Goal: Transaction & Acquisition: Purchase product/service

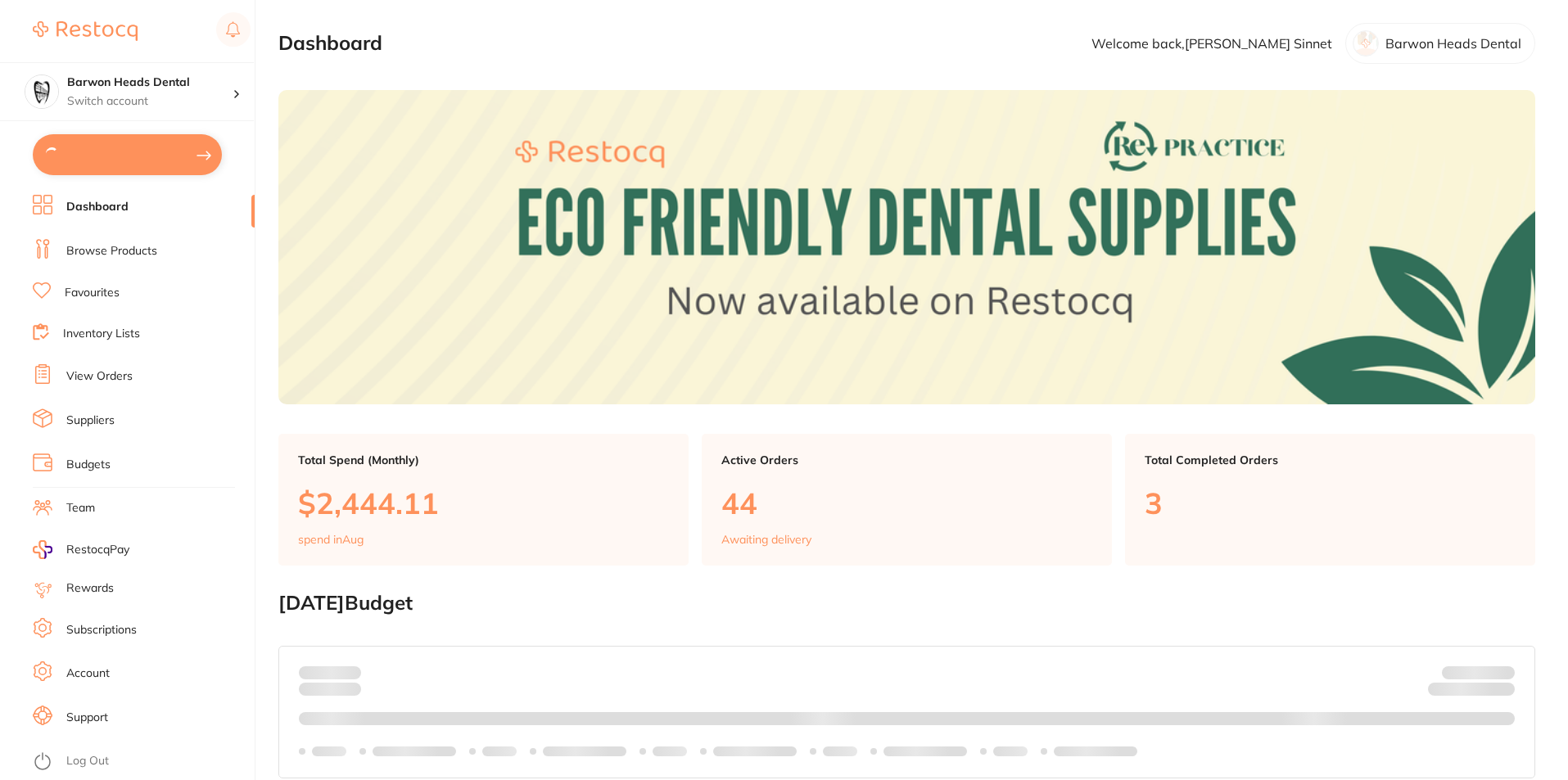
type input "6"
type input "5"
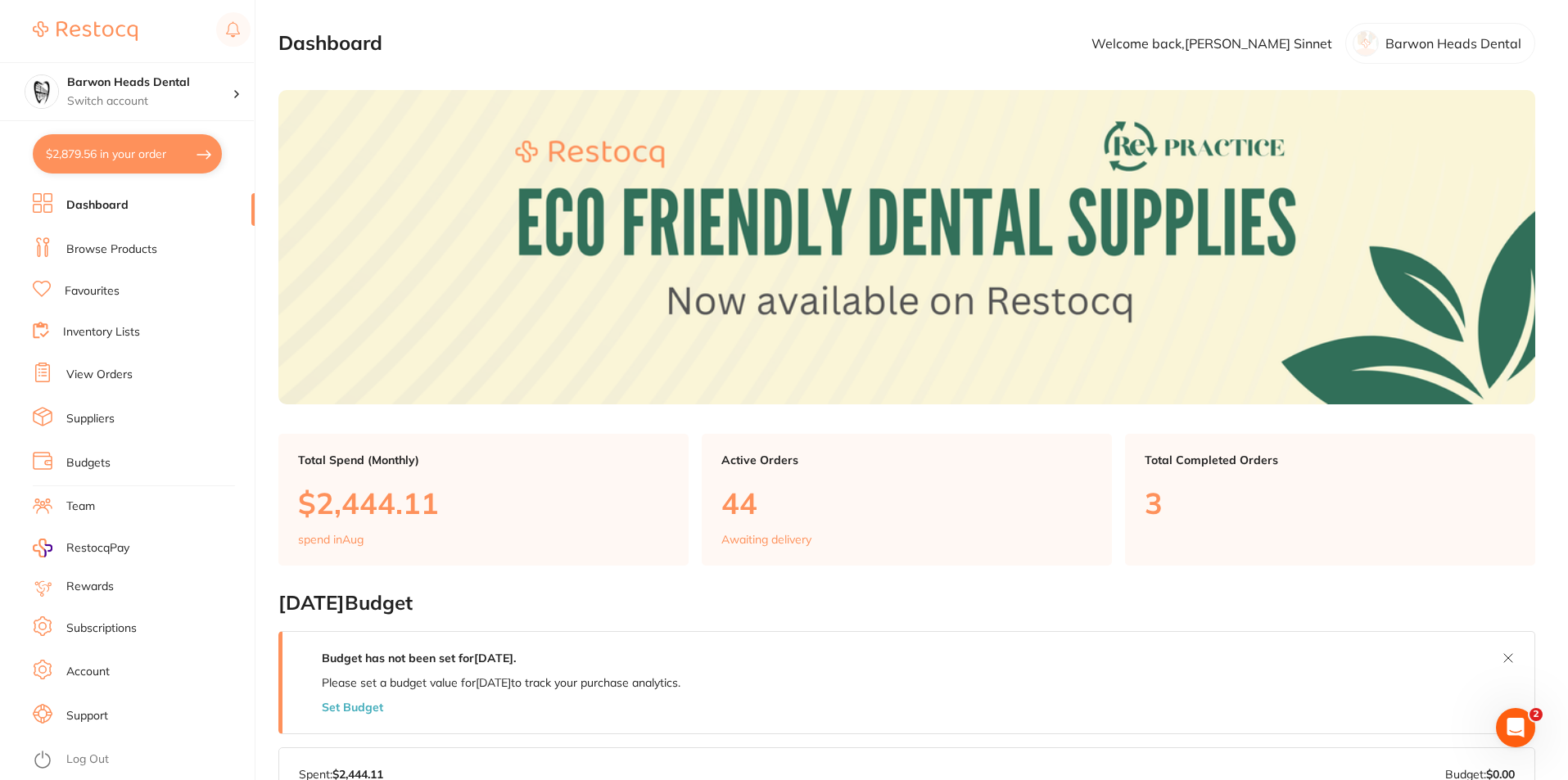
click at [156, 160] on button "$2,879.56 in your order" at bounding box center [128, 154] width 189 height 40
checkbox input "true"
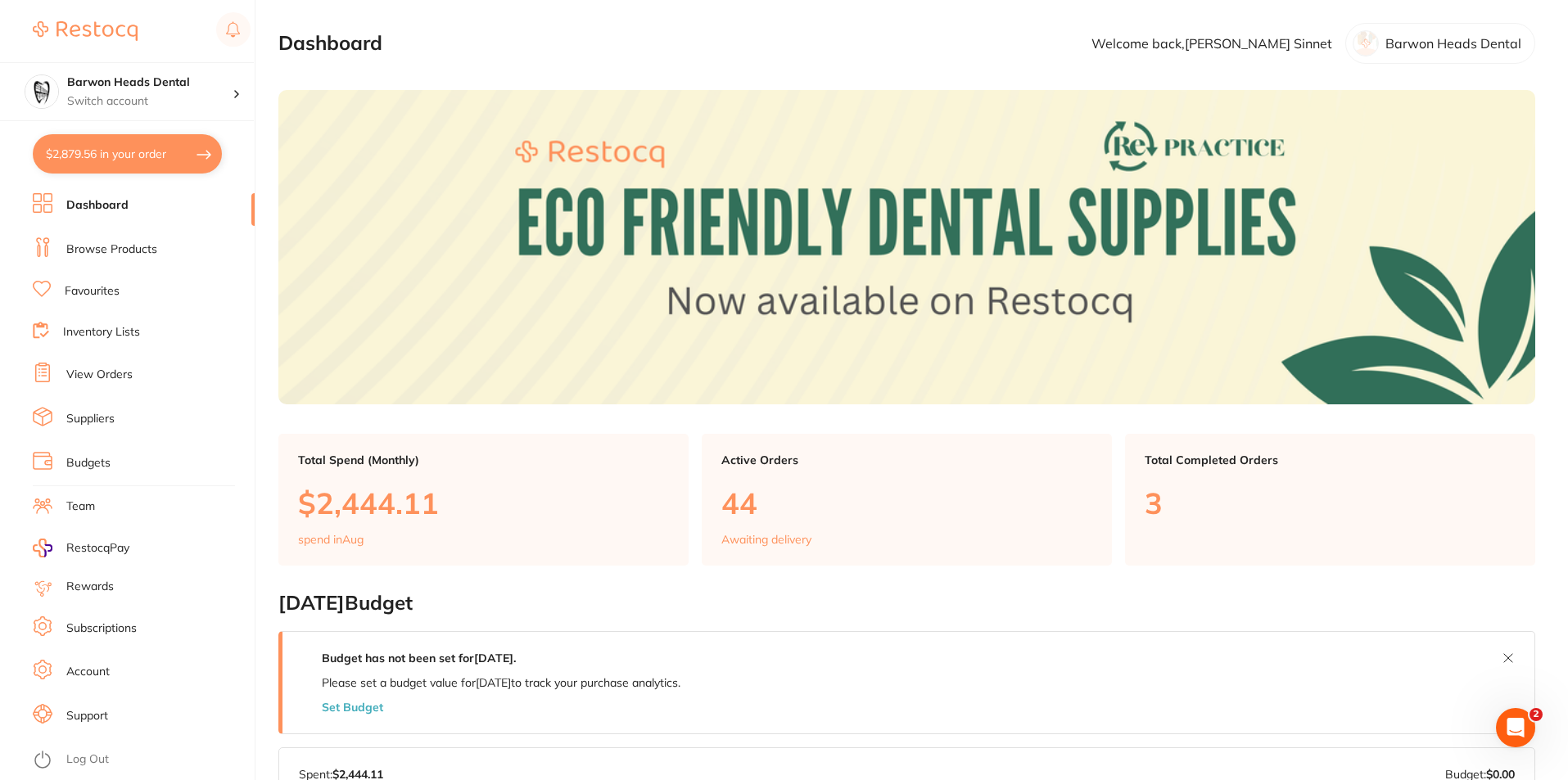
checkbox input "true"
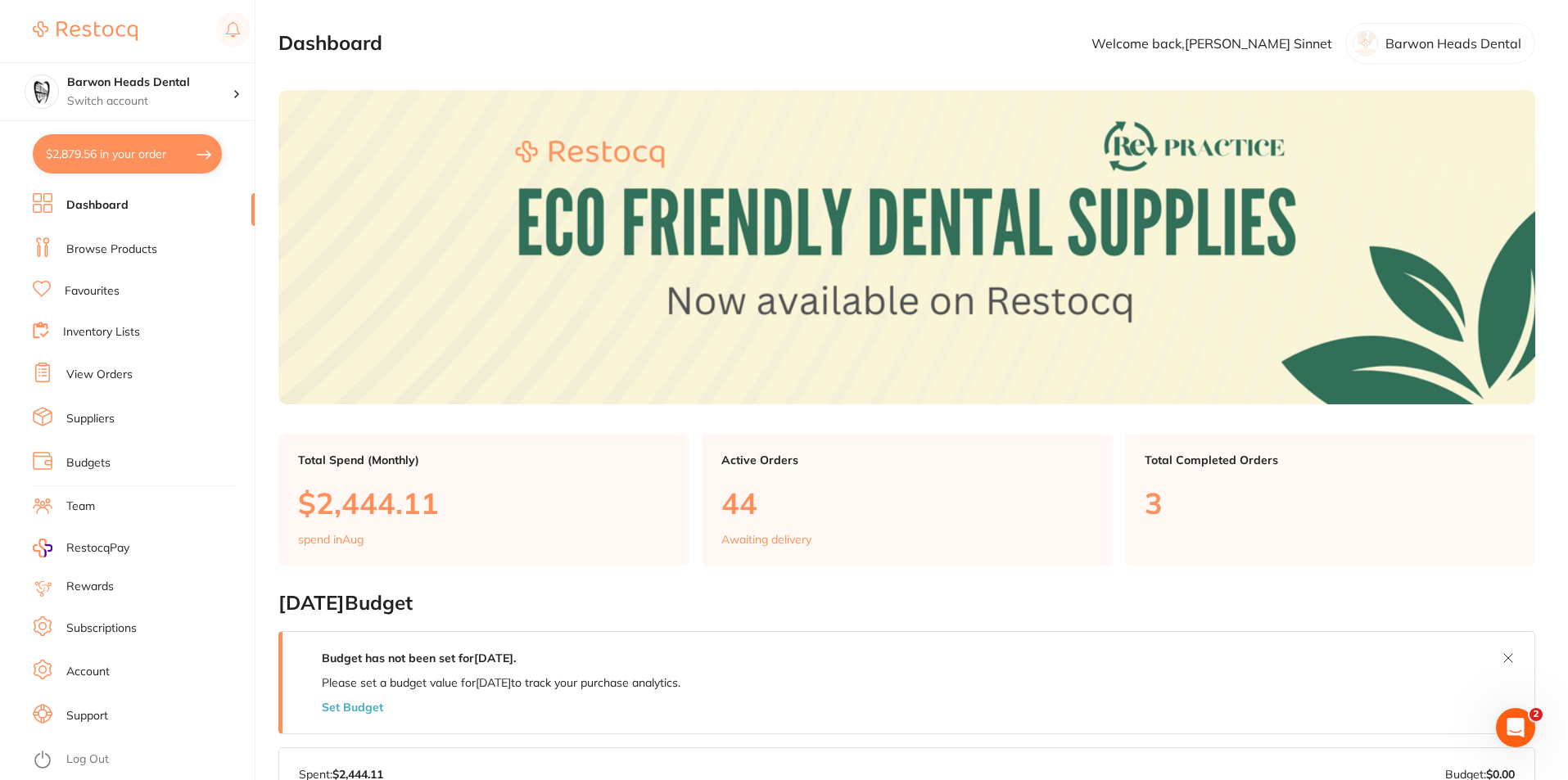
checkbox input "true"
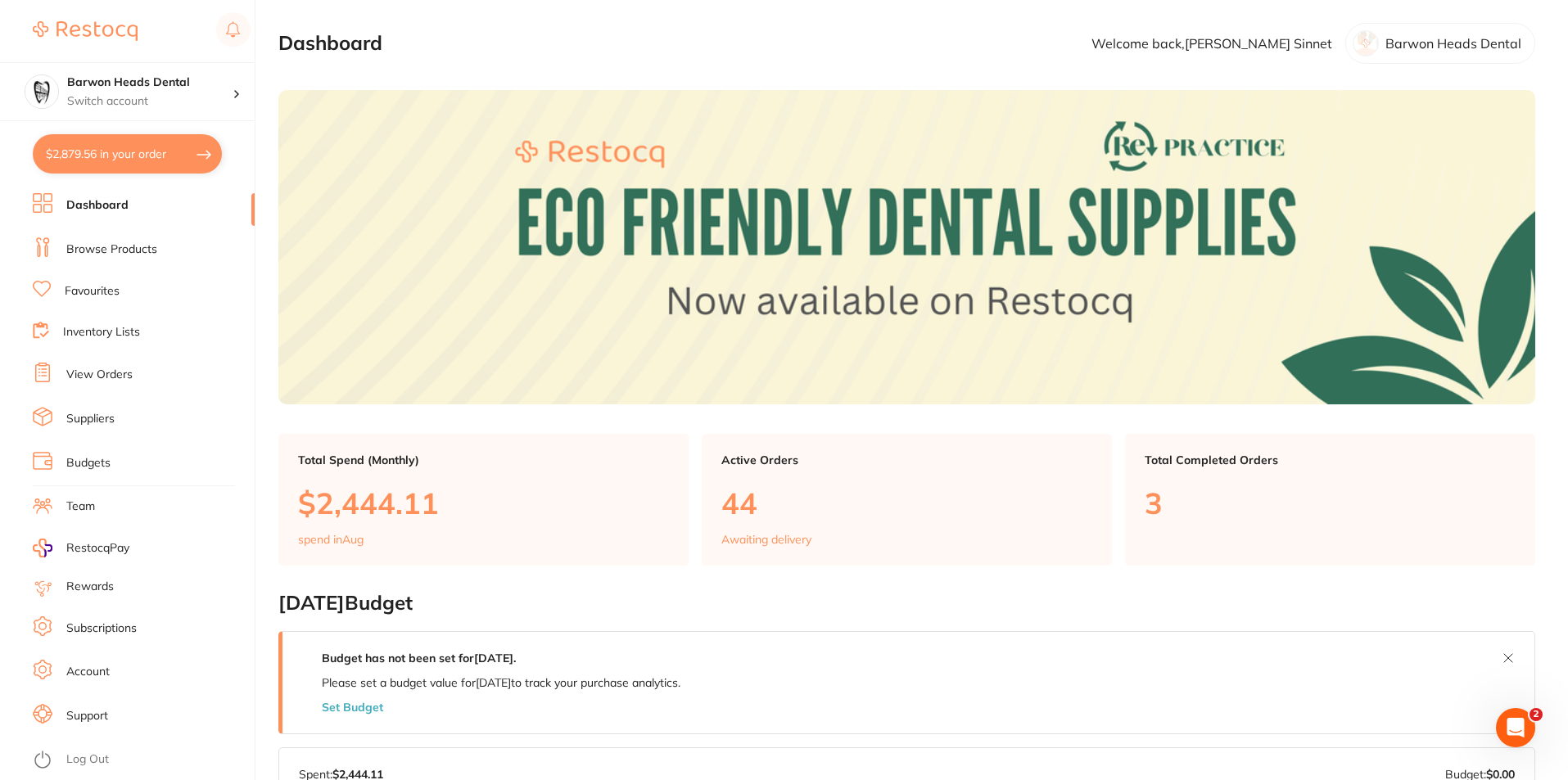
checkbox input "true"
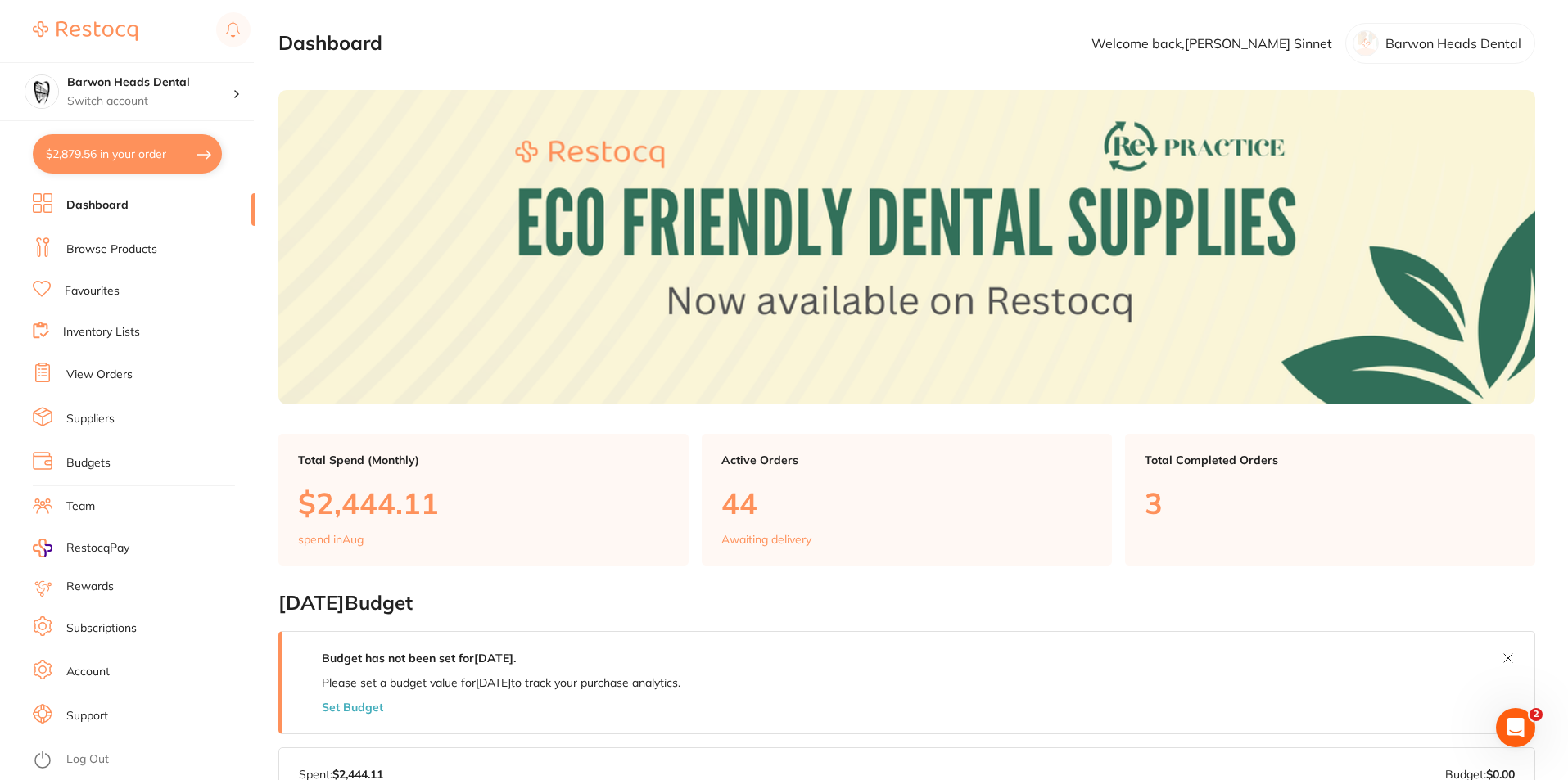
checkbox input "true"
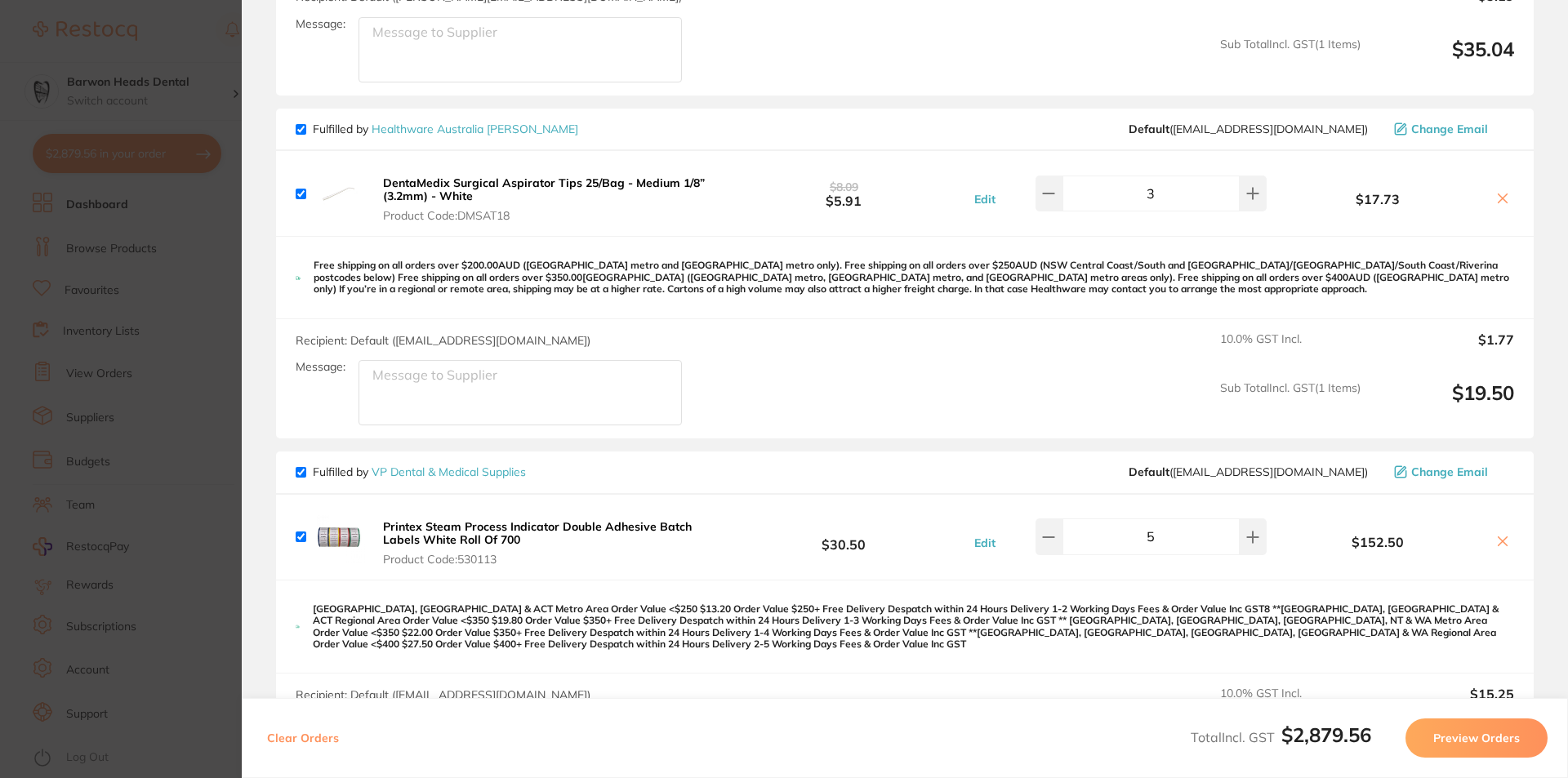
scroll to position [2242, 0]
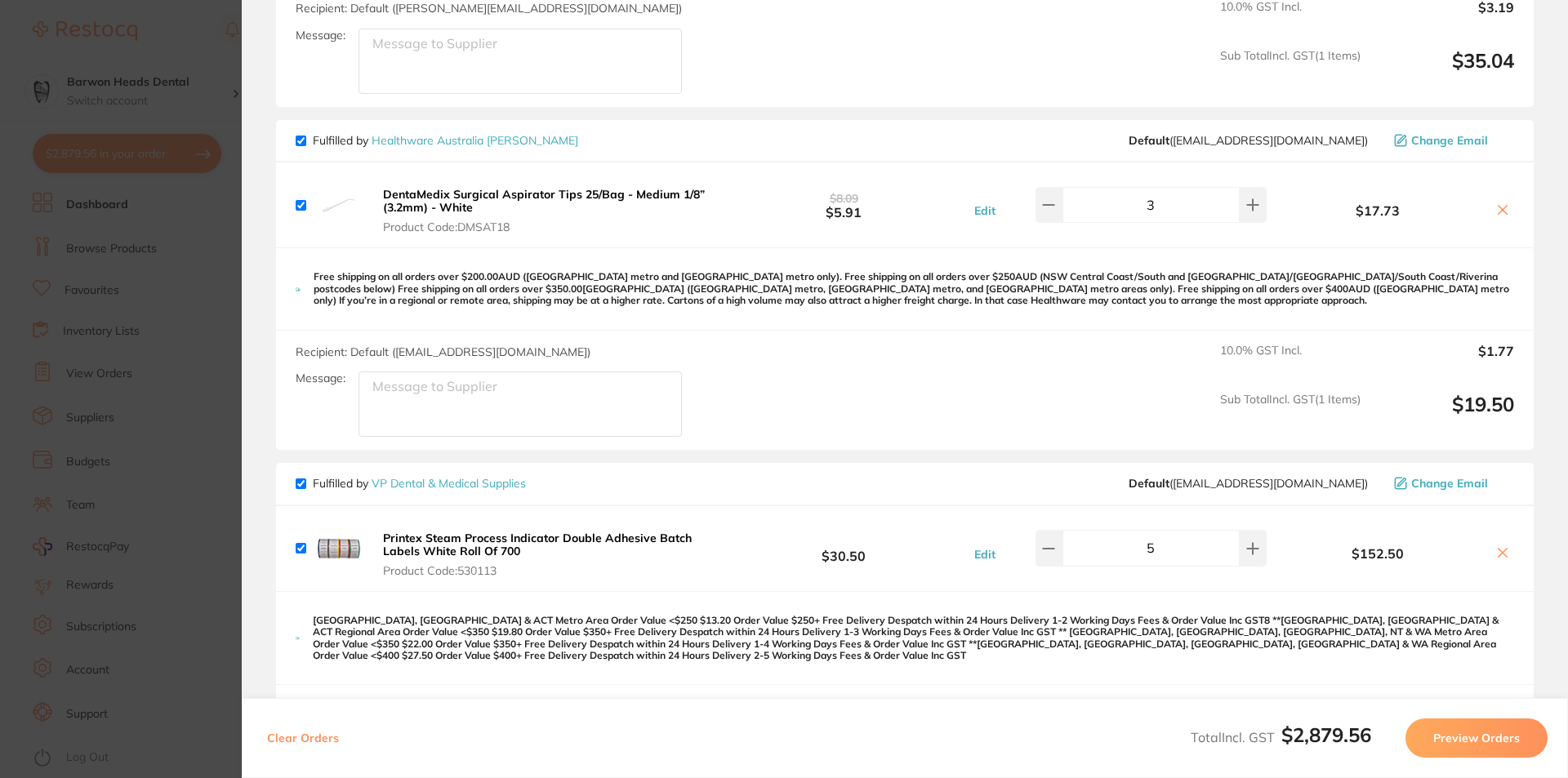
click at [118, 150] on section "Update RRP Set your pre negotiated price for this item. Item Agreed RRP (excl. …" at bounding box center [784, 389] width 1568 height 778
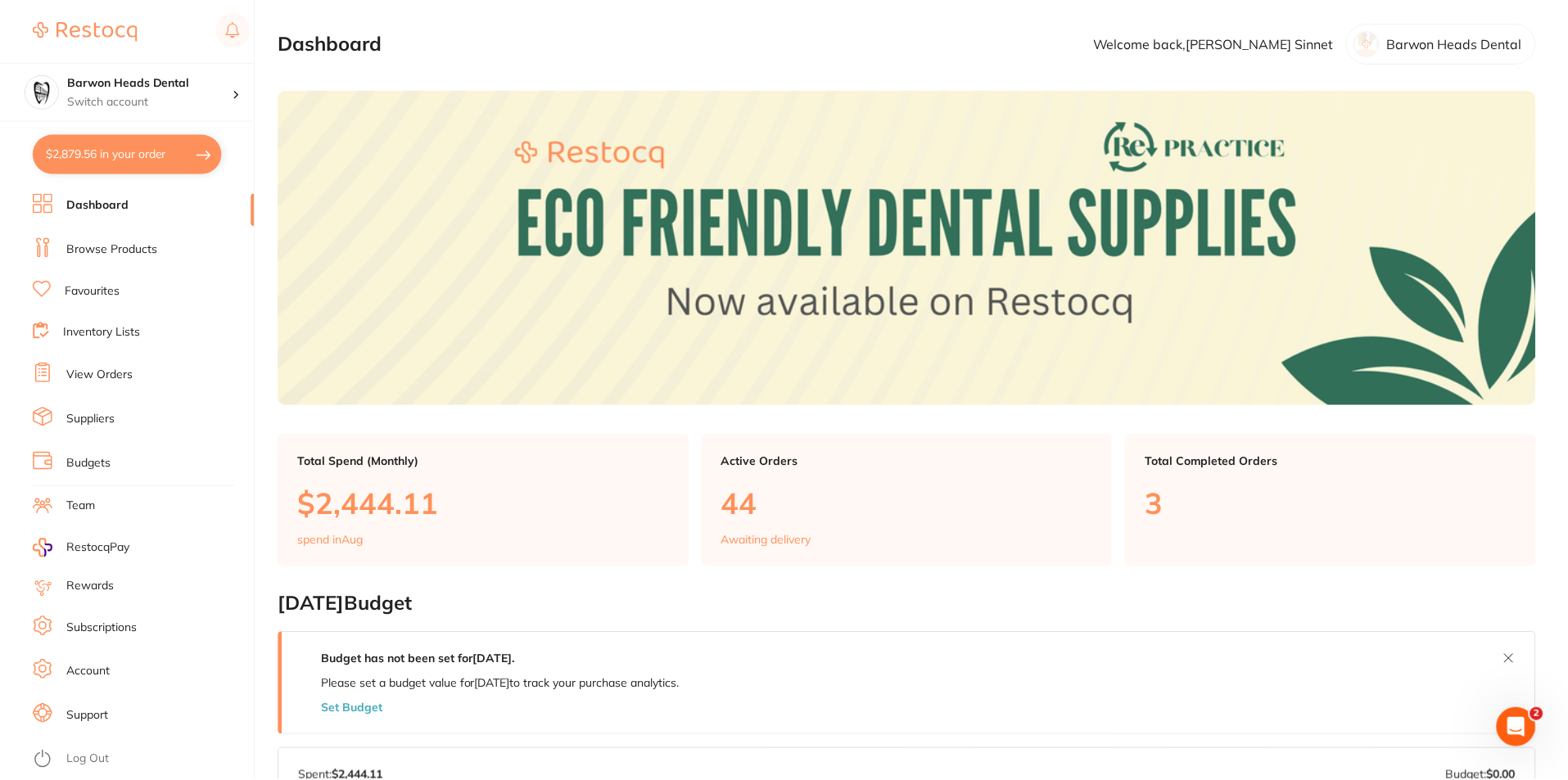
scroll to position [1, 0]
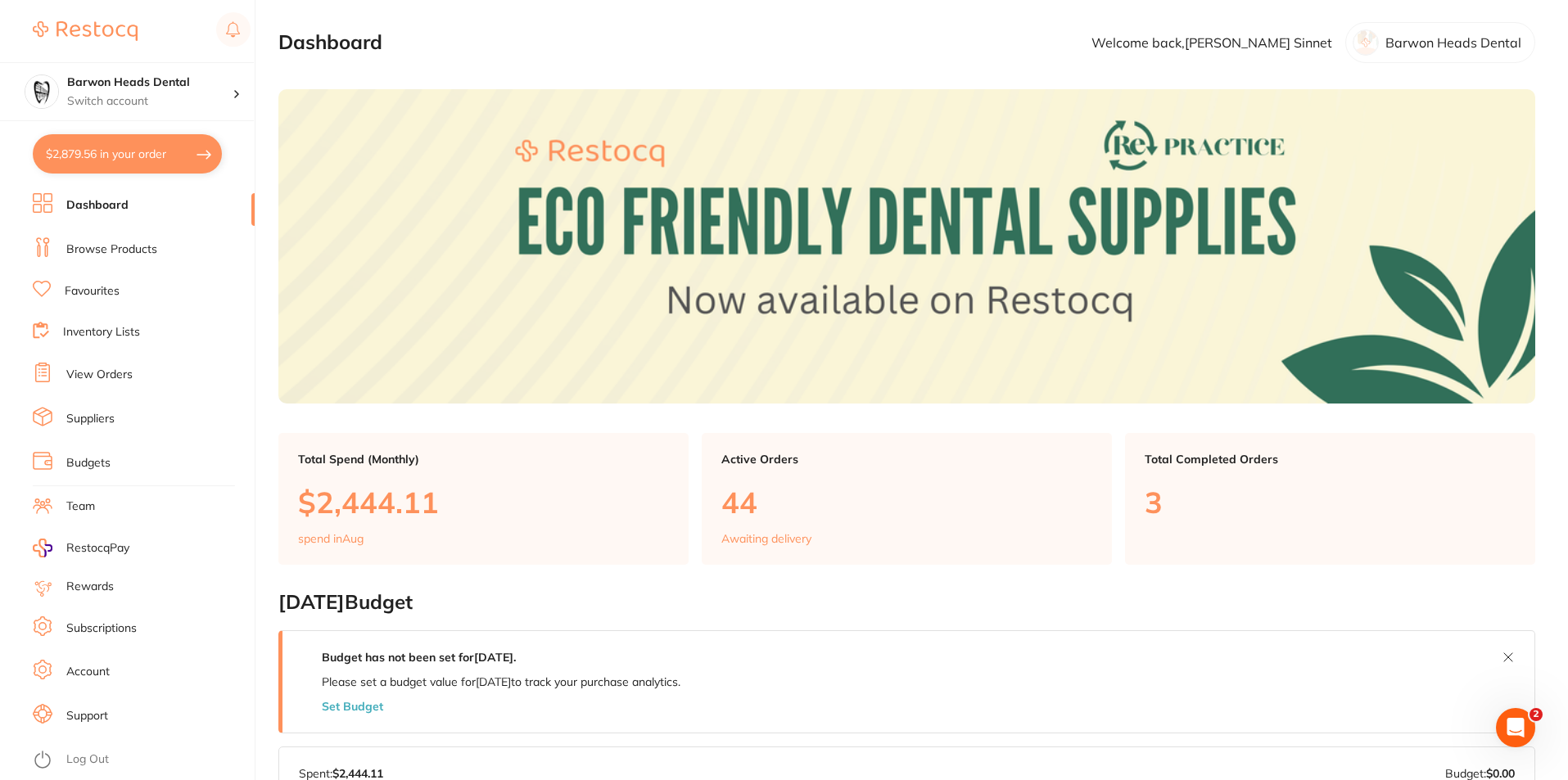
click at [76, 247] on link "Browse Products" at bounding box center [112, 249] width 91 height 16
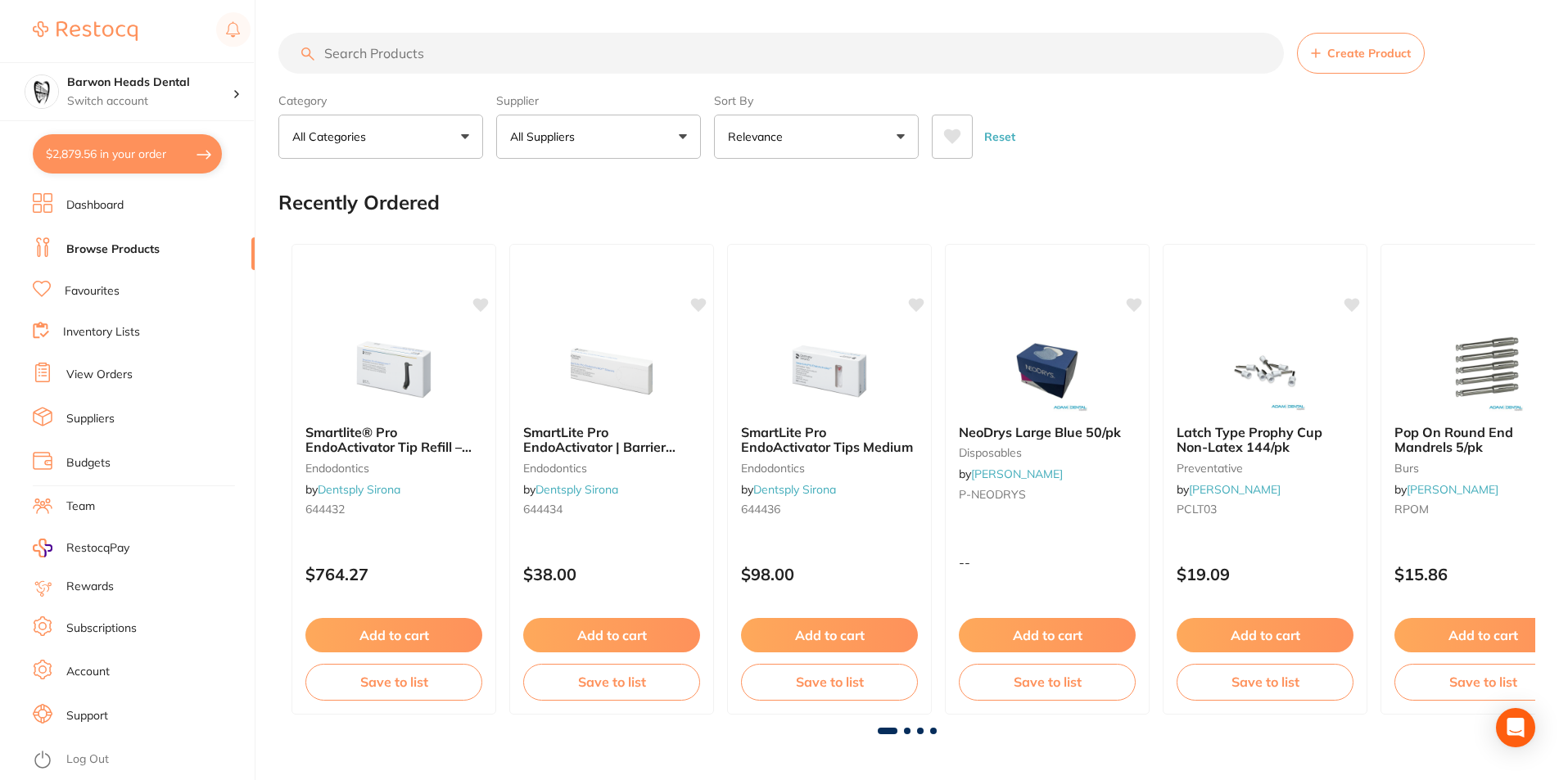
click at [493, 56] on input "search" at bounding box center [781, 53] width 1006 height 41
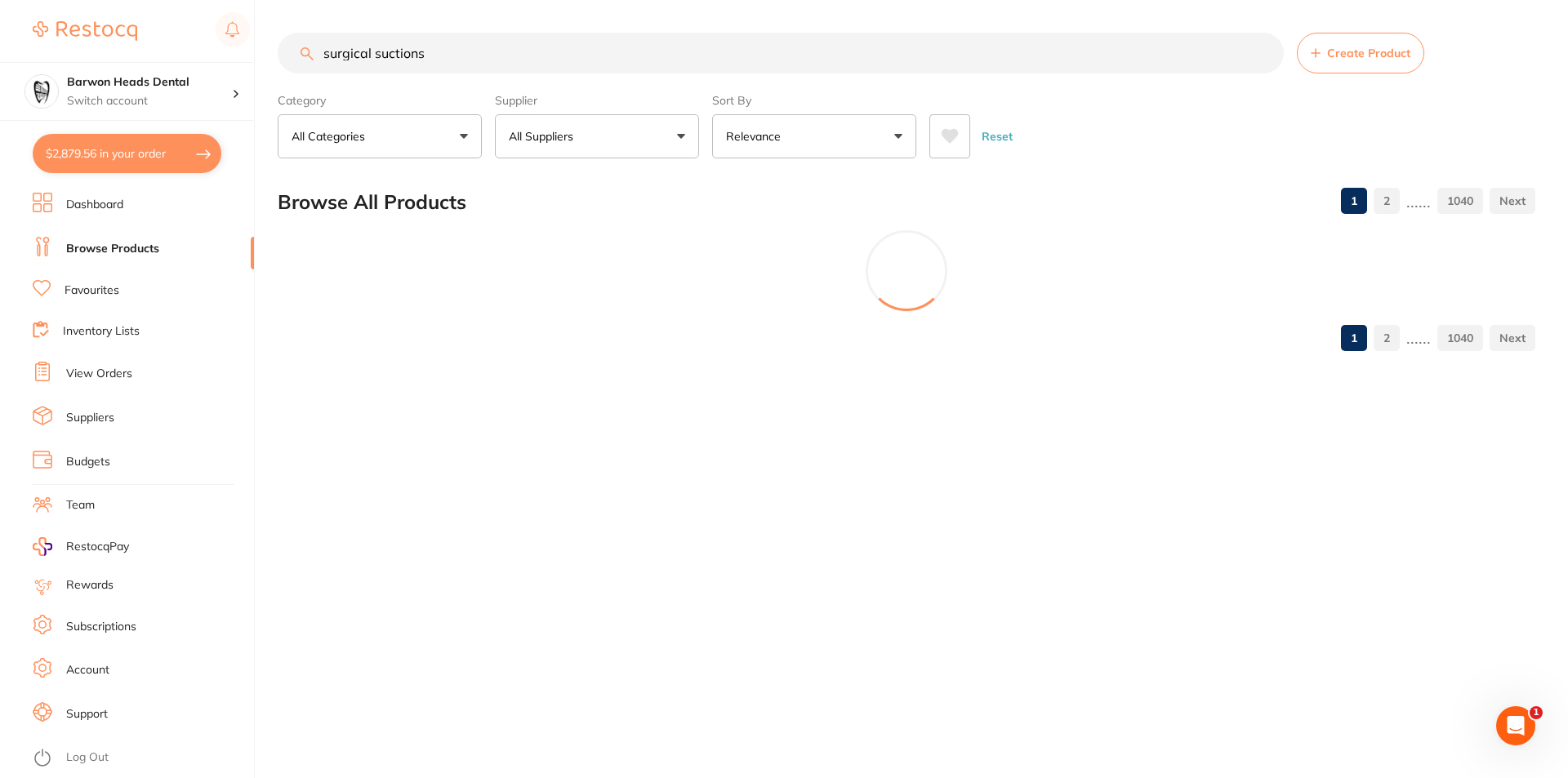
type input "surgical suctions"
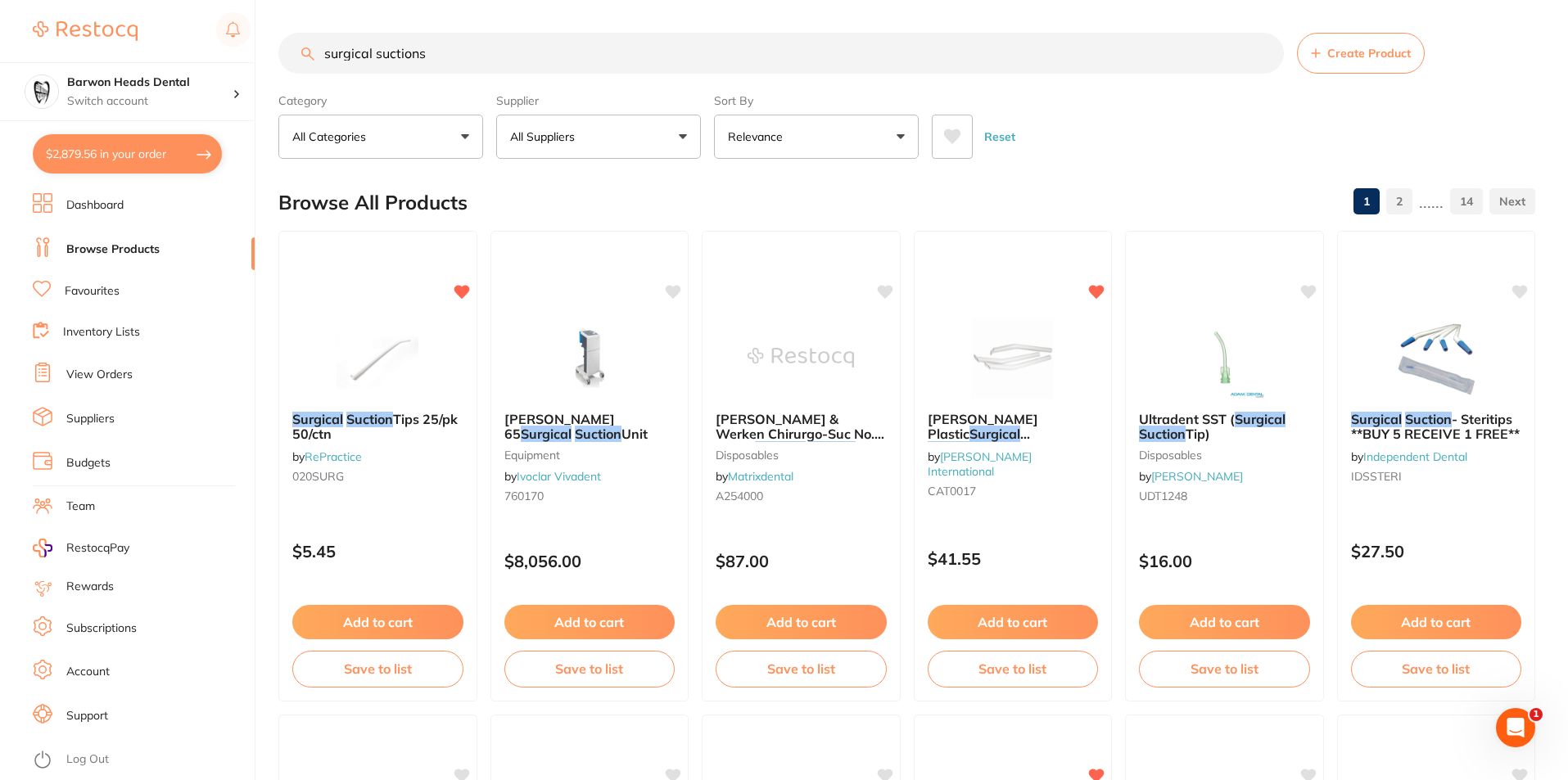
click at [830, 131] on button "Relevance" at bounding box center [816, 136] width 205 height 44
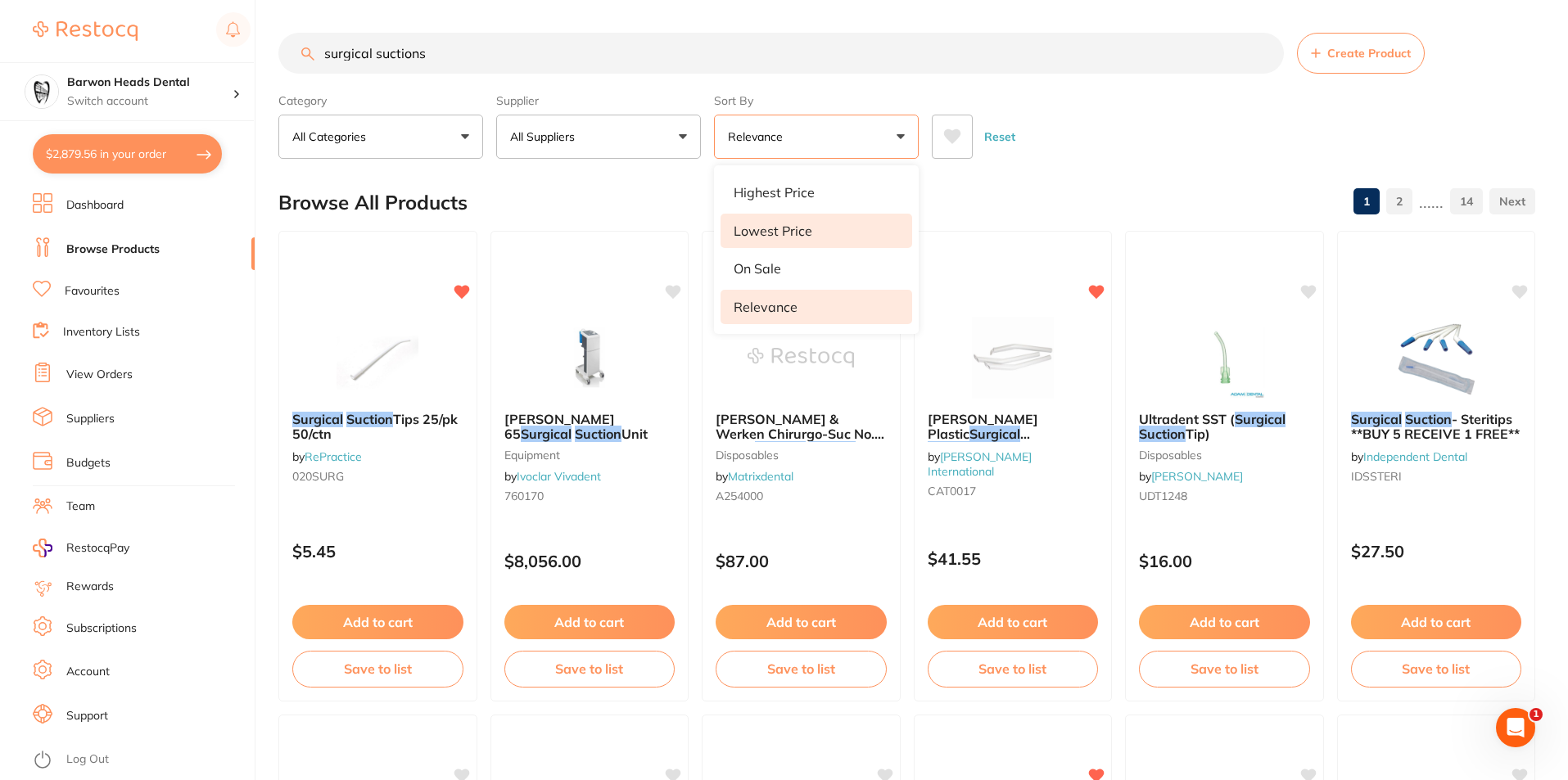
click at [787, 225] on p "Lowest Price" at bounding box center [773, 231] width 79 height 15
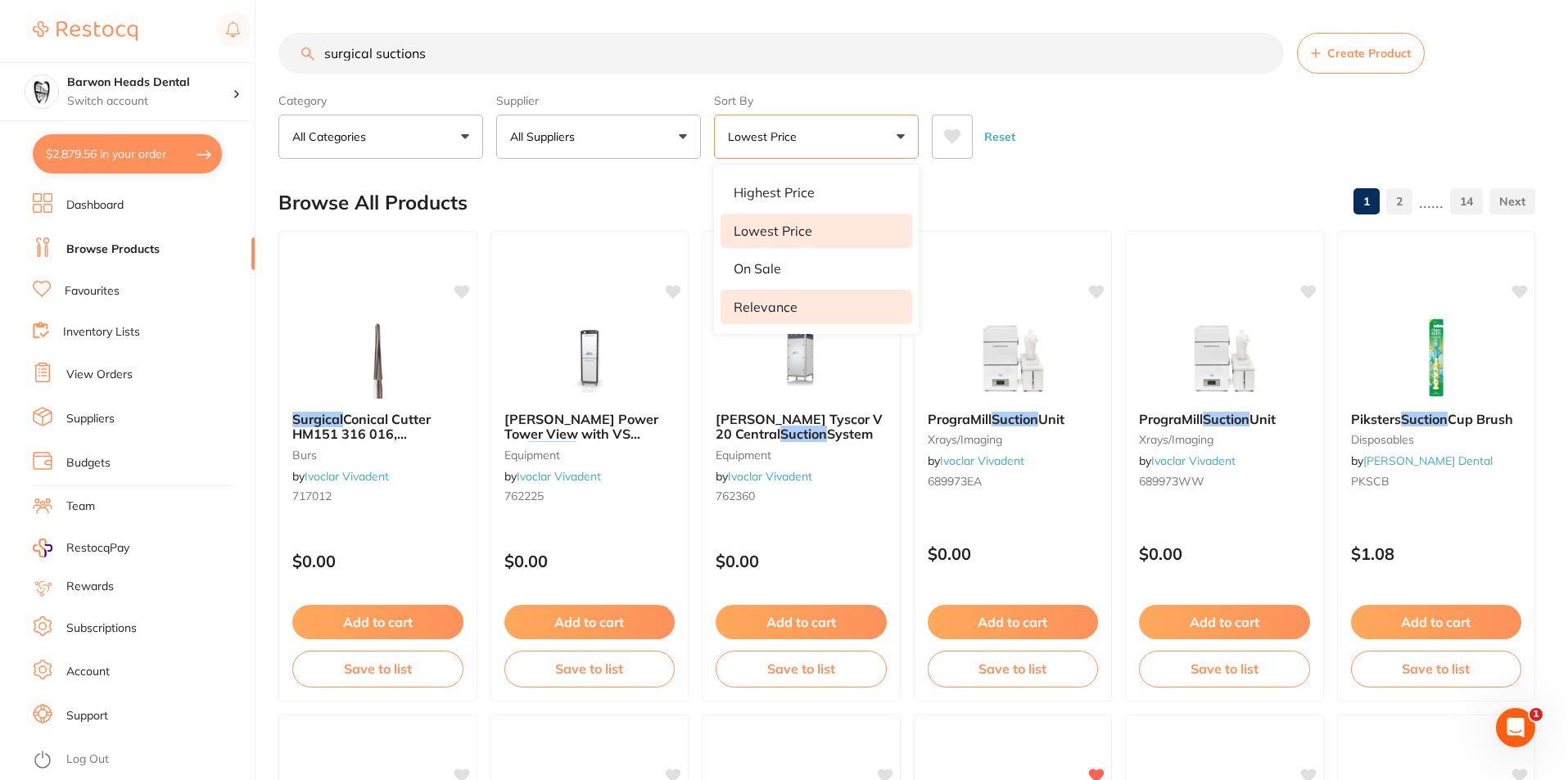
click at [777, 310] on p "Relevance" at bounding box center [765, 307] width 63 height 15
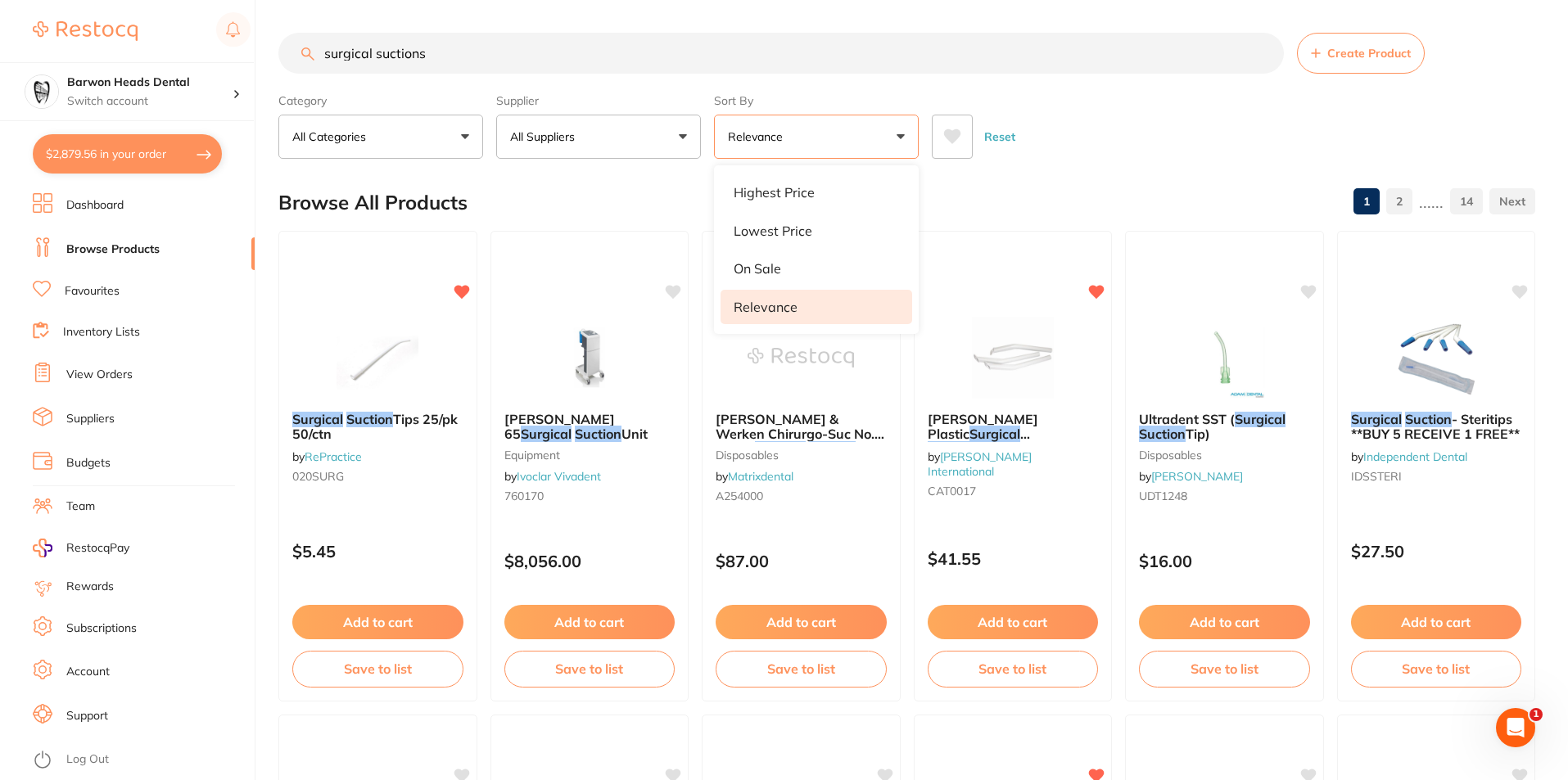
click at [611, 126] on button "All Suppliers" at bounding box center [598, 136] width 205 height 44
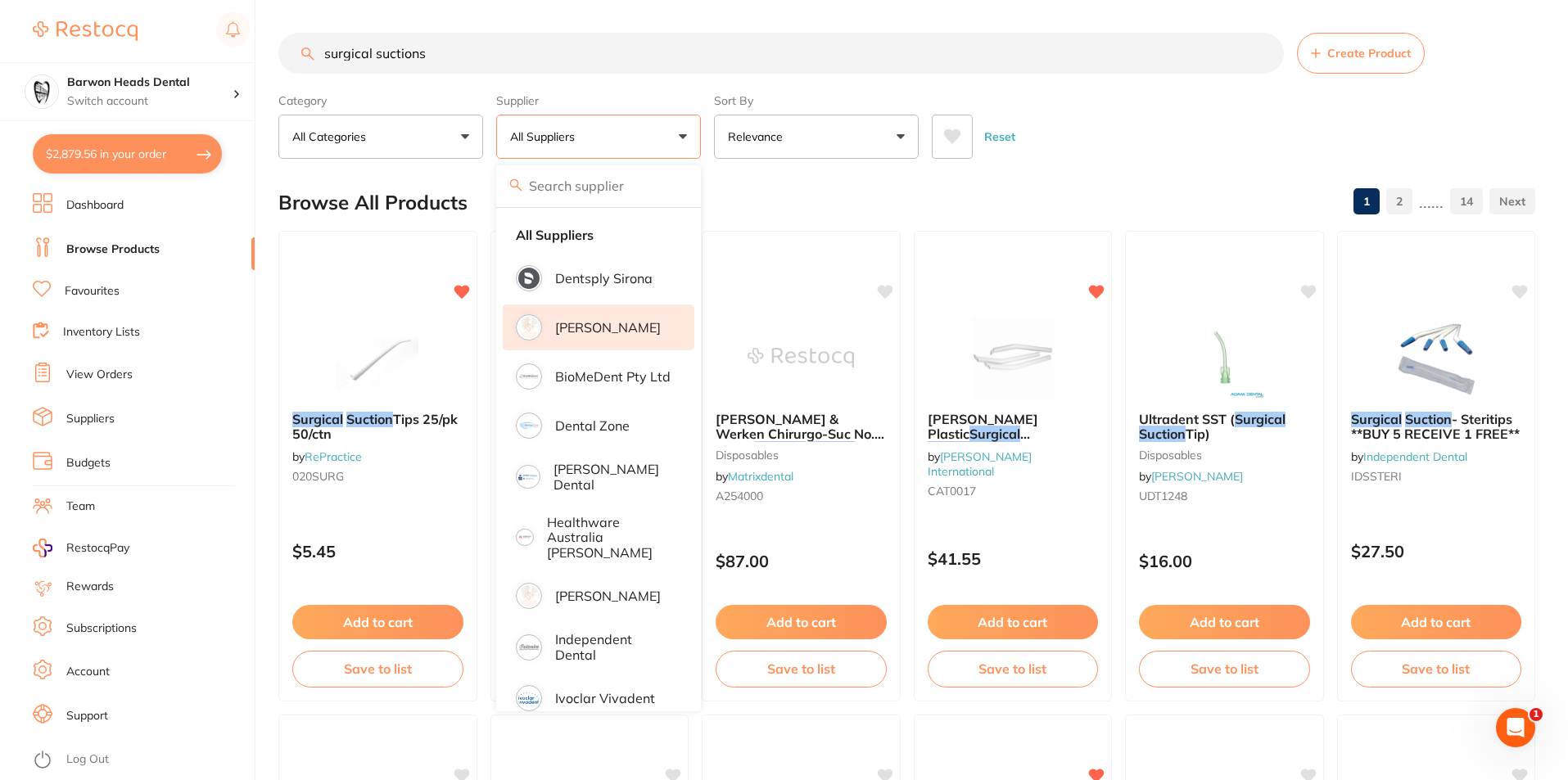
click at [567, 327] on p "[PERSON_NAME]" at bounding box center [608, 328] width 106 height 15
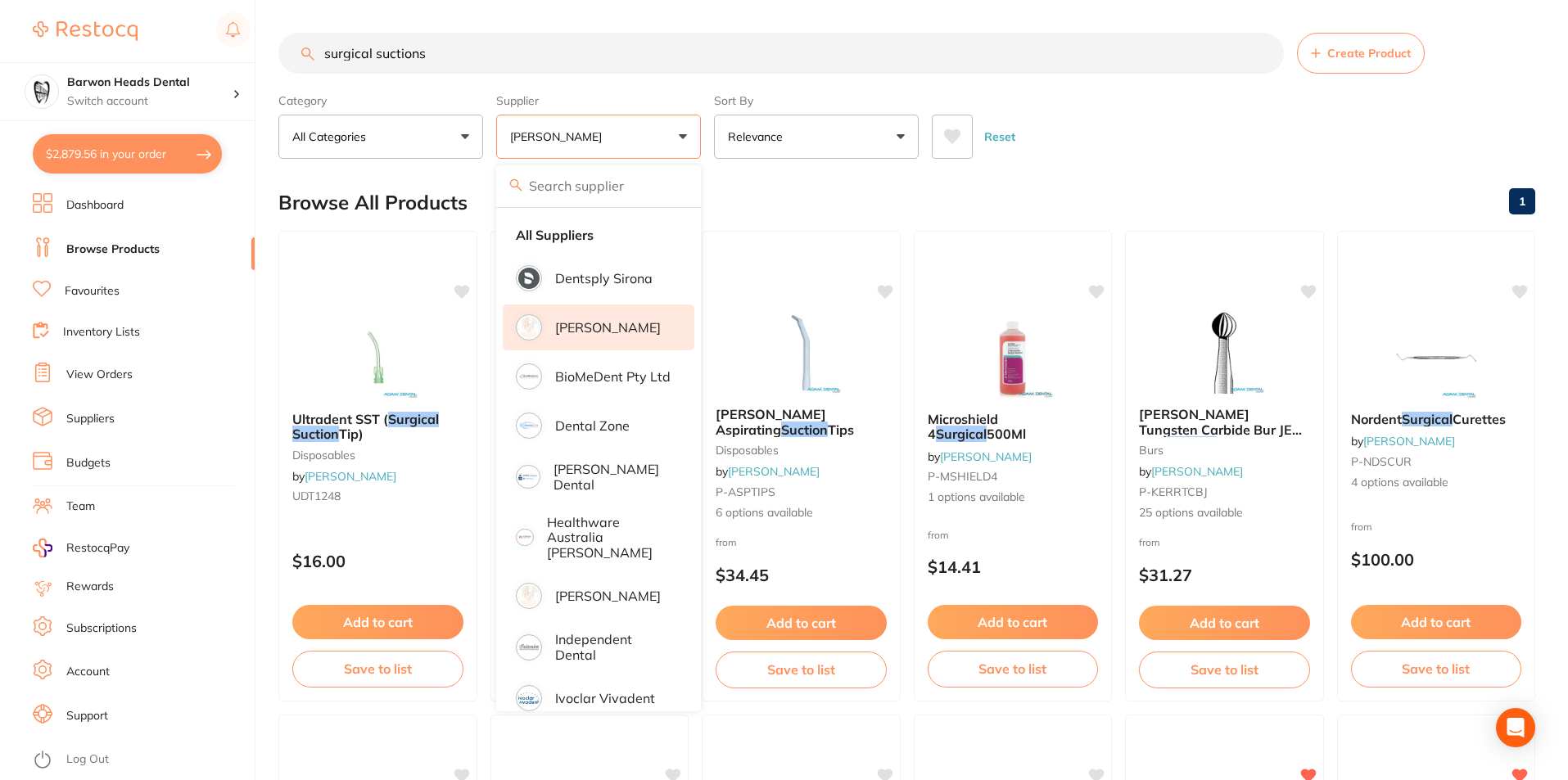
click at [1159, 134] on div "Reset" at bounding box center [1226, 130] width 590 height 58
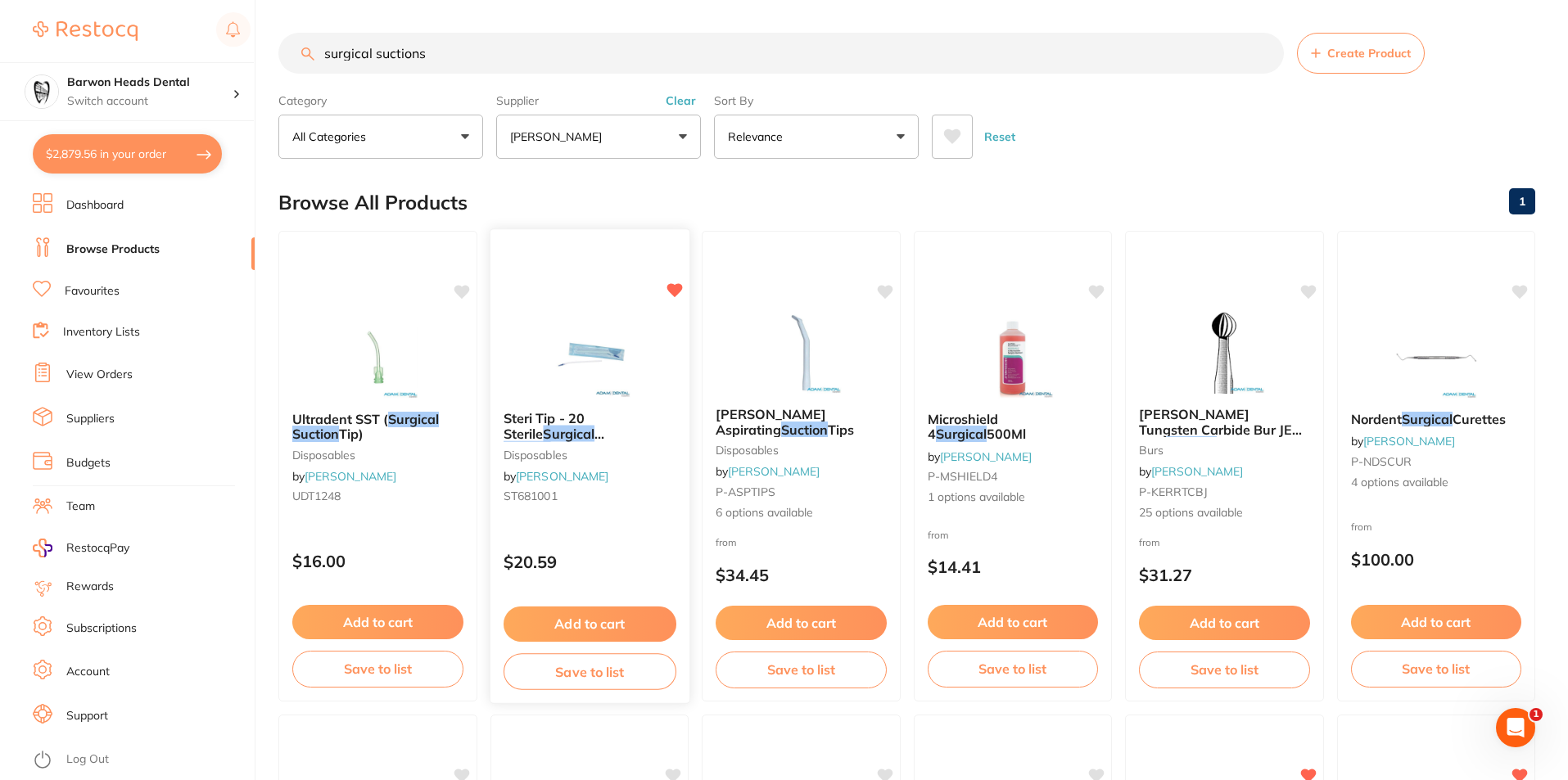
click at [550, 440] on em "Suction" at bounding box center [526, 448] width 47 height 16
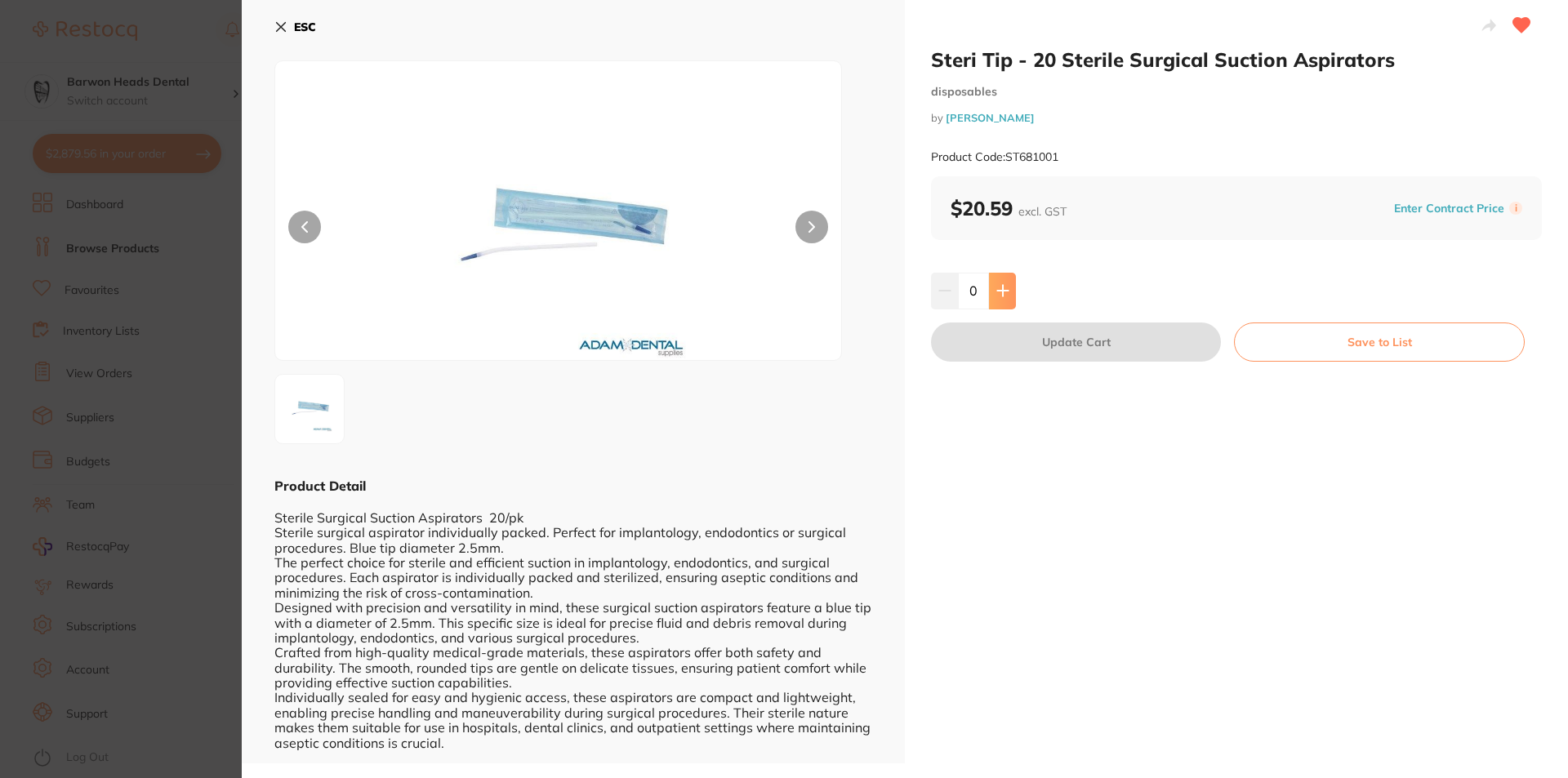
click at [1005, 291] on icon at bounding box center [1002, 291] width 10 height 10
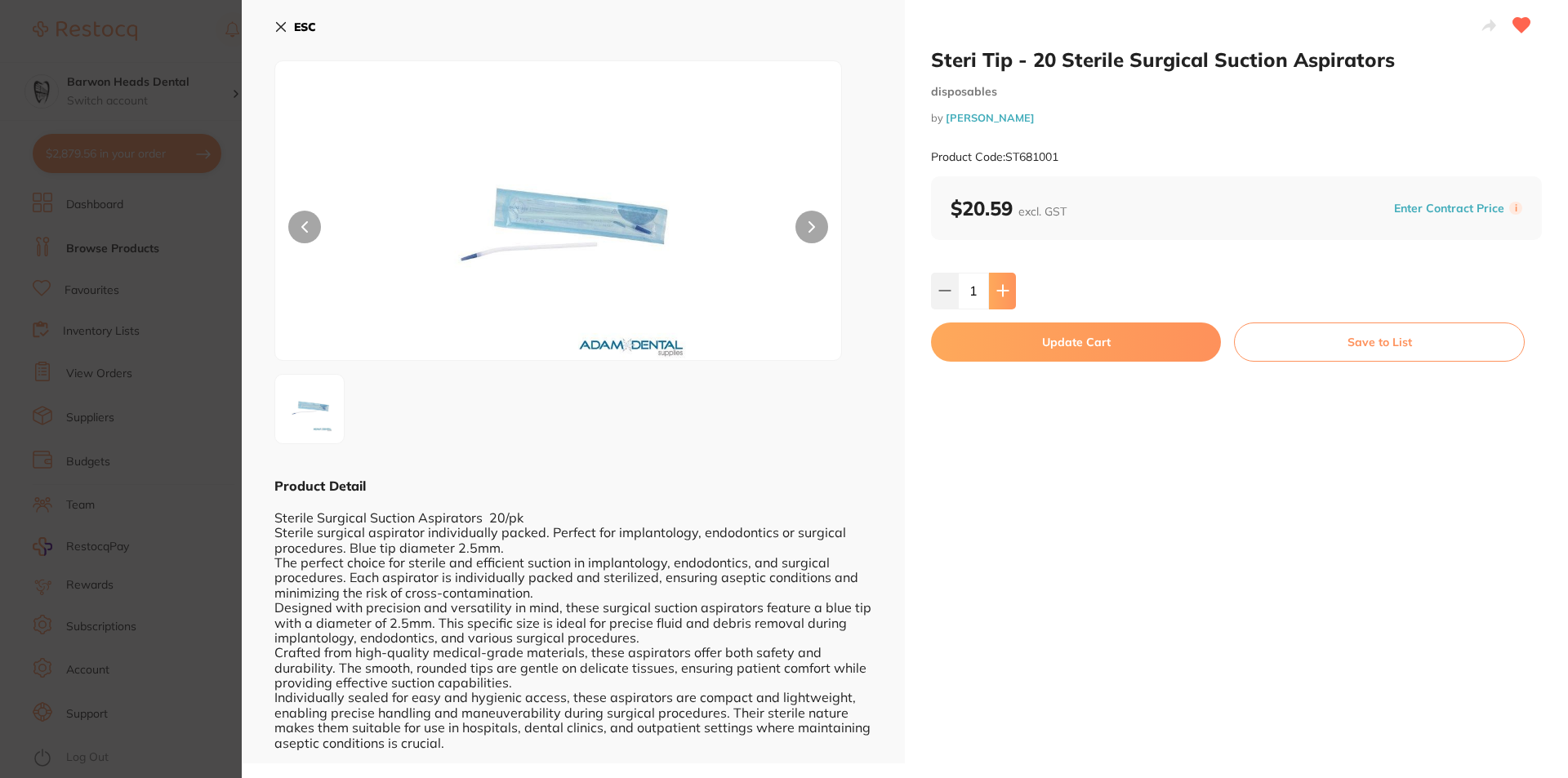
click at [1005, 291] on icon at bounding box center [1002, 291] width 10 height 10
click at [1003, 293] on icon at bounding box center [1003, 291] width 13 height 13
type input "4"
click at [1061, 338] on button "Update Cart" at bounding box center [1076, 343] width 290 height 40
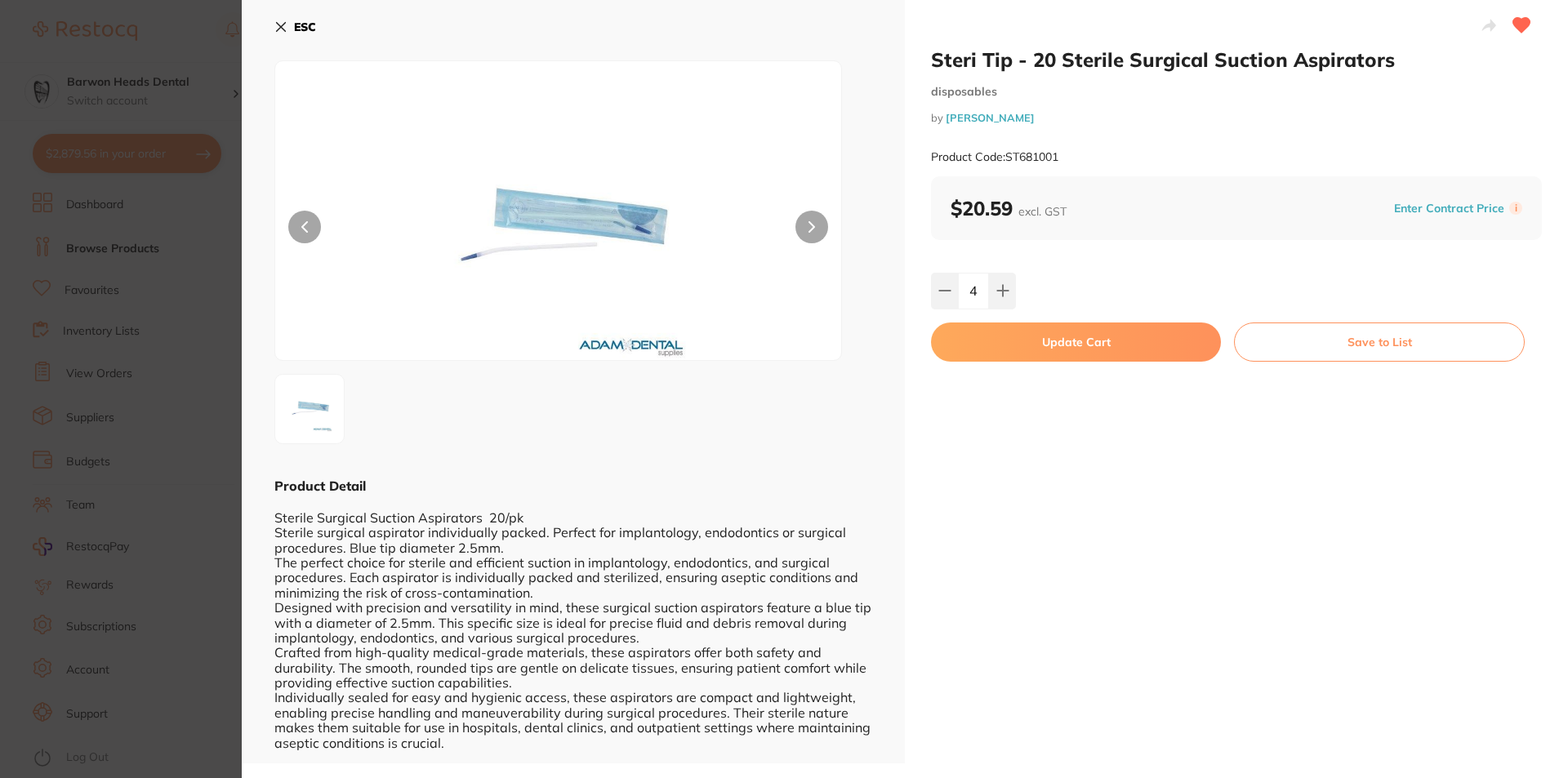
checkbox input "false"
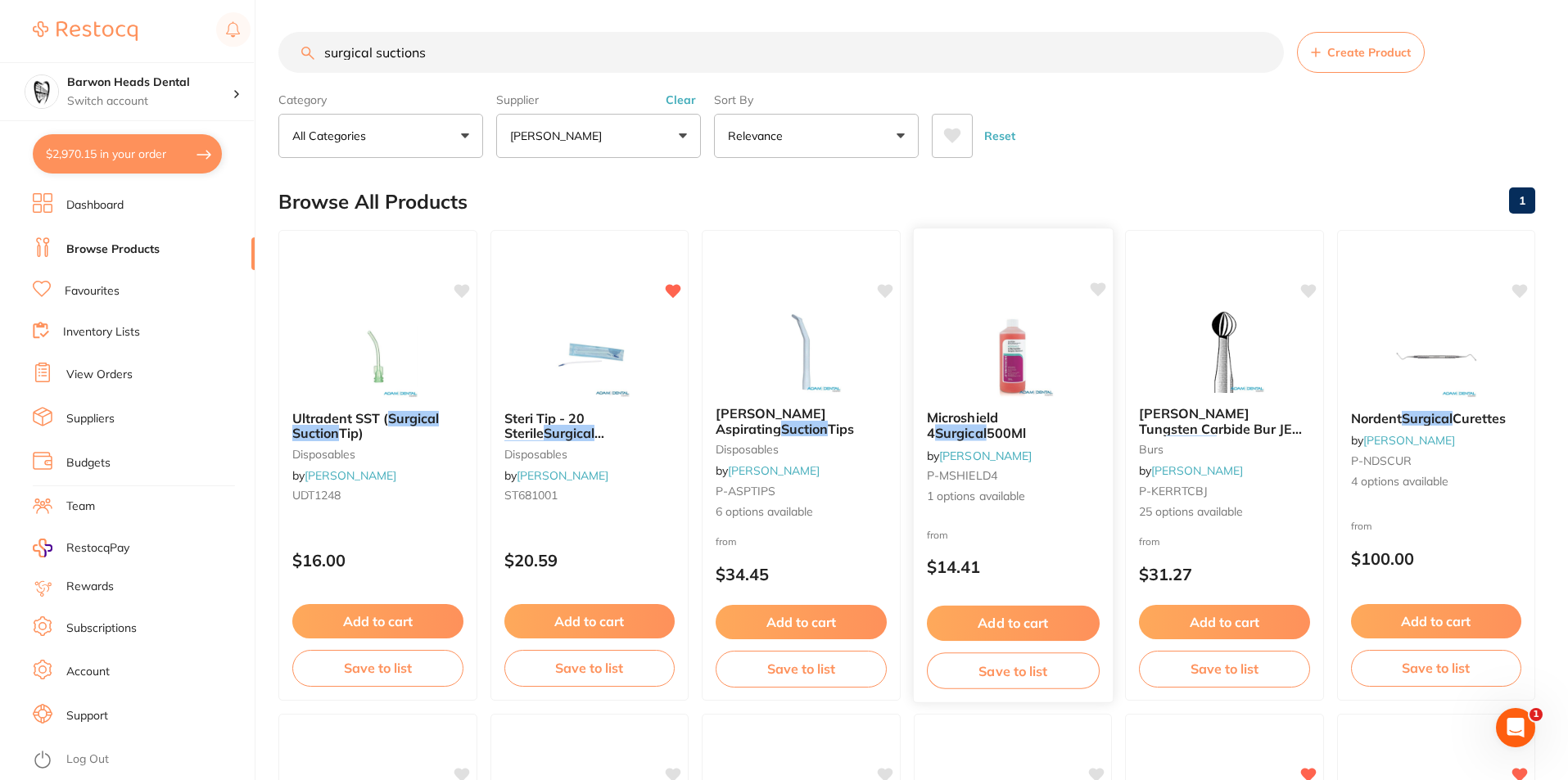
scroll to position [2328, 0]
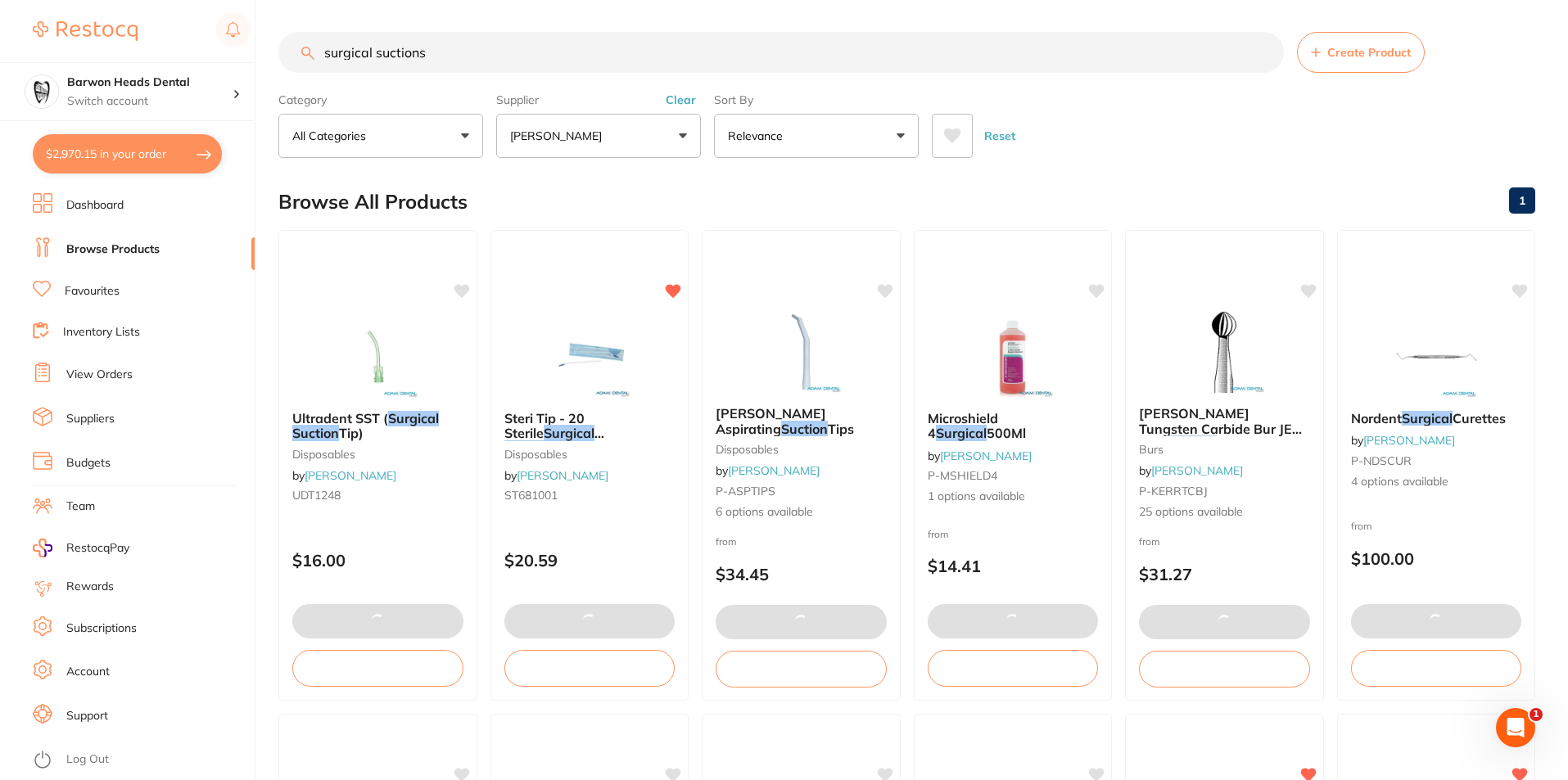
click at [144, 150] on button "$2,970.15 in your order" at bounding box center [128, 154] width 189 height 40
checkbox input "true"
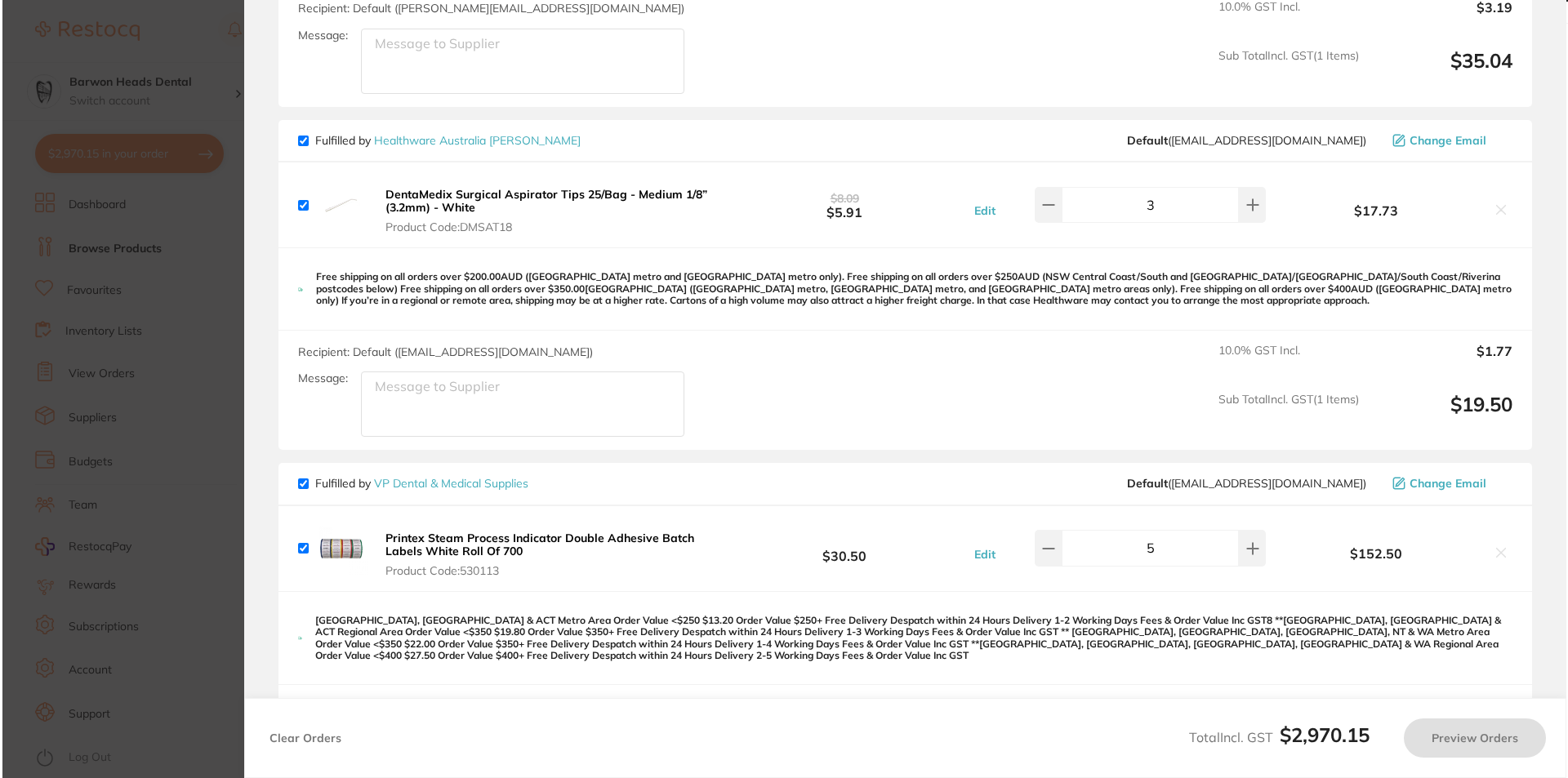
scroll to position [0, 0]
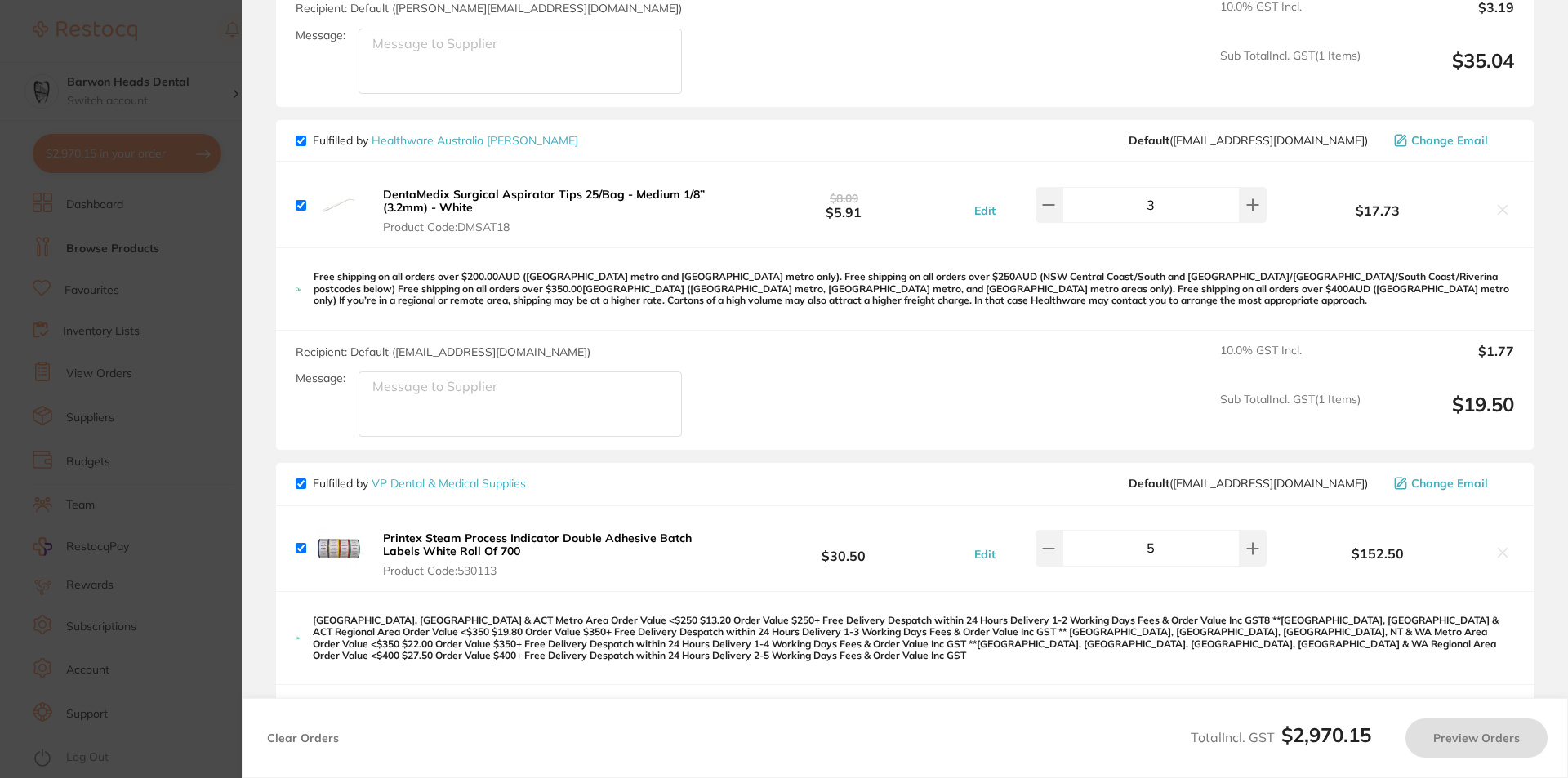
checkbox input "true"
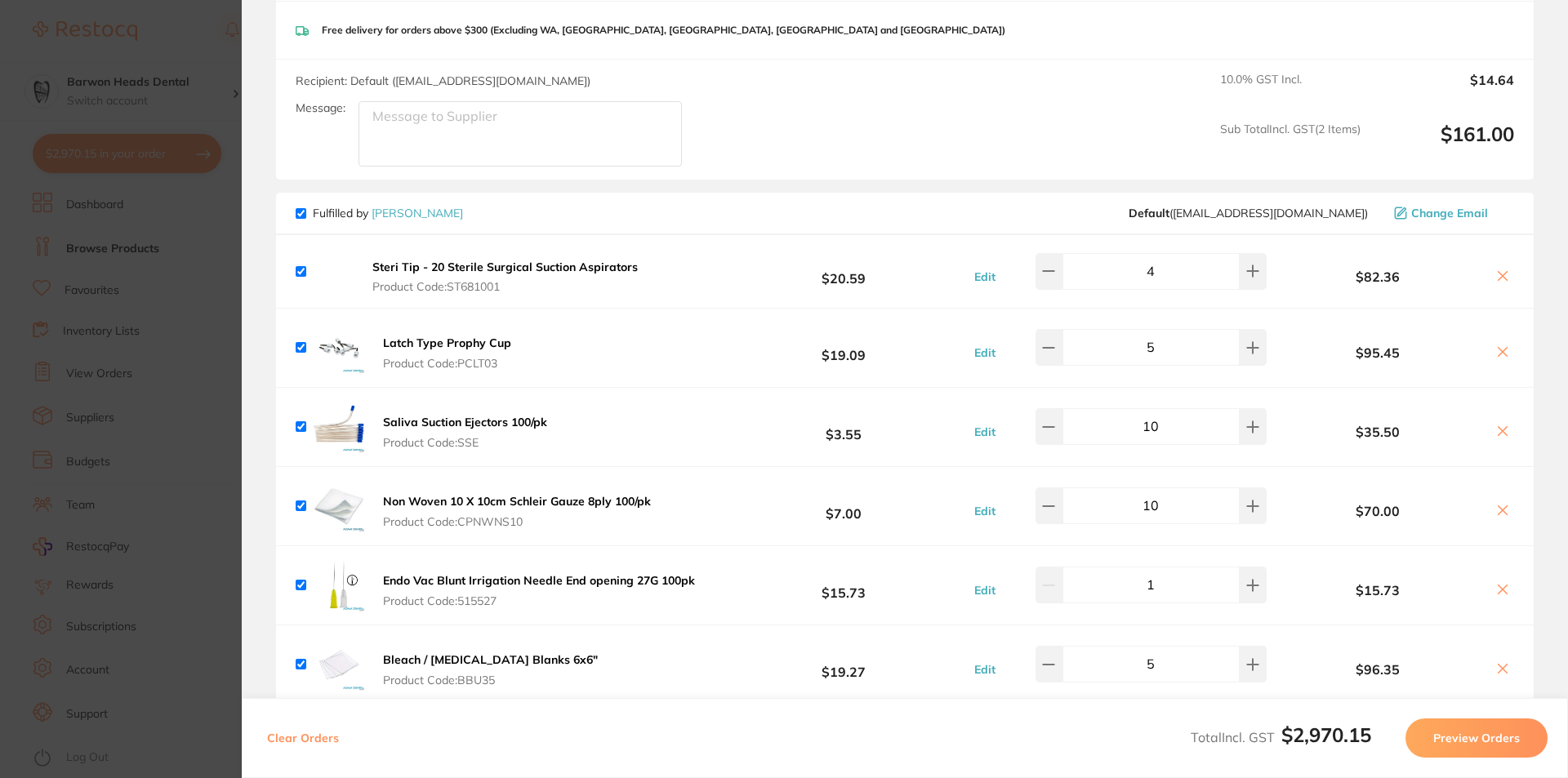
scroll to position [934, 0]
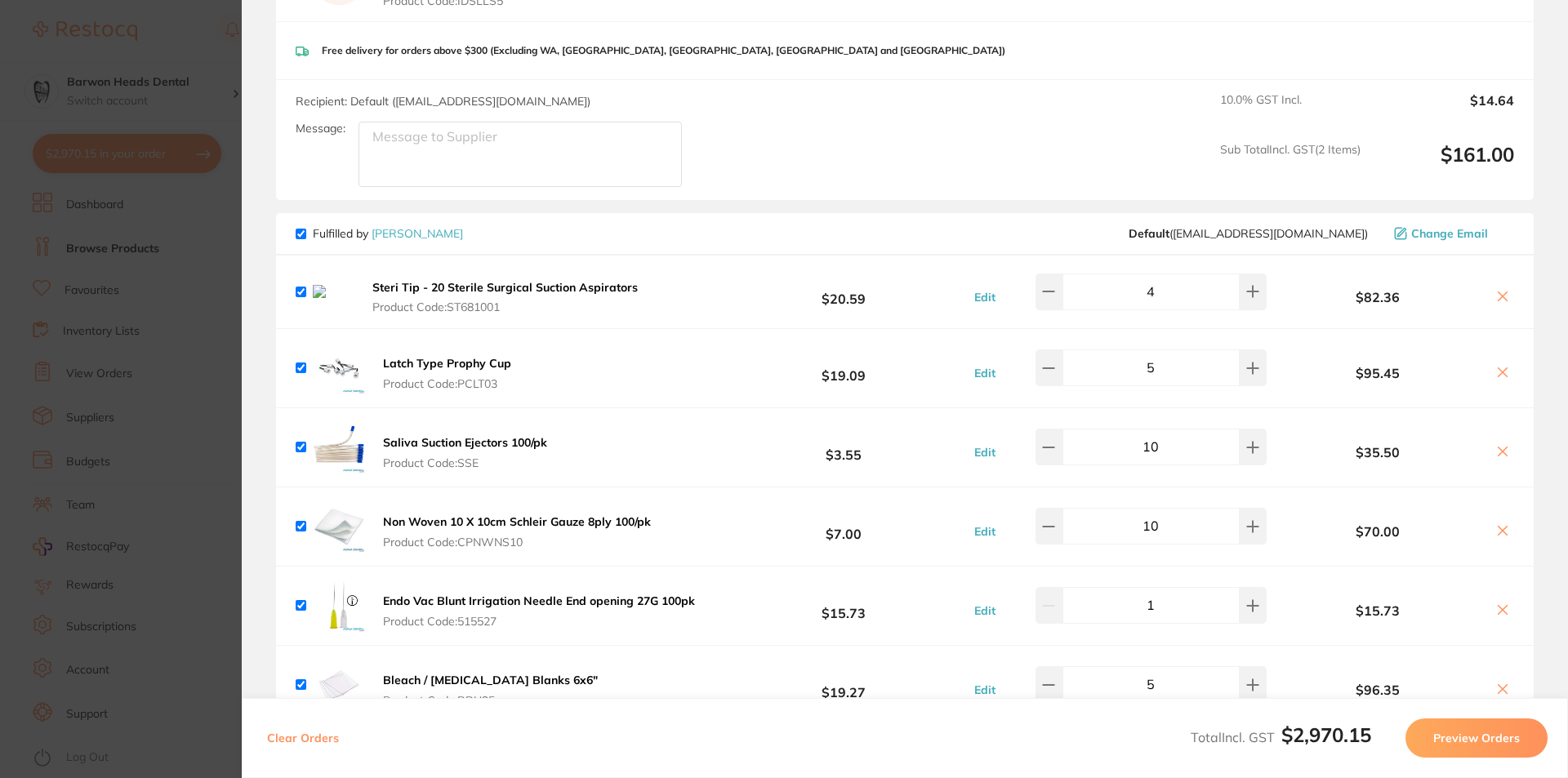
click at [1498, 290] on icon at bounding box center [1503, 296] width 13 height 13
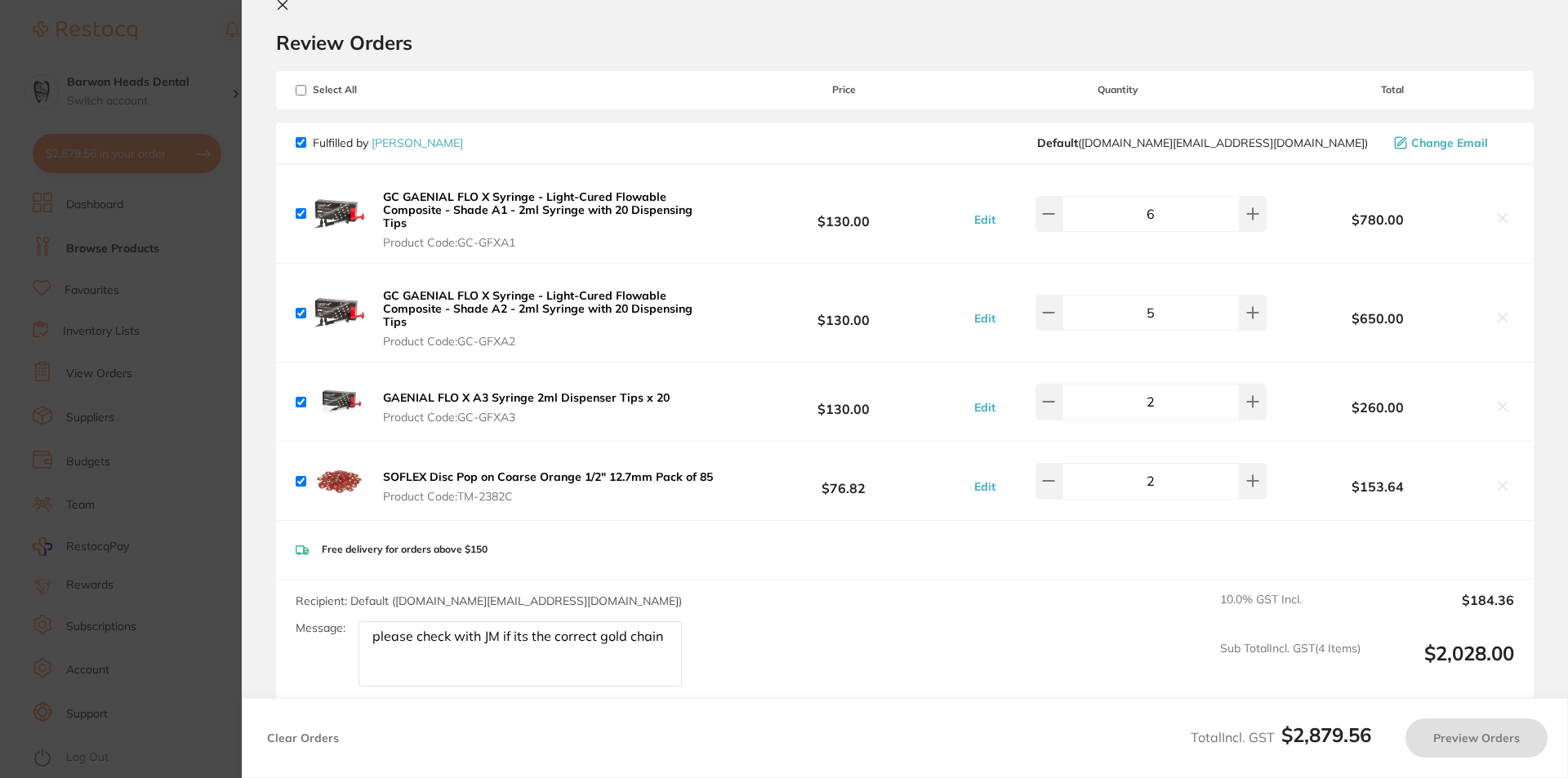
scroll to position [0, 0]
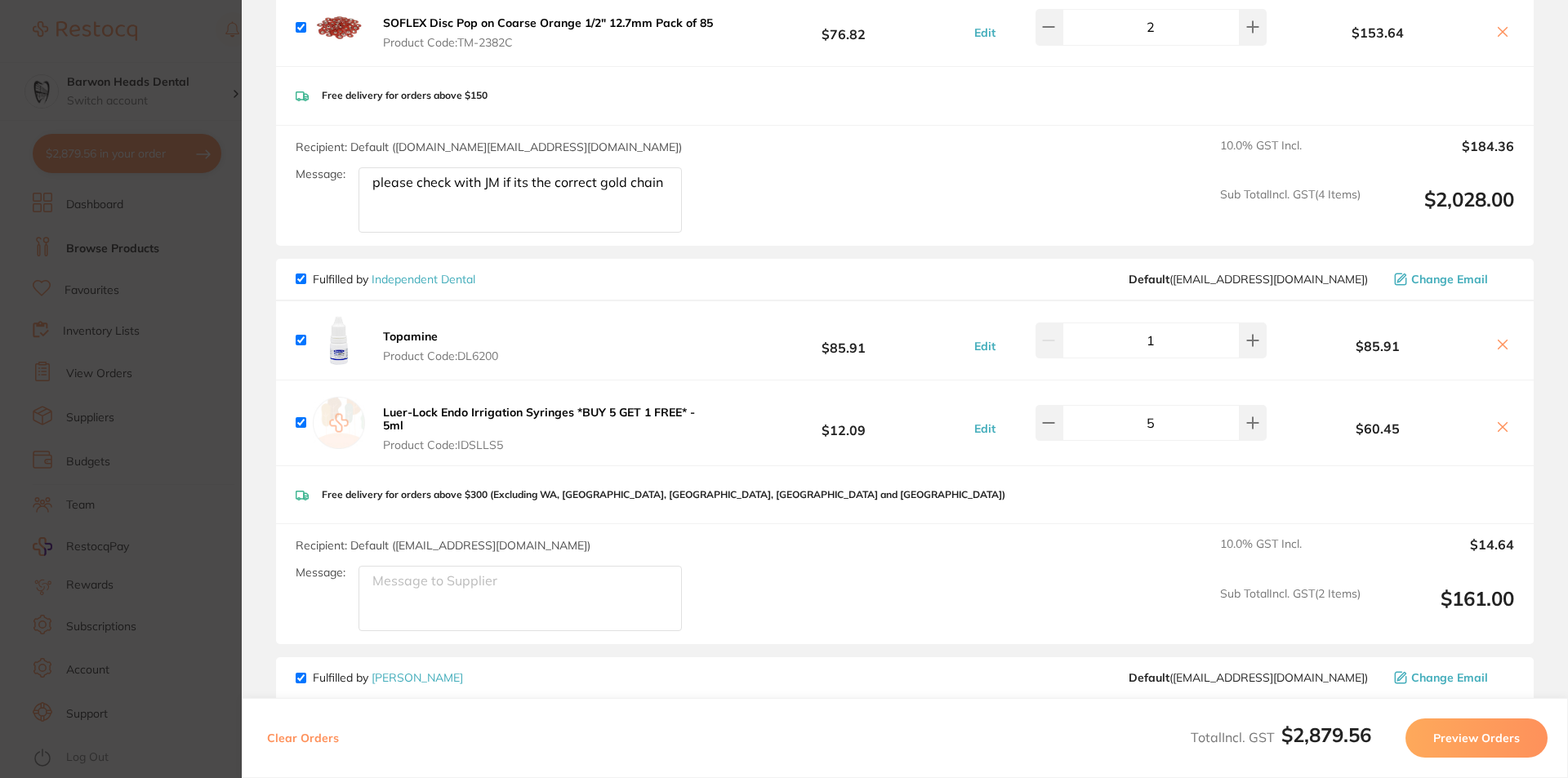
checkbox input "true"
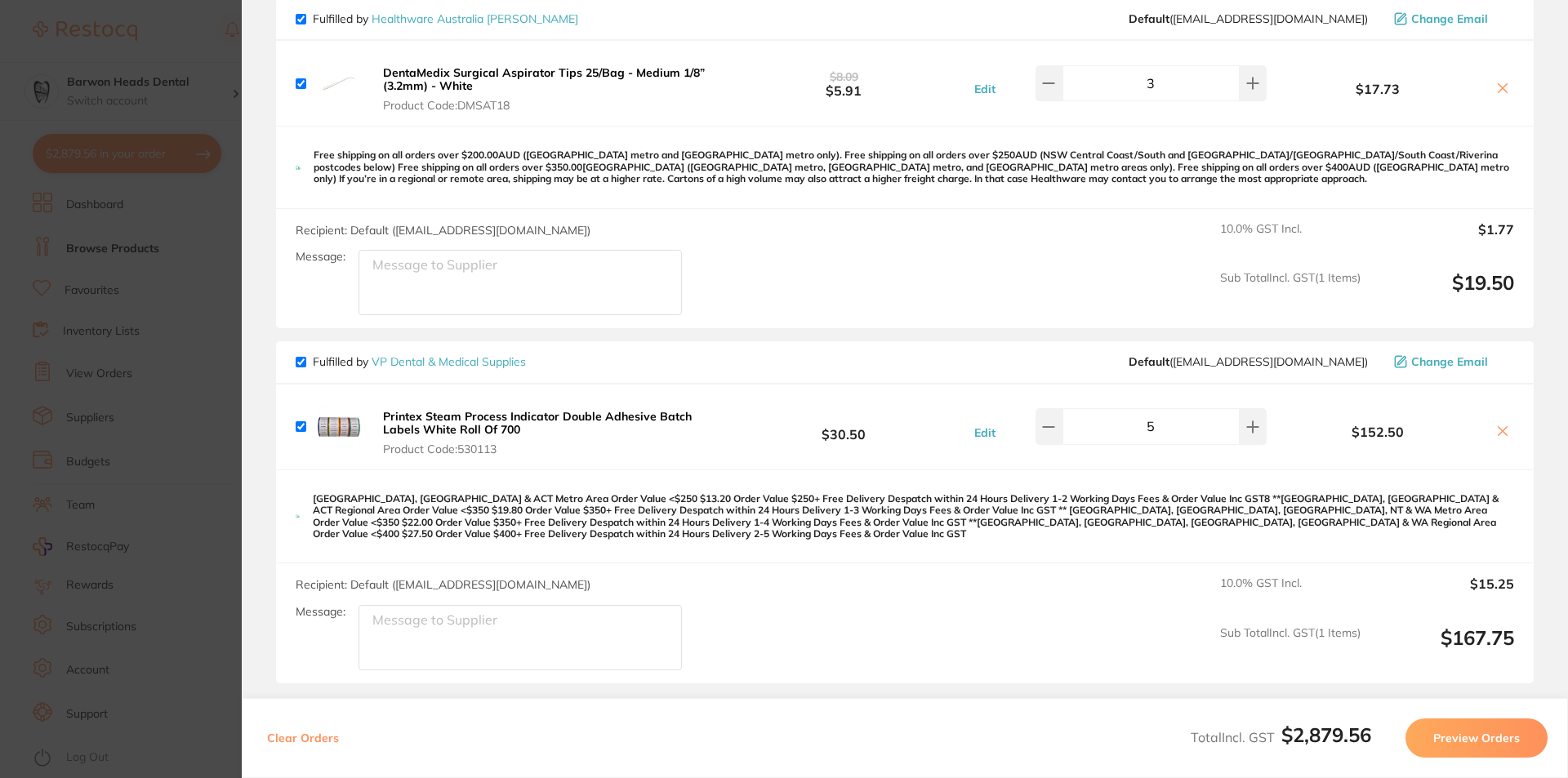
scroll to position [2488, 0]
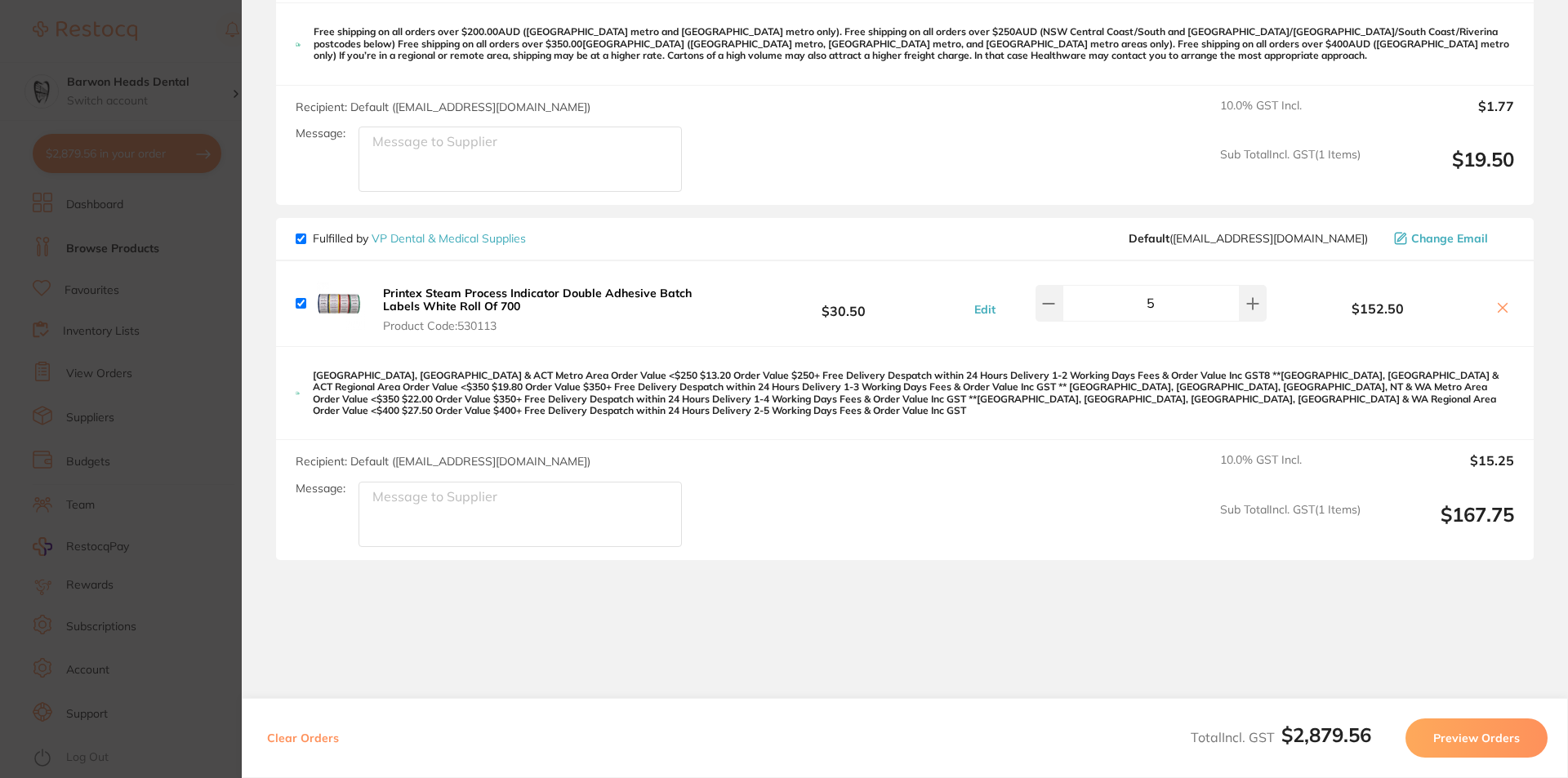
click at [1483, 739] on button "Preview Orders" at bounding box center [1476, 738] width 142 height 40
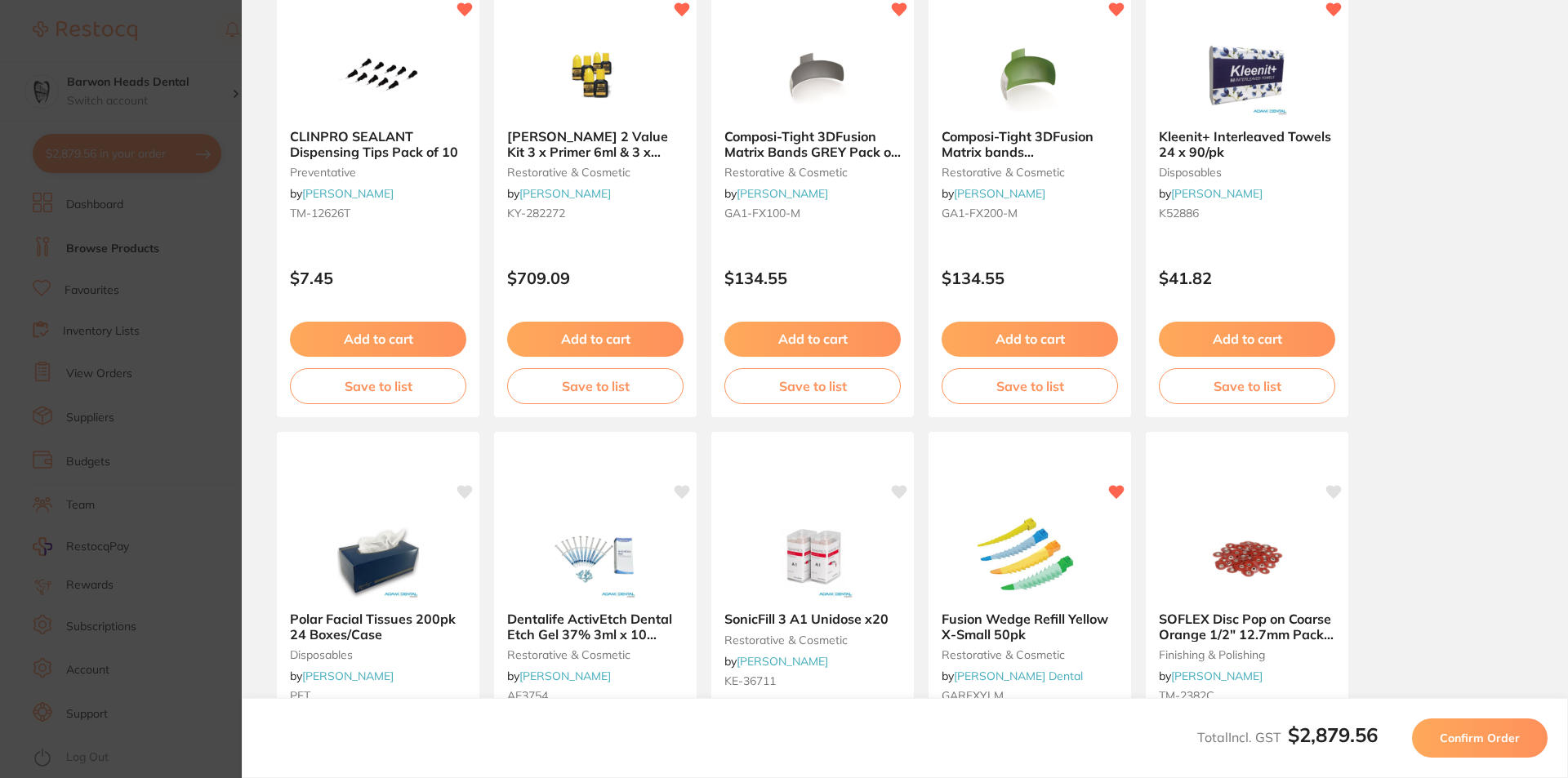
scroll to position [429, 0]
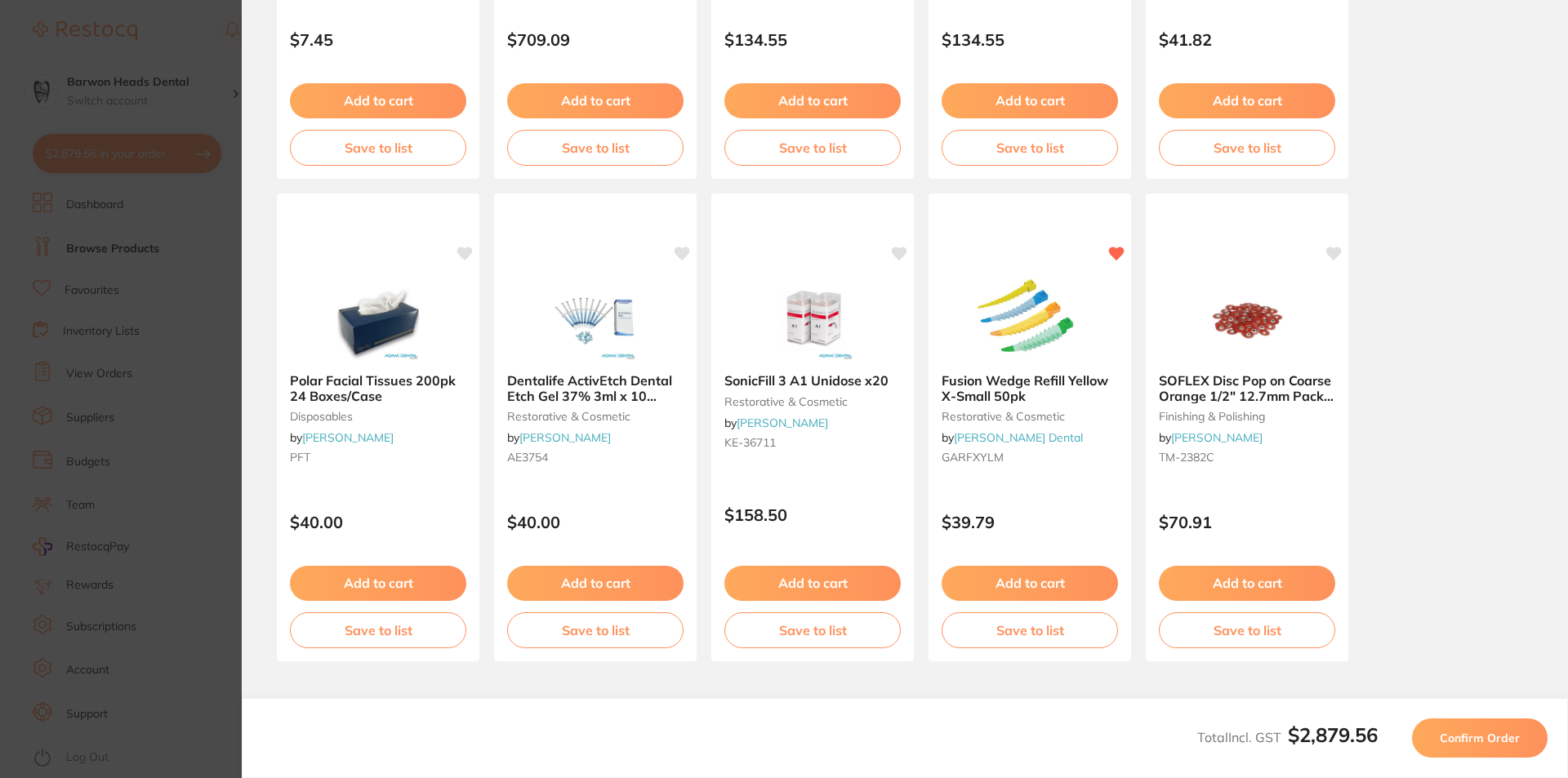
click at [1488, 735] on span "Confirm Order" at bounding box center [1479, 738] width 80 height 15
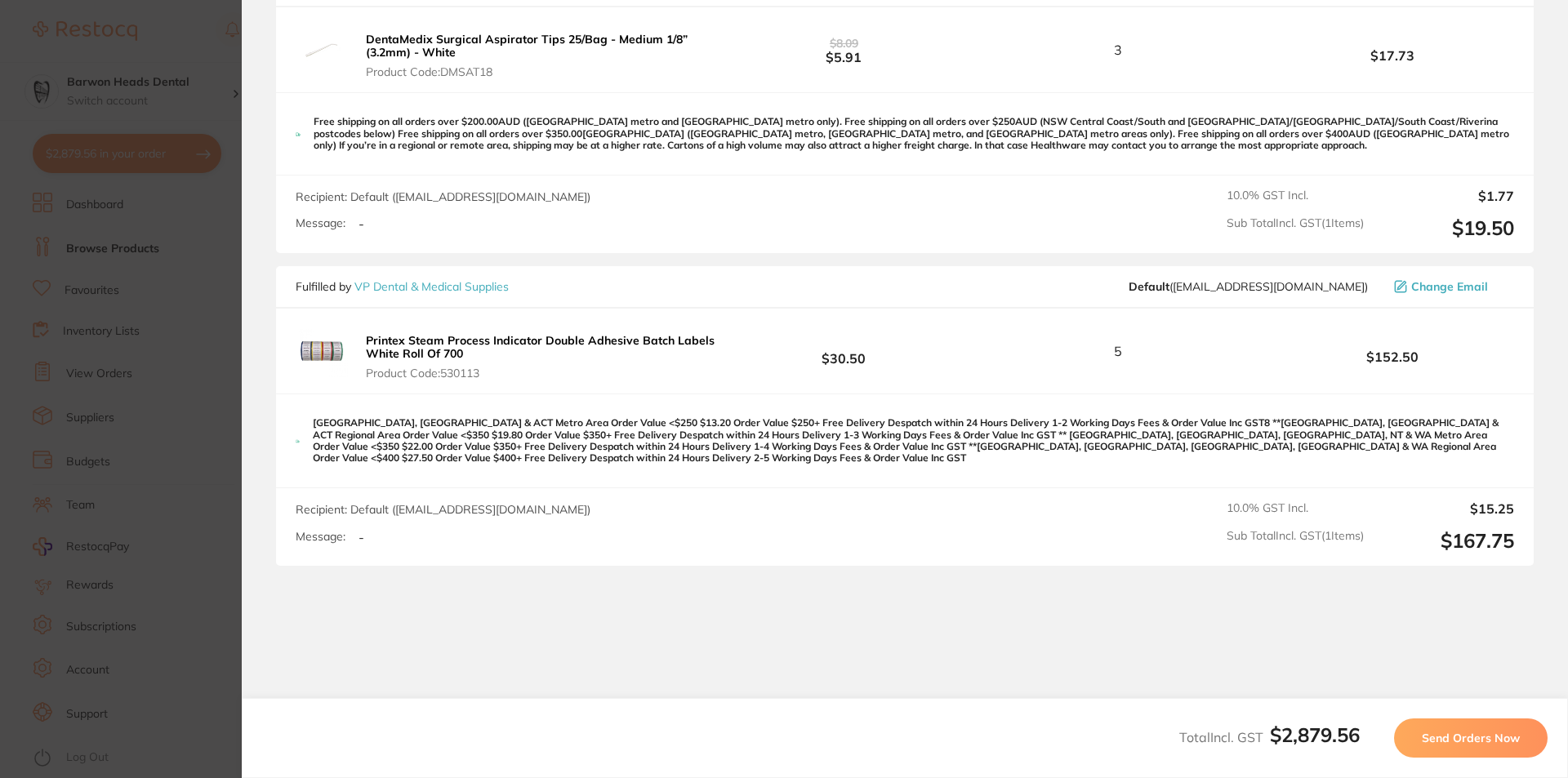
scroll to position [2365, 0]
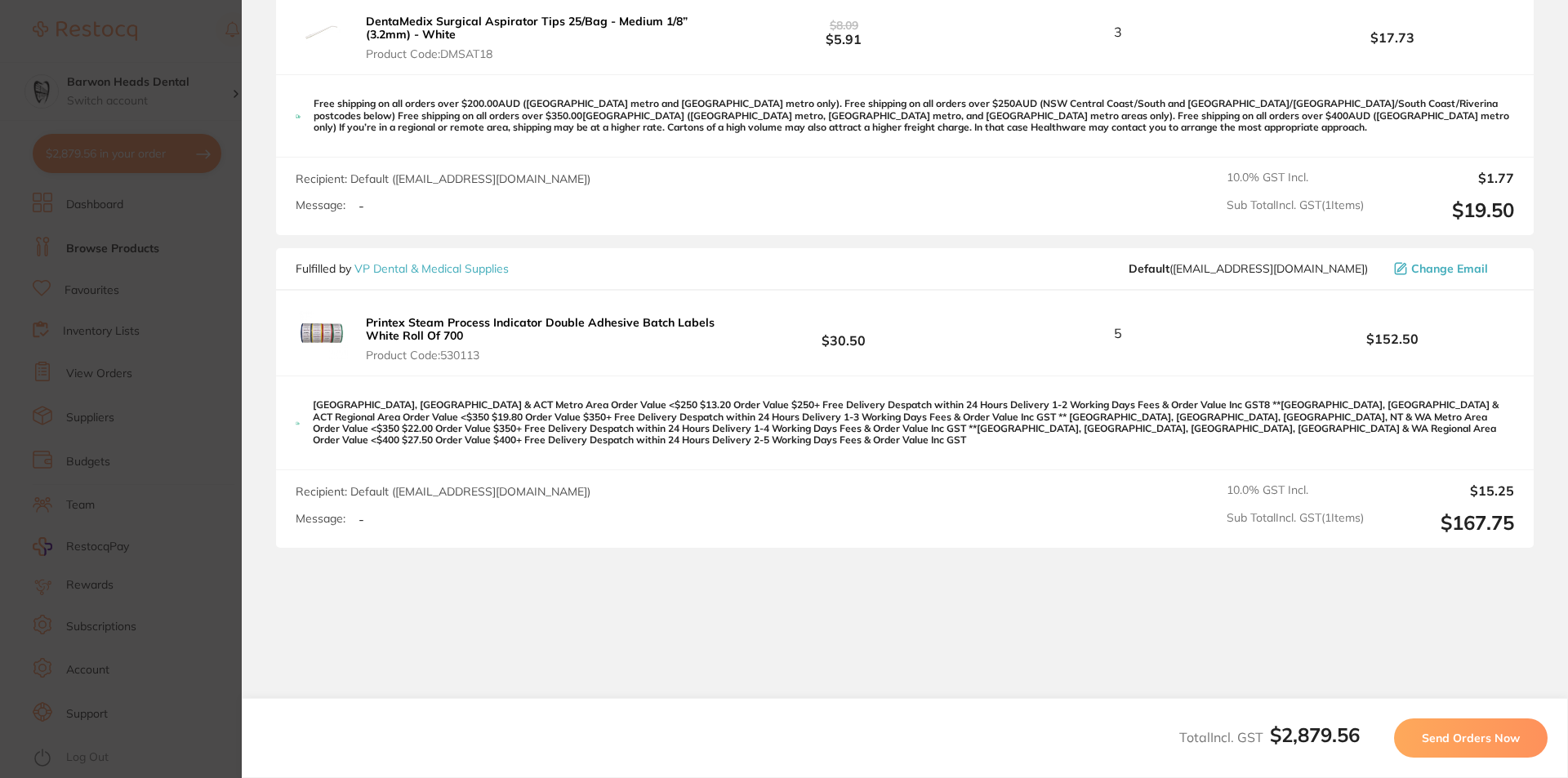
click at [1486, 736] on span "Send Orders Now" at bounding box center [1471, 738] width 98 height 15
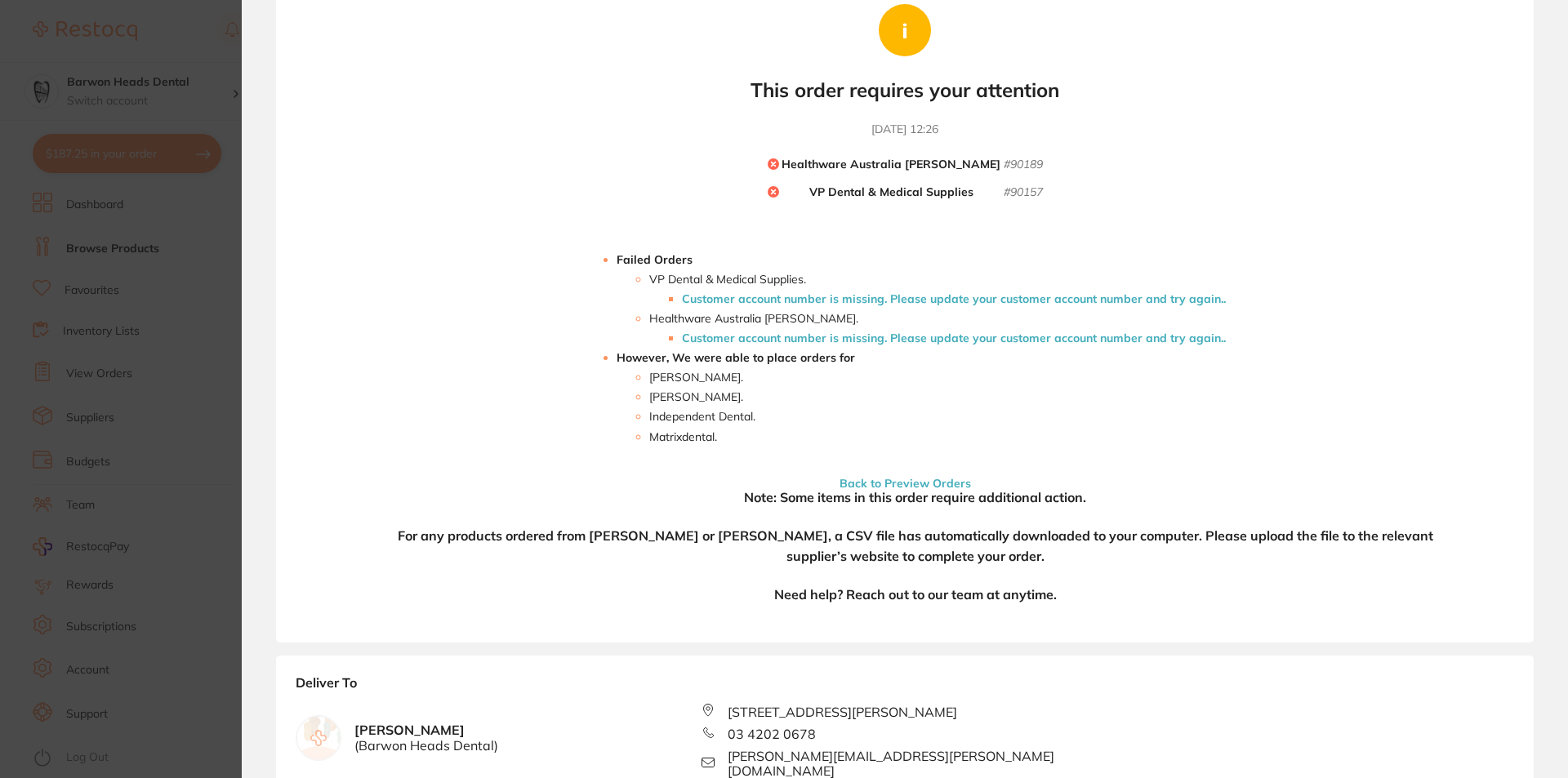
scroll to position [0, 0]
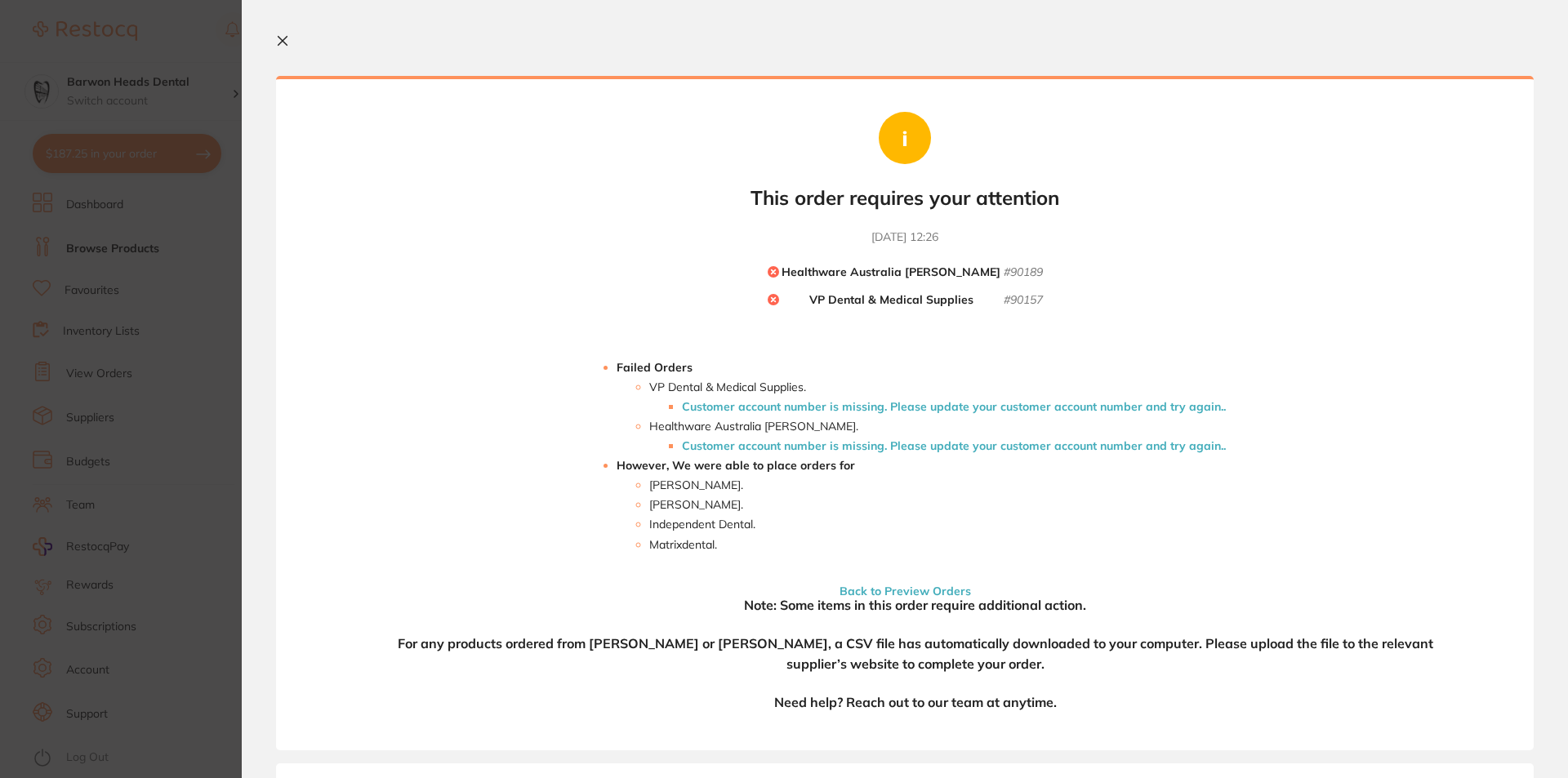
click at [285, 42] on icon at bounding box center [282, 41] width 13 height 13
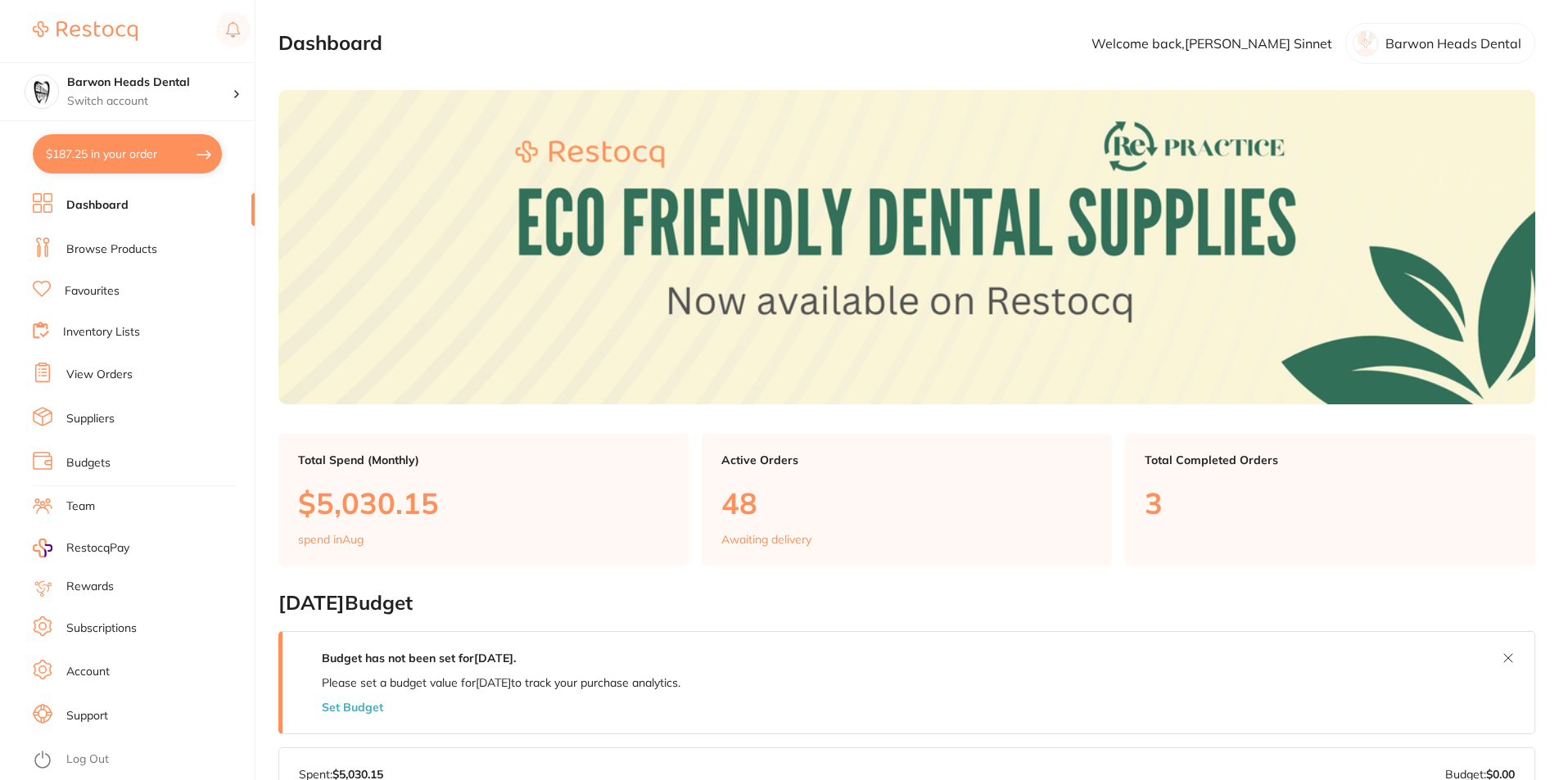
click at [96, 154] on button "$187.25 in your order" at bounding box center [128, 154] width 189 height 40
checkbox input "true"
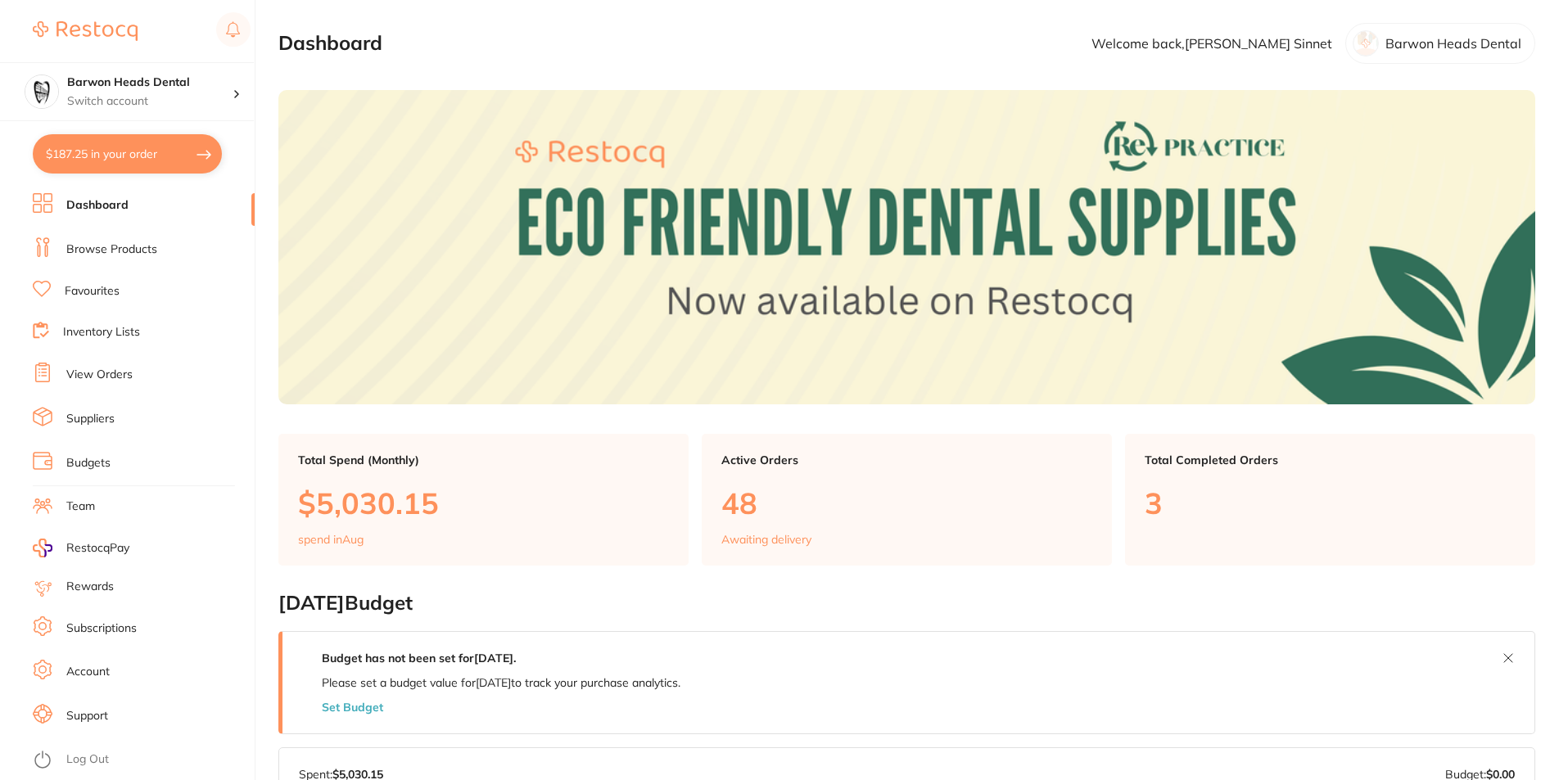
checkbox input "true"
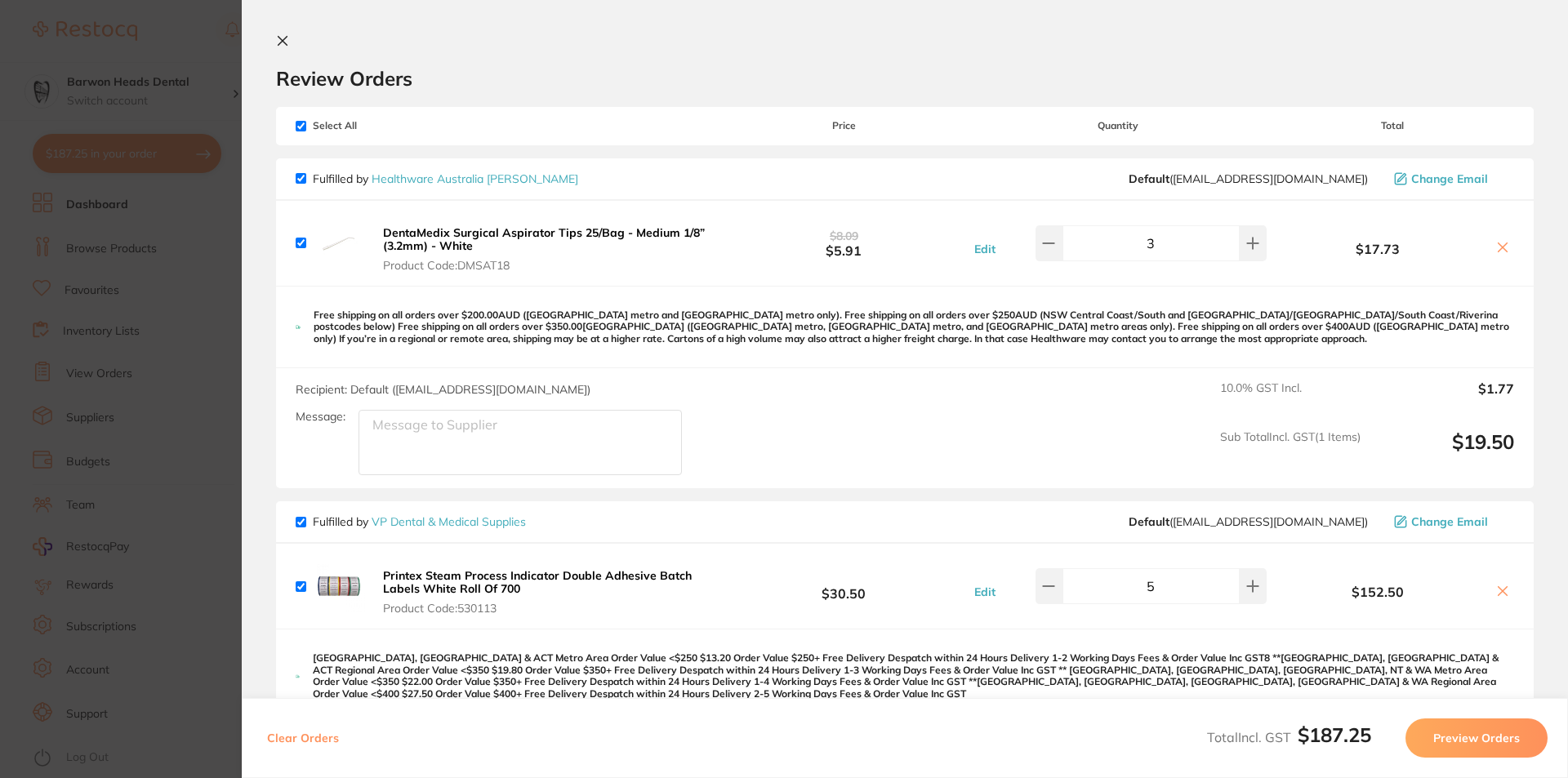
click at [281, 42] on icon at bounding box center [283, 42] width 9 height 9
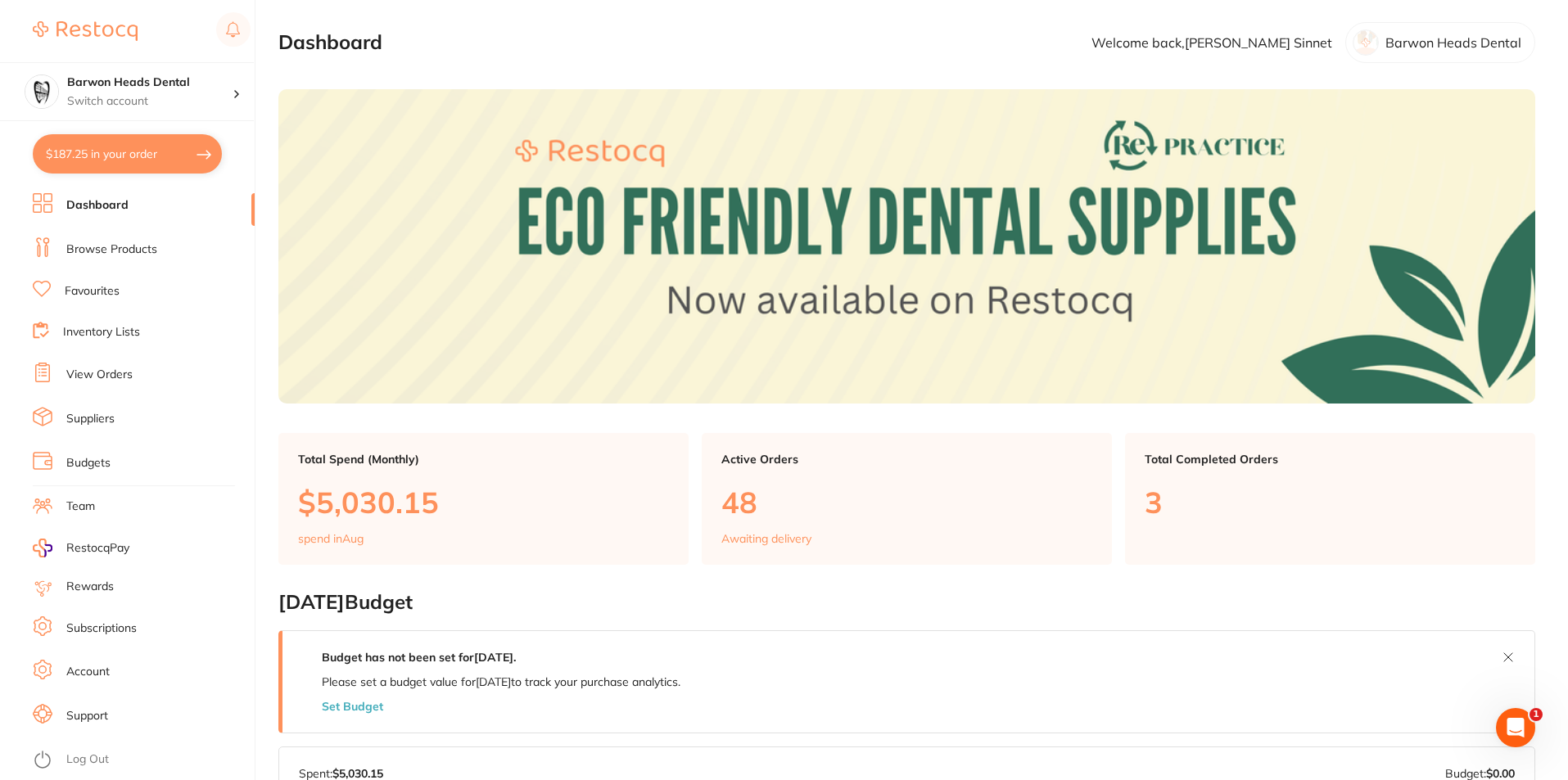
click at [107, 372] on link "View Orders" at bounding box center [99, 374] width 66 height 16
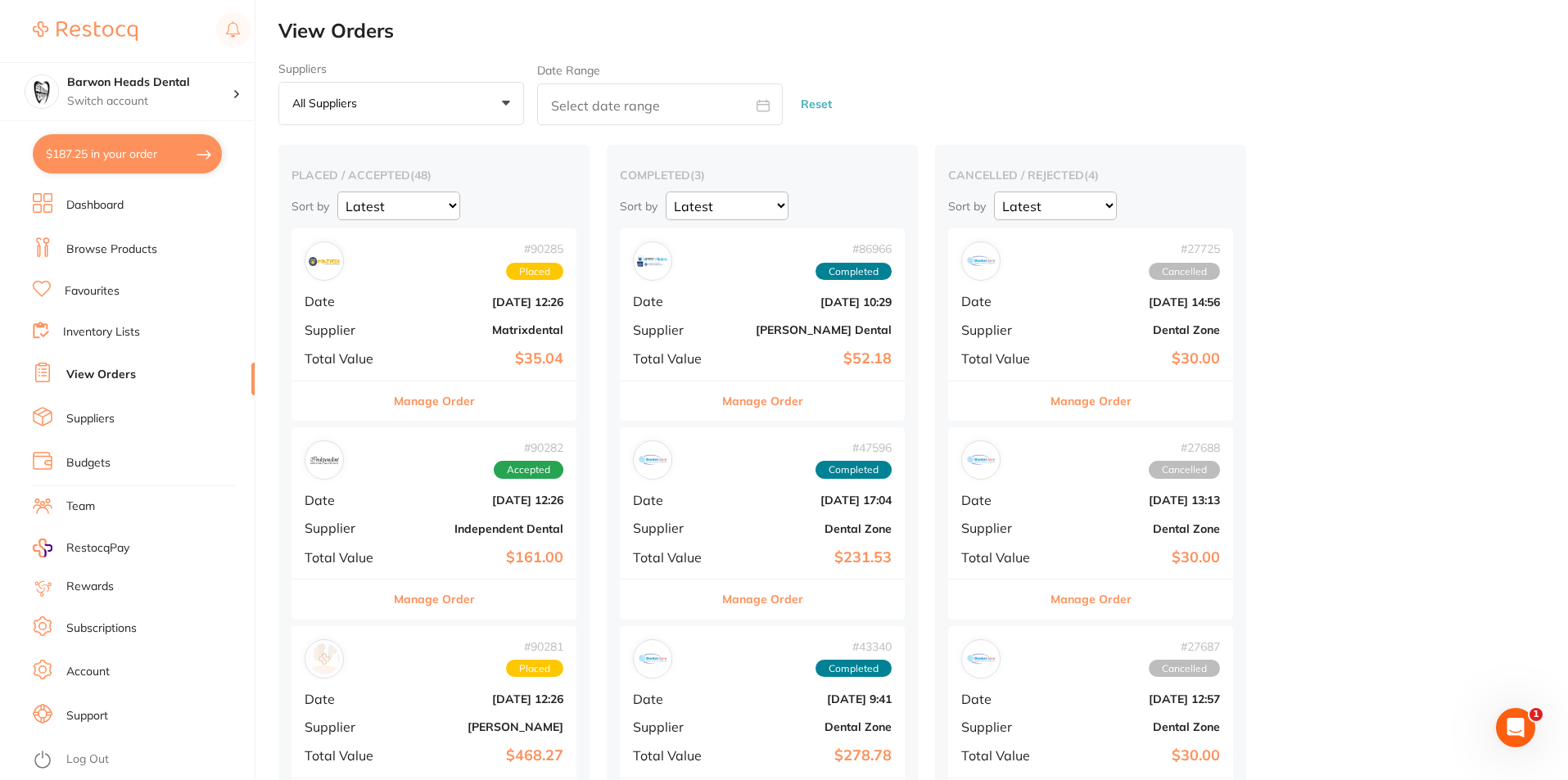
click at [408, 310] on div "# 90285 Placed Date Aug 14 2025, 12:26 Supplier Matrixdental Total Value $35.04" at bounding box center [434, 304] width 285 height 151
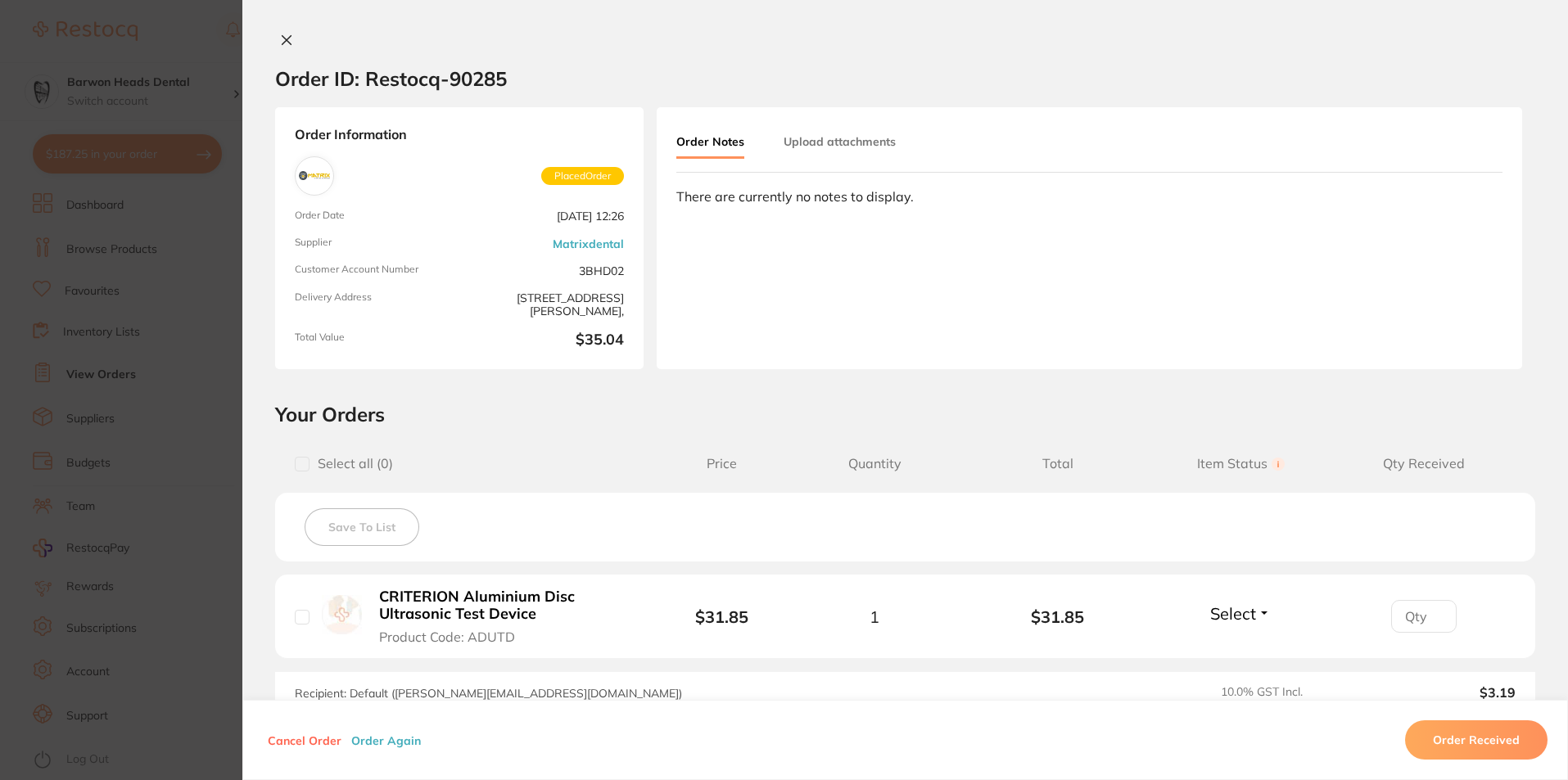
click at [285, 41] on icon at bounding box center [287, 40] width 13 height 13
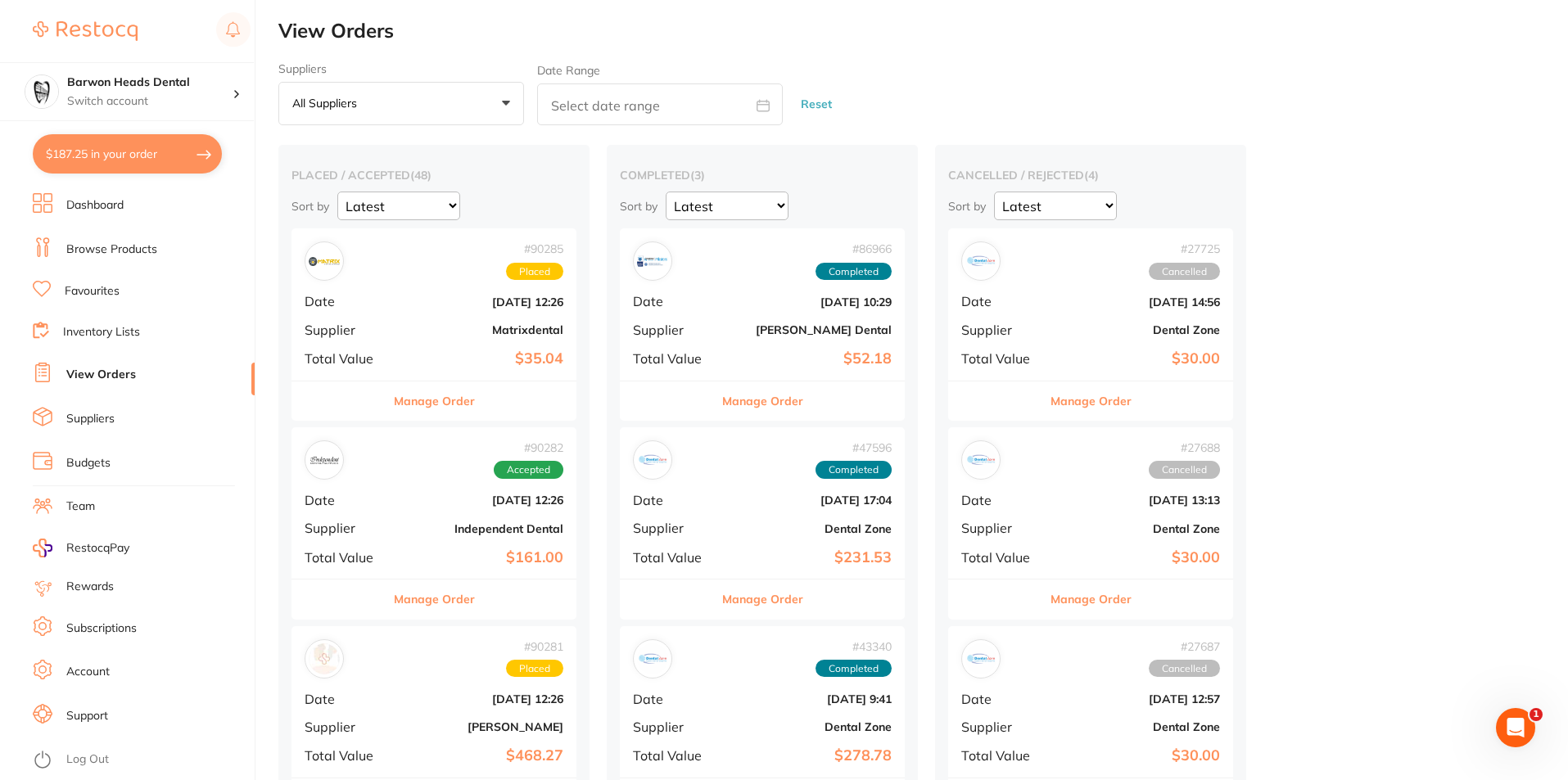
click at [403, 503] on b "[DATE] 12:26" at bounding box center [481, 500] width 164 height 13
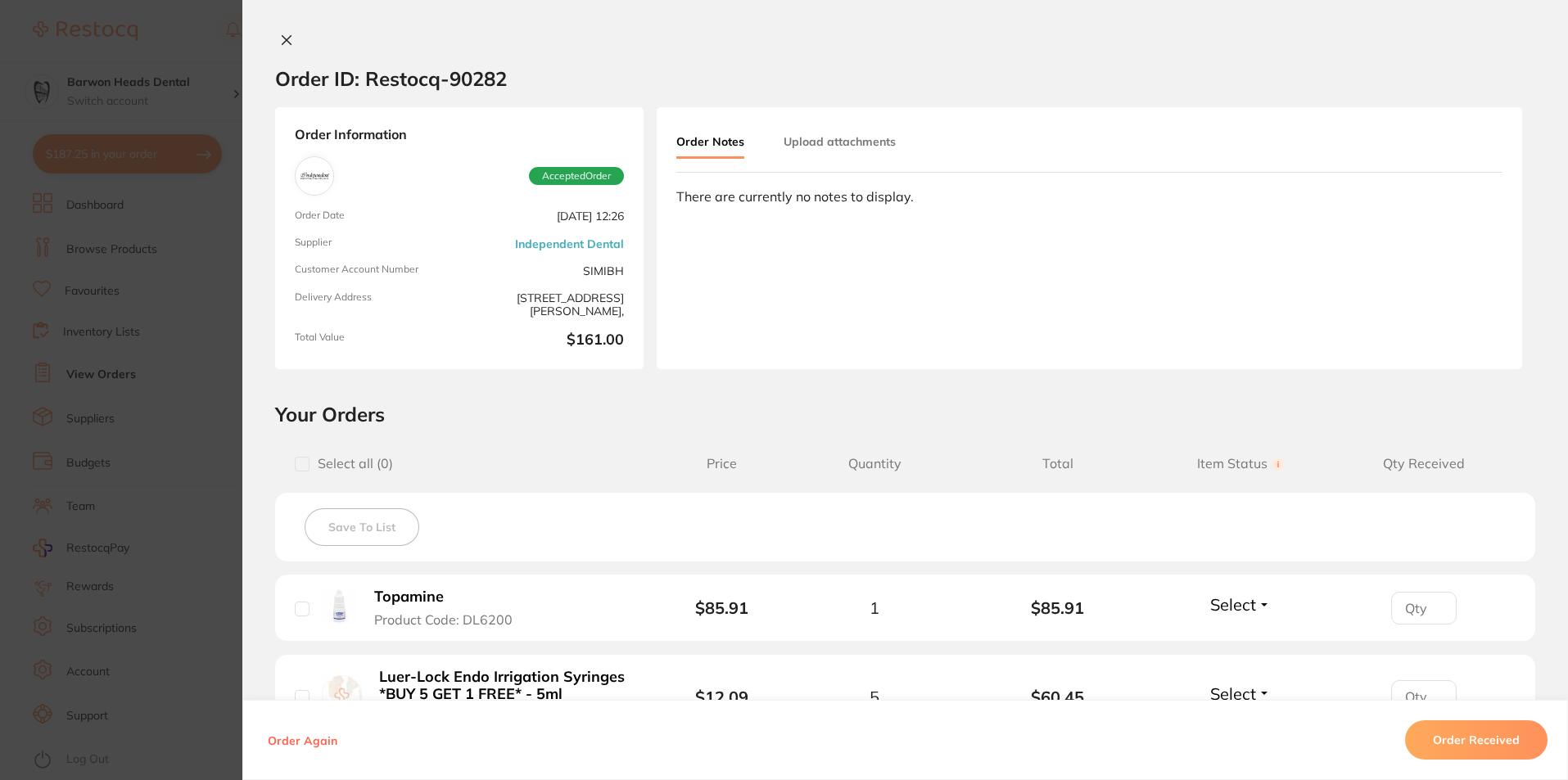
click at [283, 43] on icon at bounding box center [287, 40] width 13 height 13
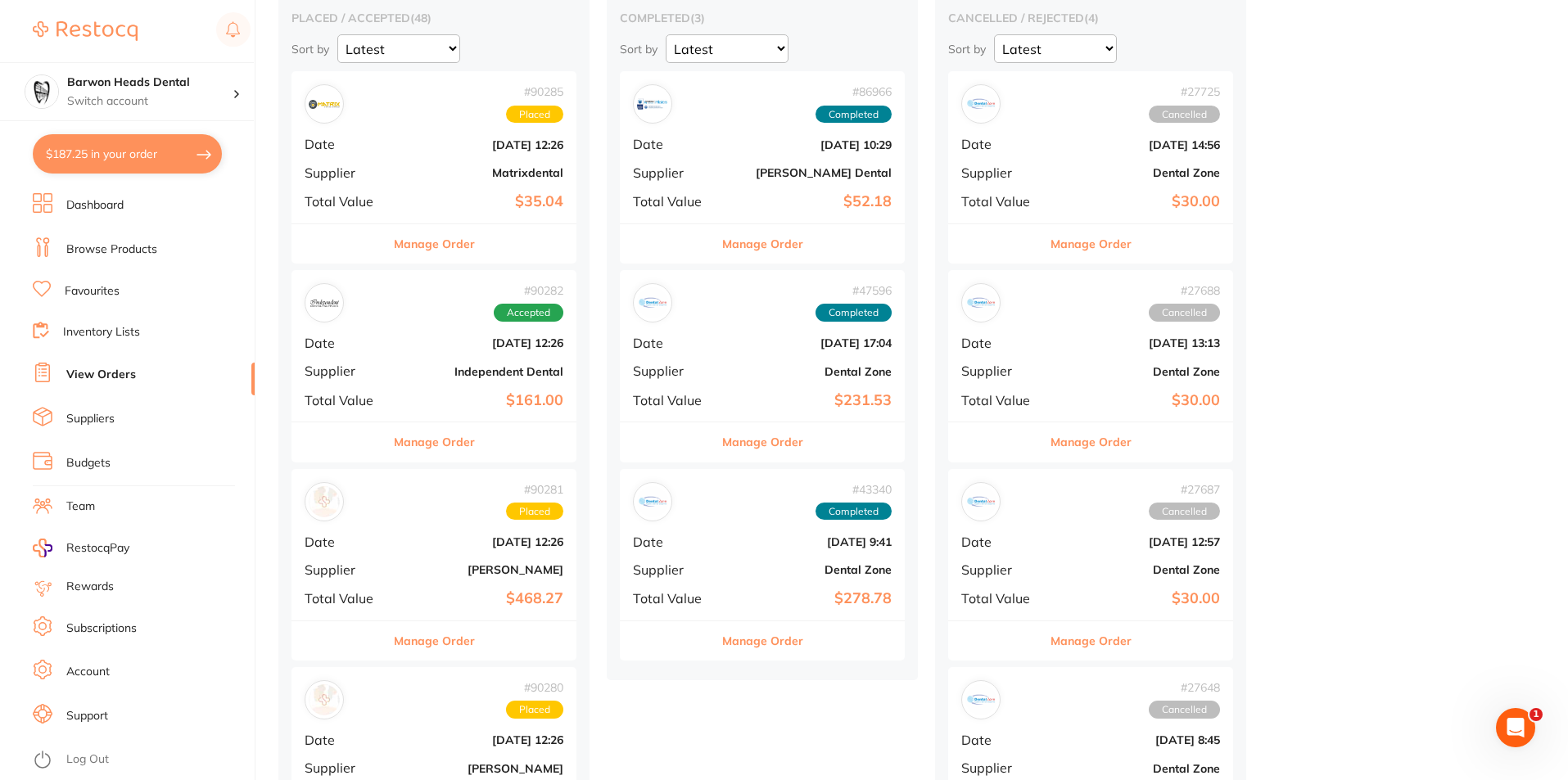
scroll to position [164, 0]
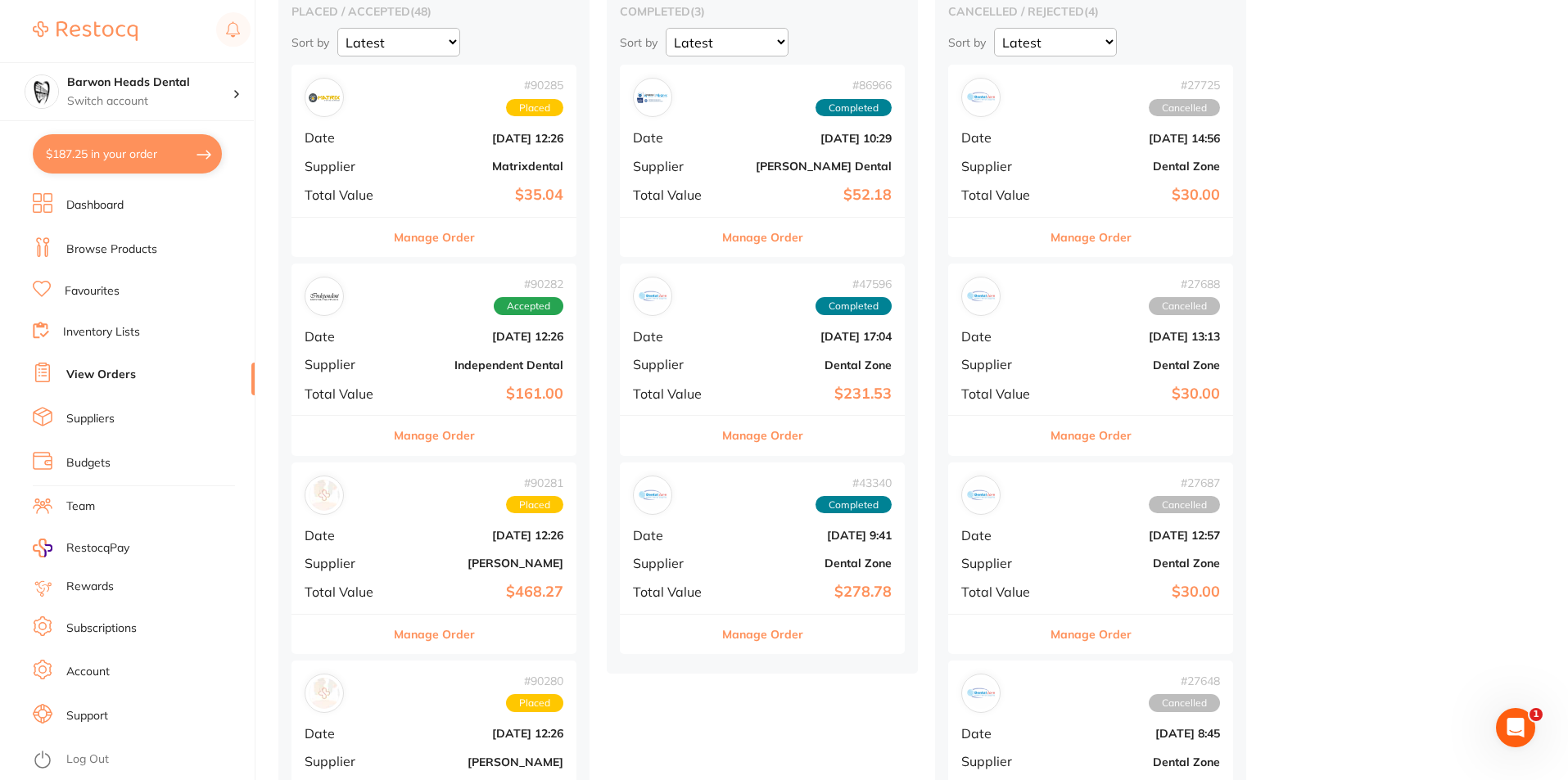
click at [423, 537] on b "[DATE] 12:26" at bounding box center [481, 536] width 164 height 13
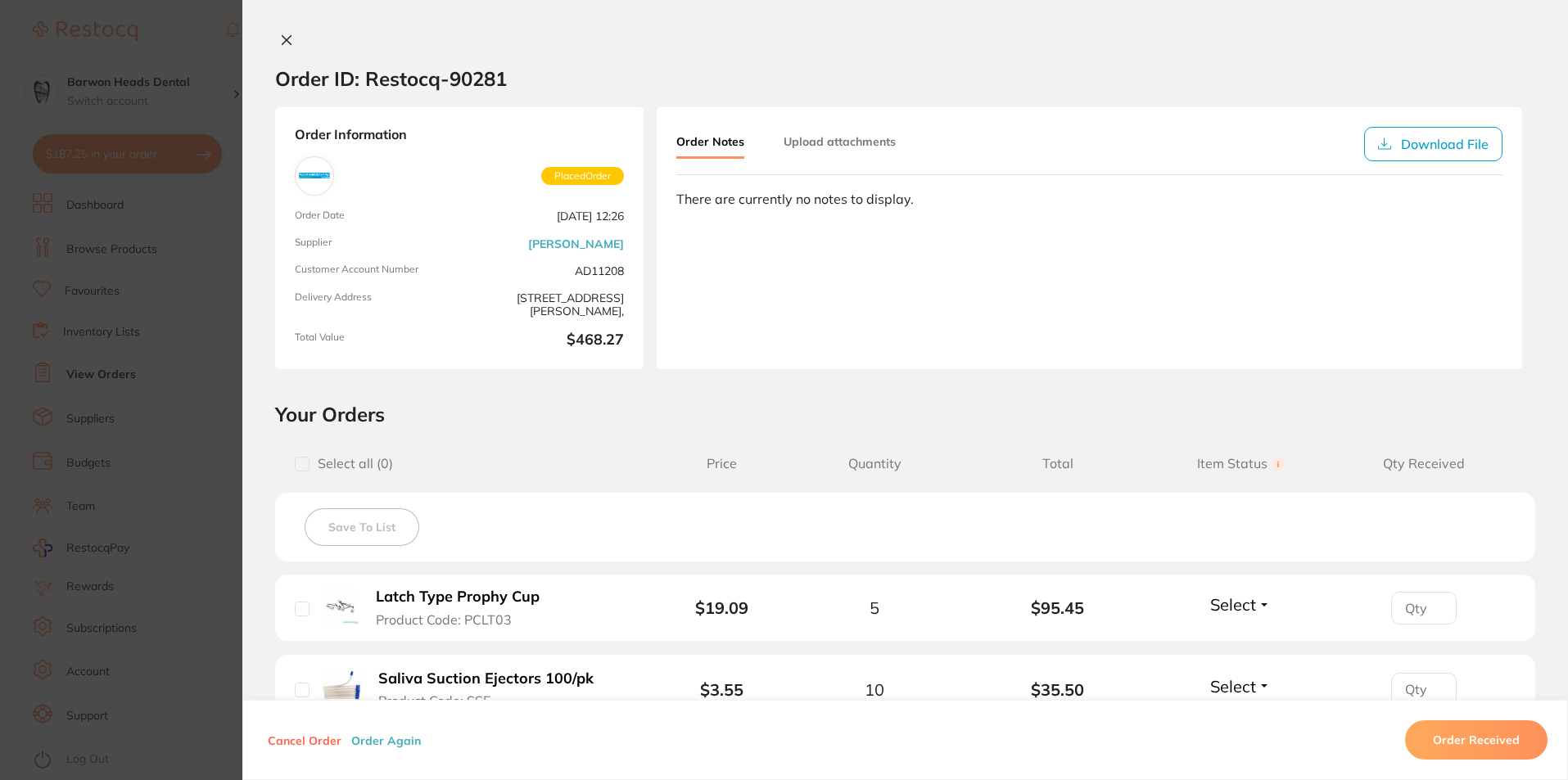
click at [280, 40] on icon at bounding box center [287, 40] width 13 height 13
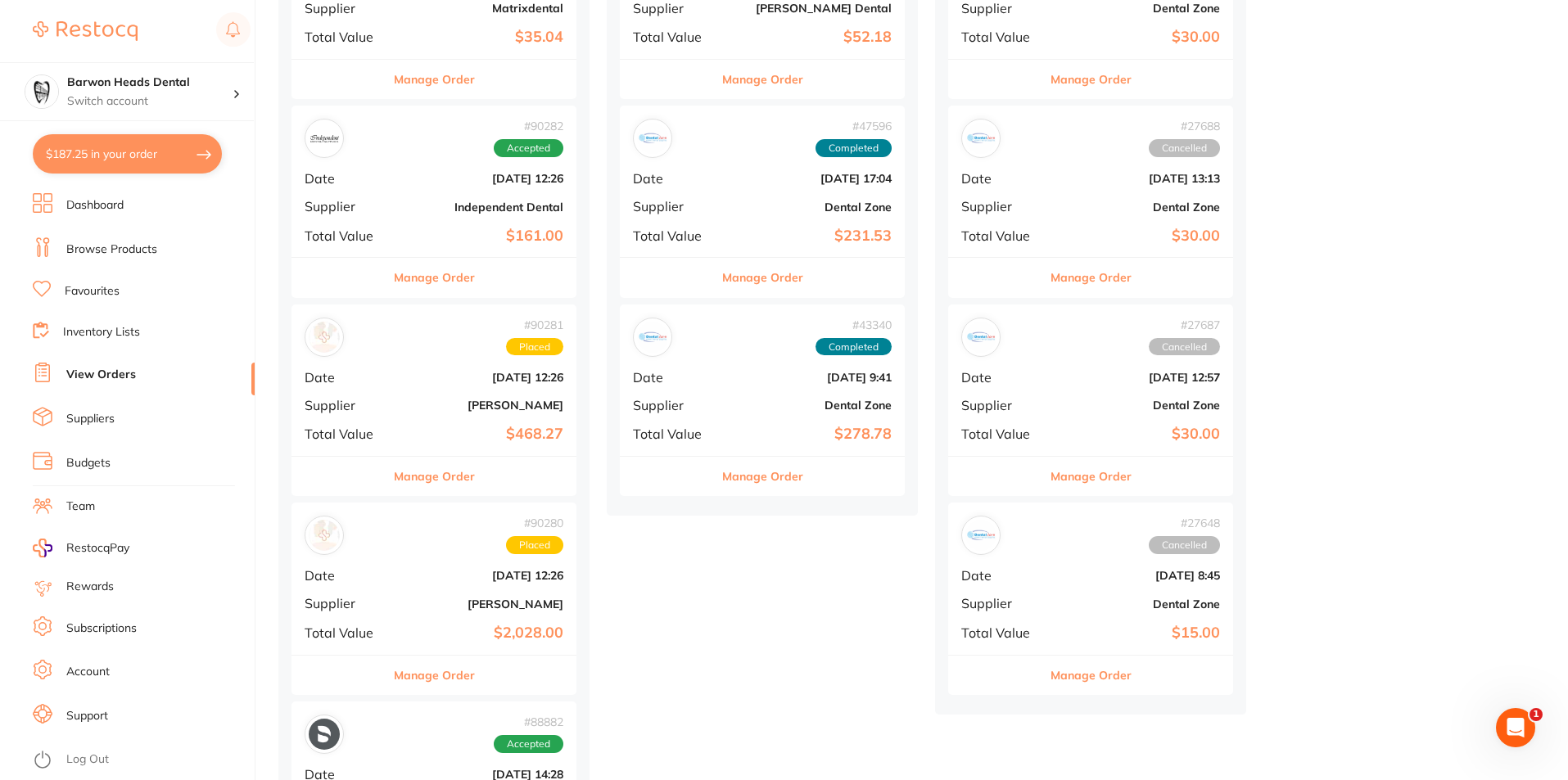
scroll to position [328, 0]
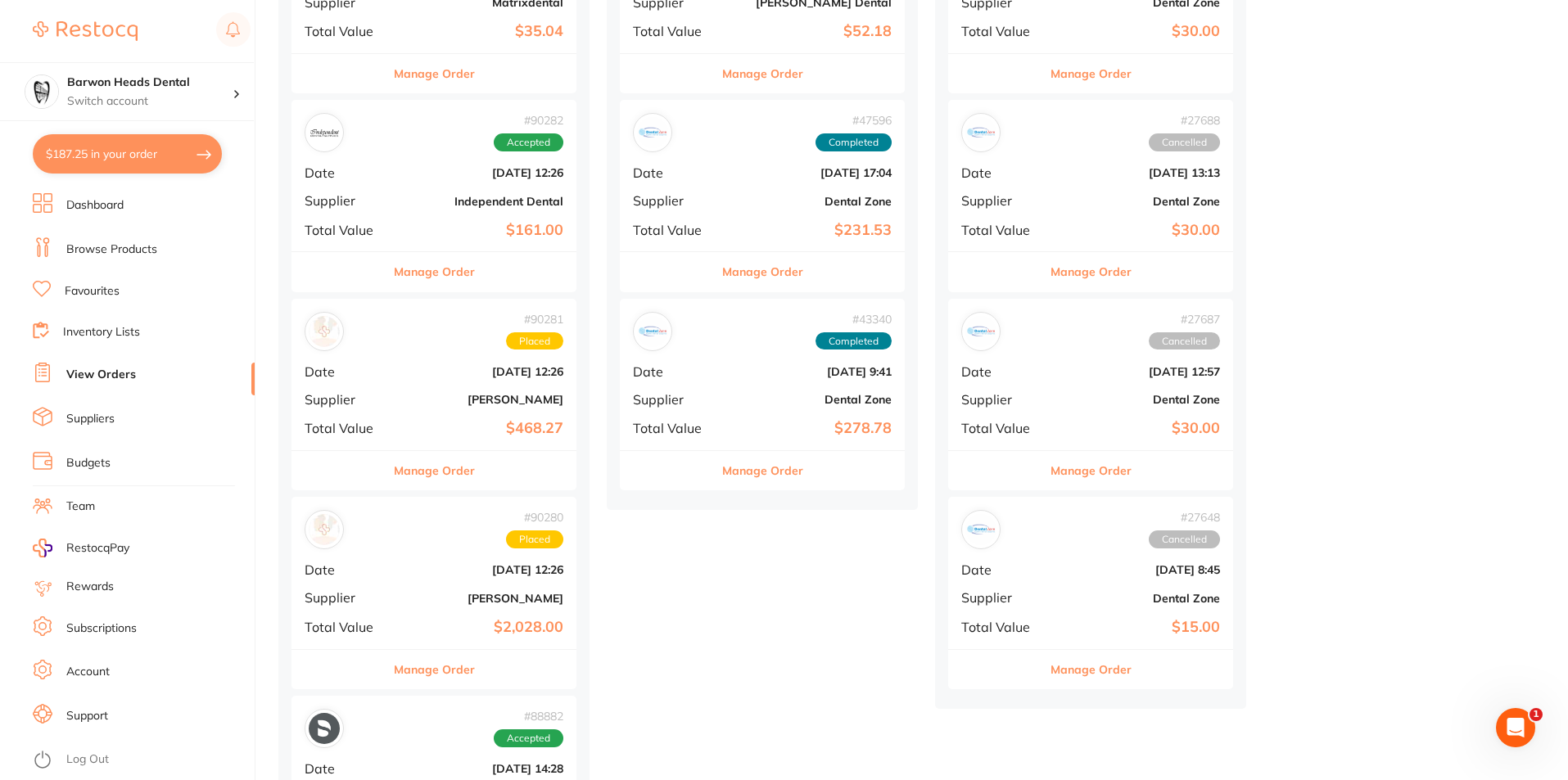
click at [404, 567] on b "[DATE] 12:26" at bounding box center [481, 570] width 164 height 13
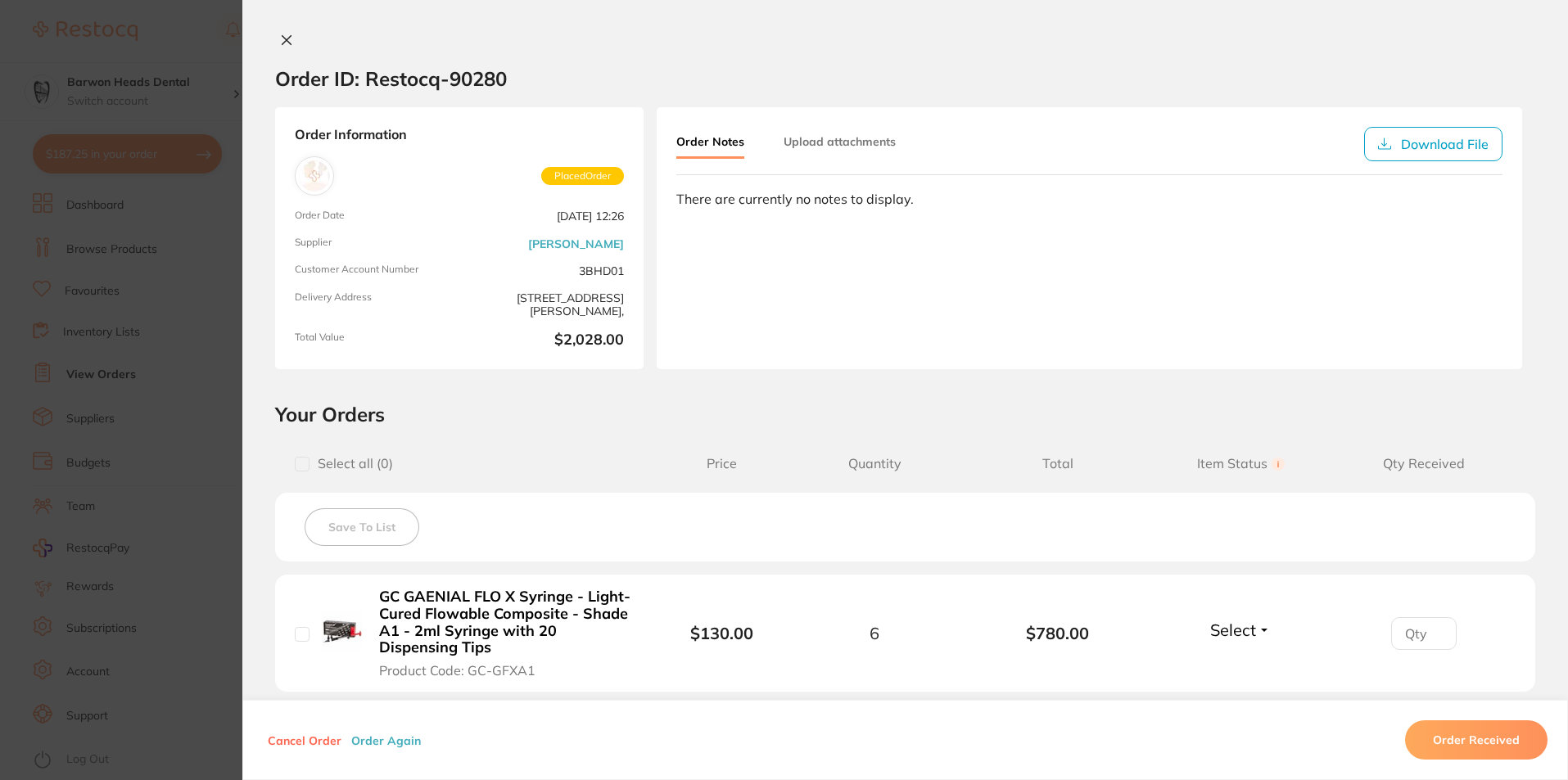
drag, startPoint x: 282, startPoint y: 33, endPoint x: 291, endPoint y: 189, distance: 156.3
click at [281, 37] on icon at bounding box center [287, 40] width 13 height 13
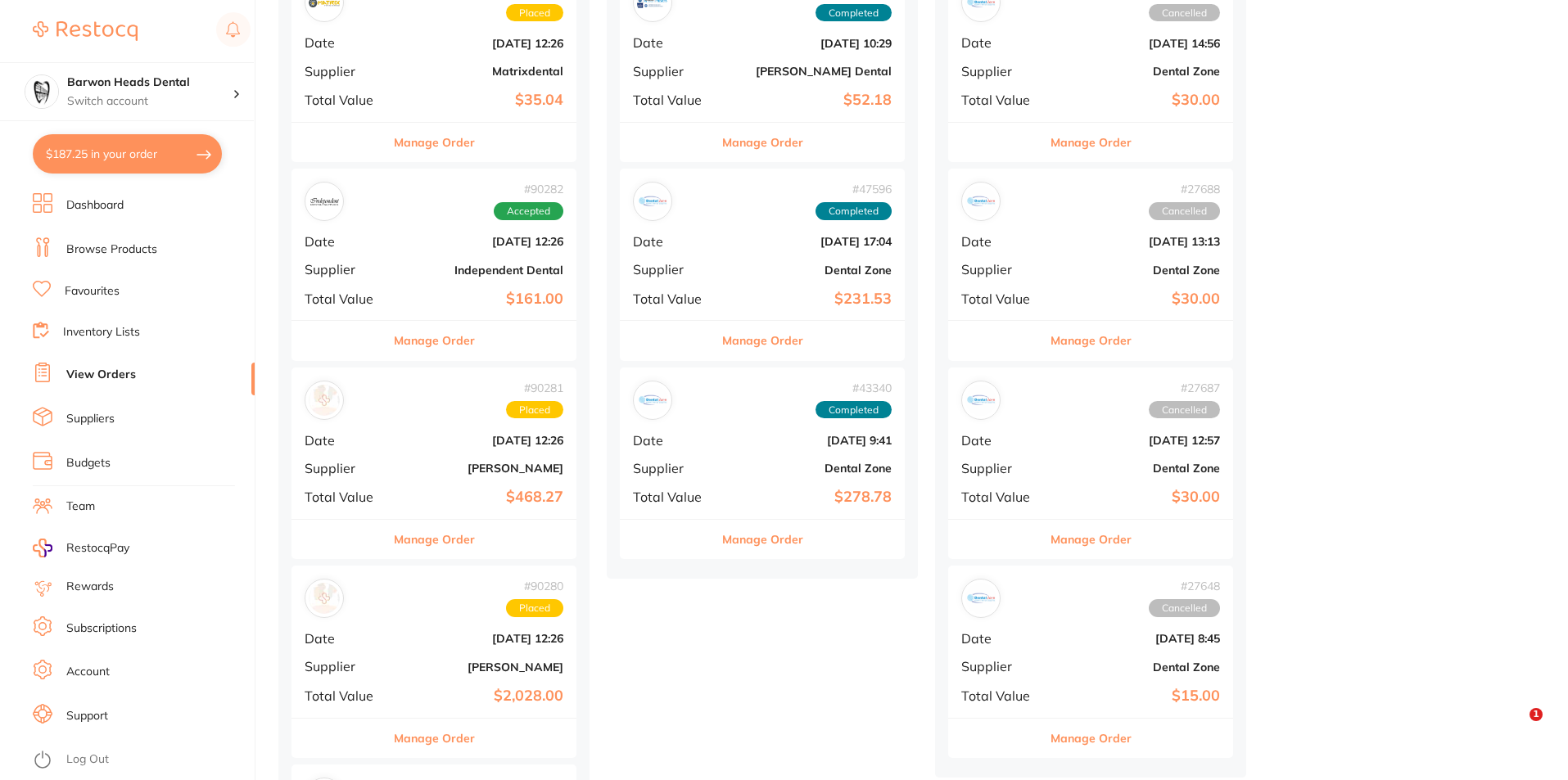
scroll to position [164, 0]
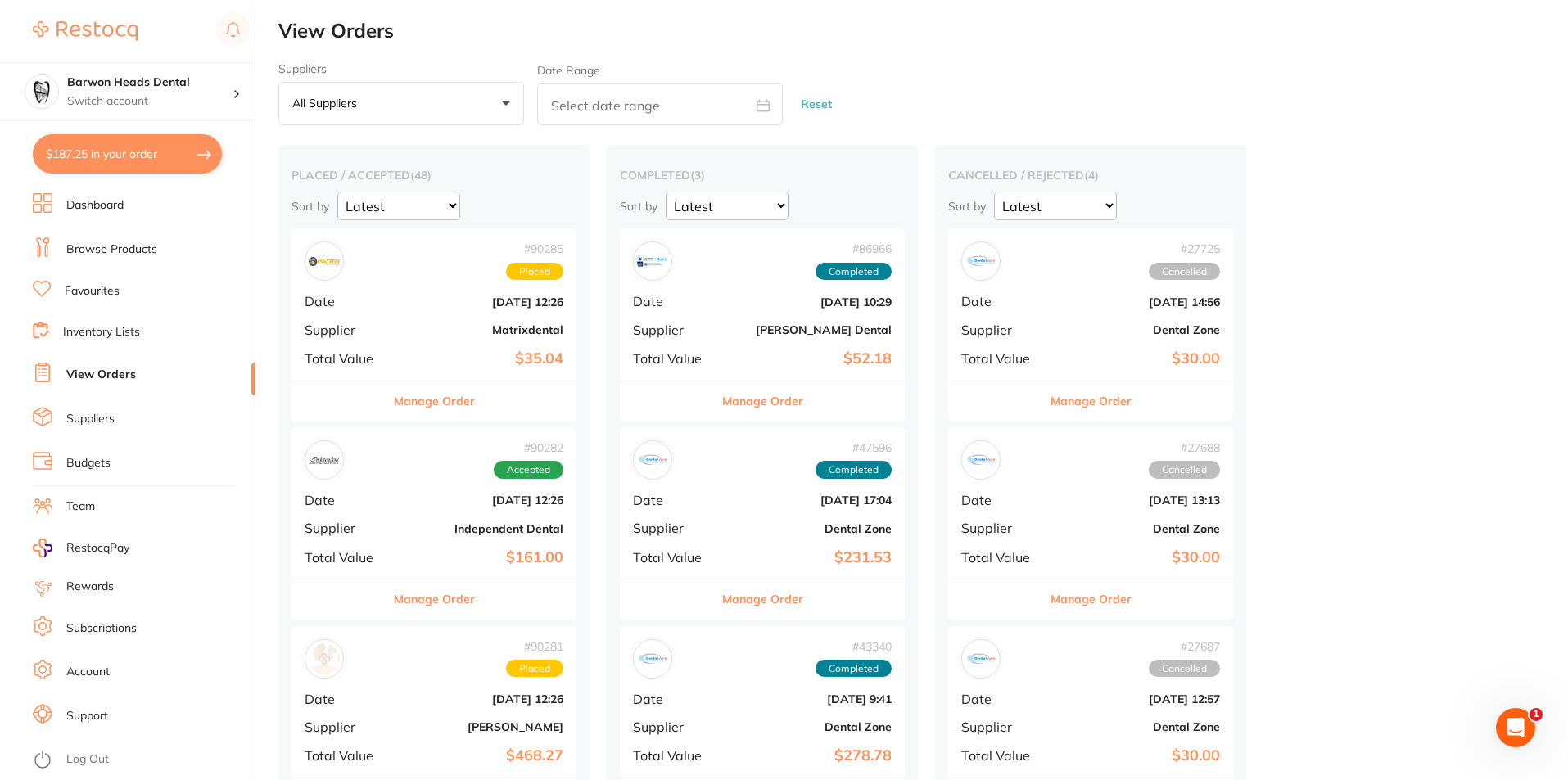
click at [118, 144] on button "$187.25 in your order" at bounding box center [128, 154] width 189 height 40
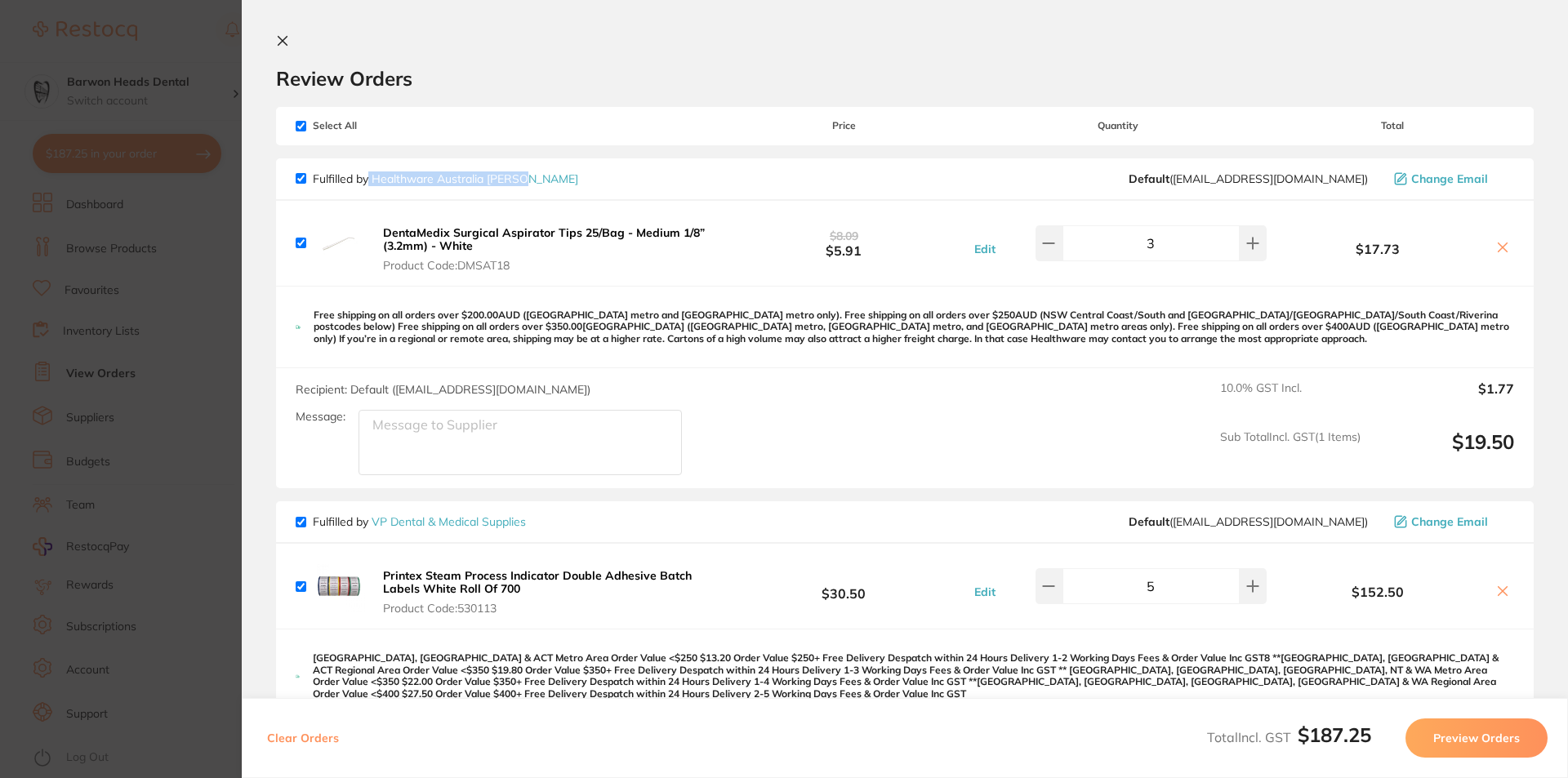
drag, startPoint x: 535, startPoint y: 184, endPoint x: 370, endPoint y: 184, distance: 165.0
click at [370, 184] on div "Fulfilled by Healthware Australia Ridley Default ( info@healthwareaustralia.com…" at bounding box center [905, 179] width 1219 height 15
copy p "Healthware Australia [PERSON_NAME]"
drag, startPoint x: 504, startPoint y: 245, endPoint x: 390, endPoint y: 232, distance: 114.7
click at [399, 241] on button "DentaMedix Surgical Aspirator Tips 25/Bag - Medium 1/8” (3.2mm) - White Product…" at bounding box center [550, 249] width 344 height 47
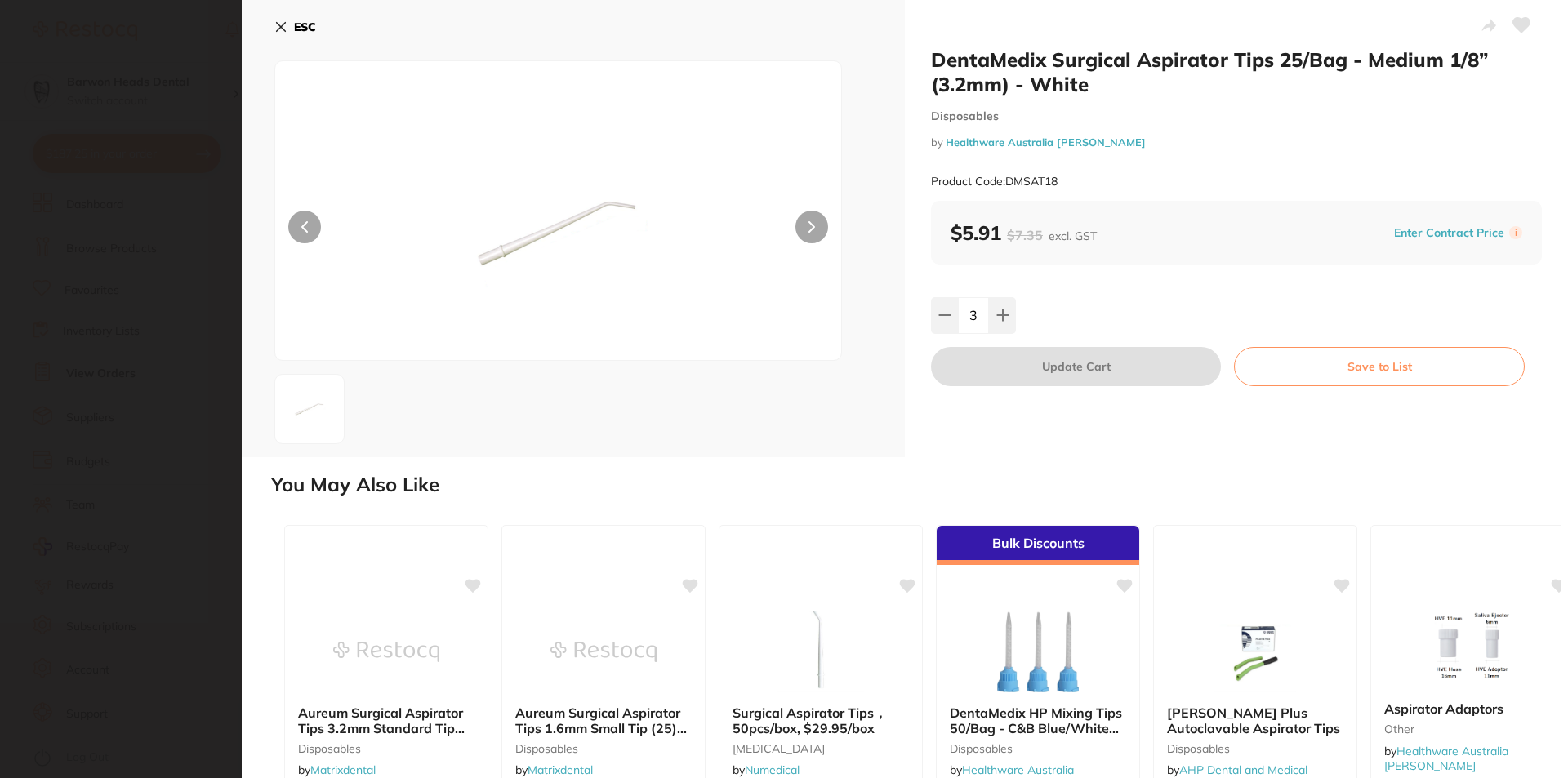
scroll to position [0, 0]
click at [285, 23] on icon at bounding box center [281, 27] width 9 height 9
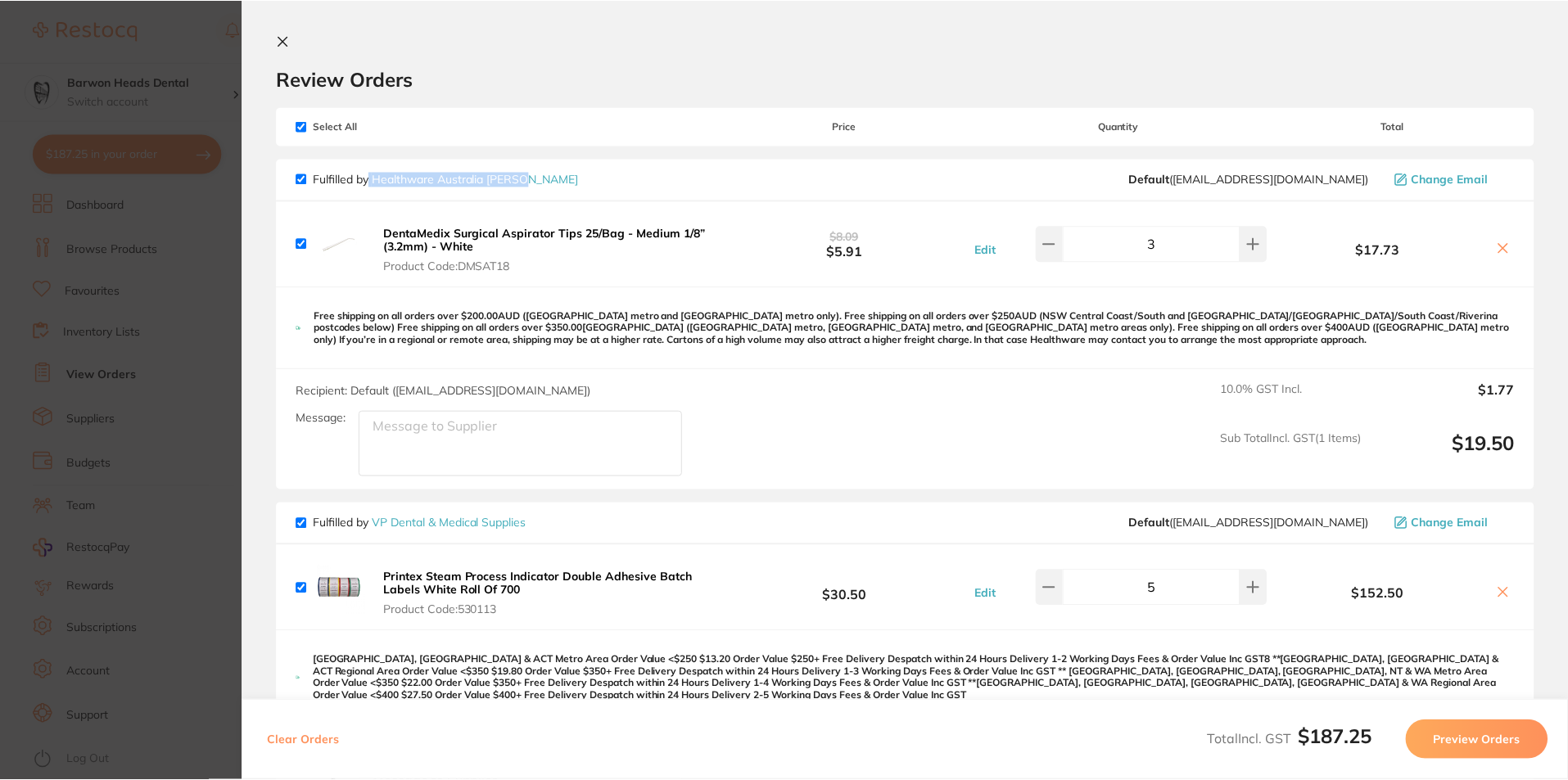
scroll to position [1, 0]
click at [206, 30] on section "Update RRP Set your pre negotiated price for this item. Item Agreed RRP (excl. …" at bounding box center [784, 390] width 1568 height 780
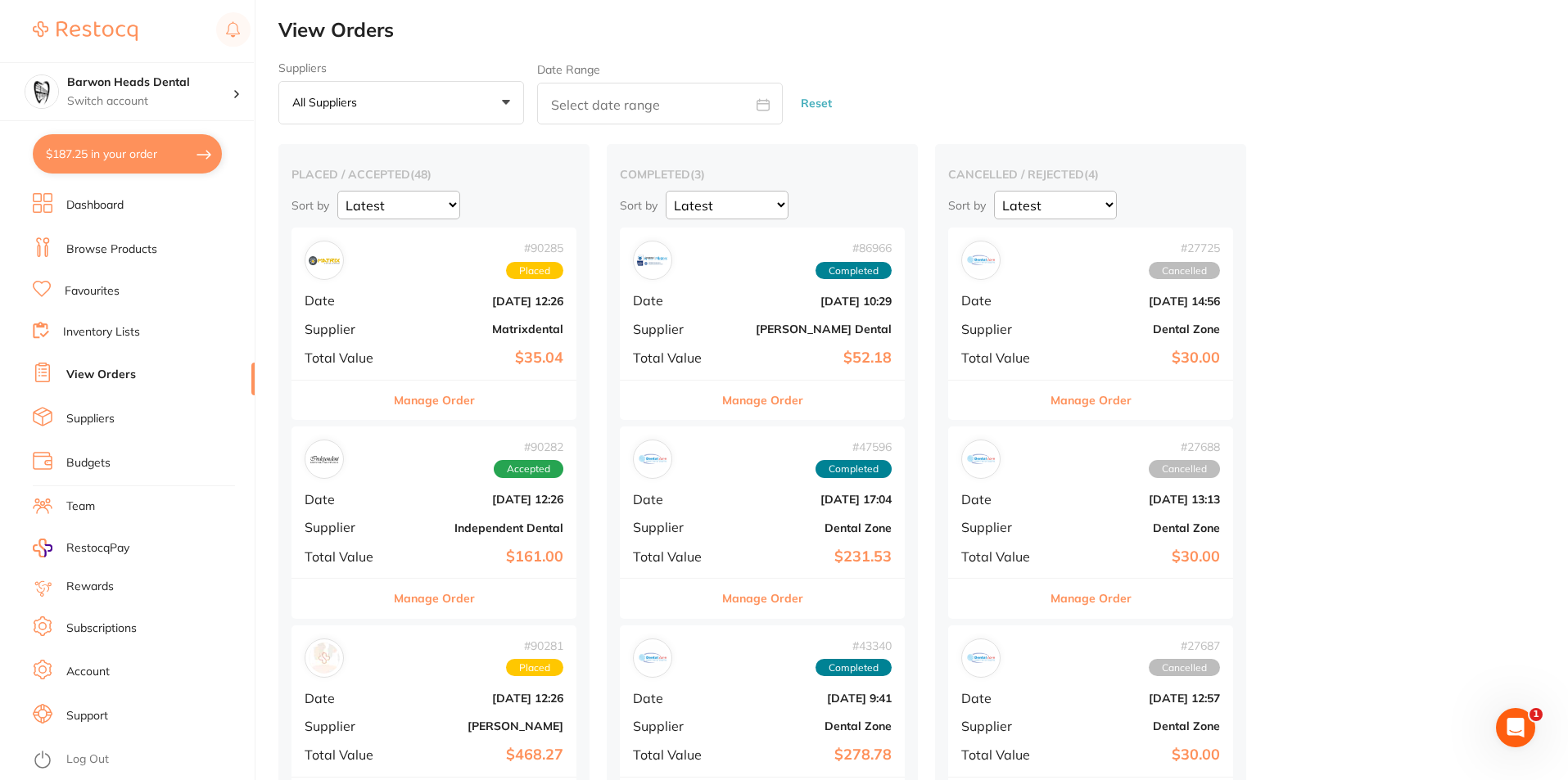
click at [109, 293] on link "Favourites" at bounding box center [92, 291] width 55 height 16
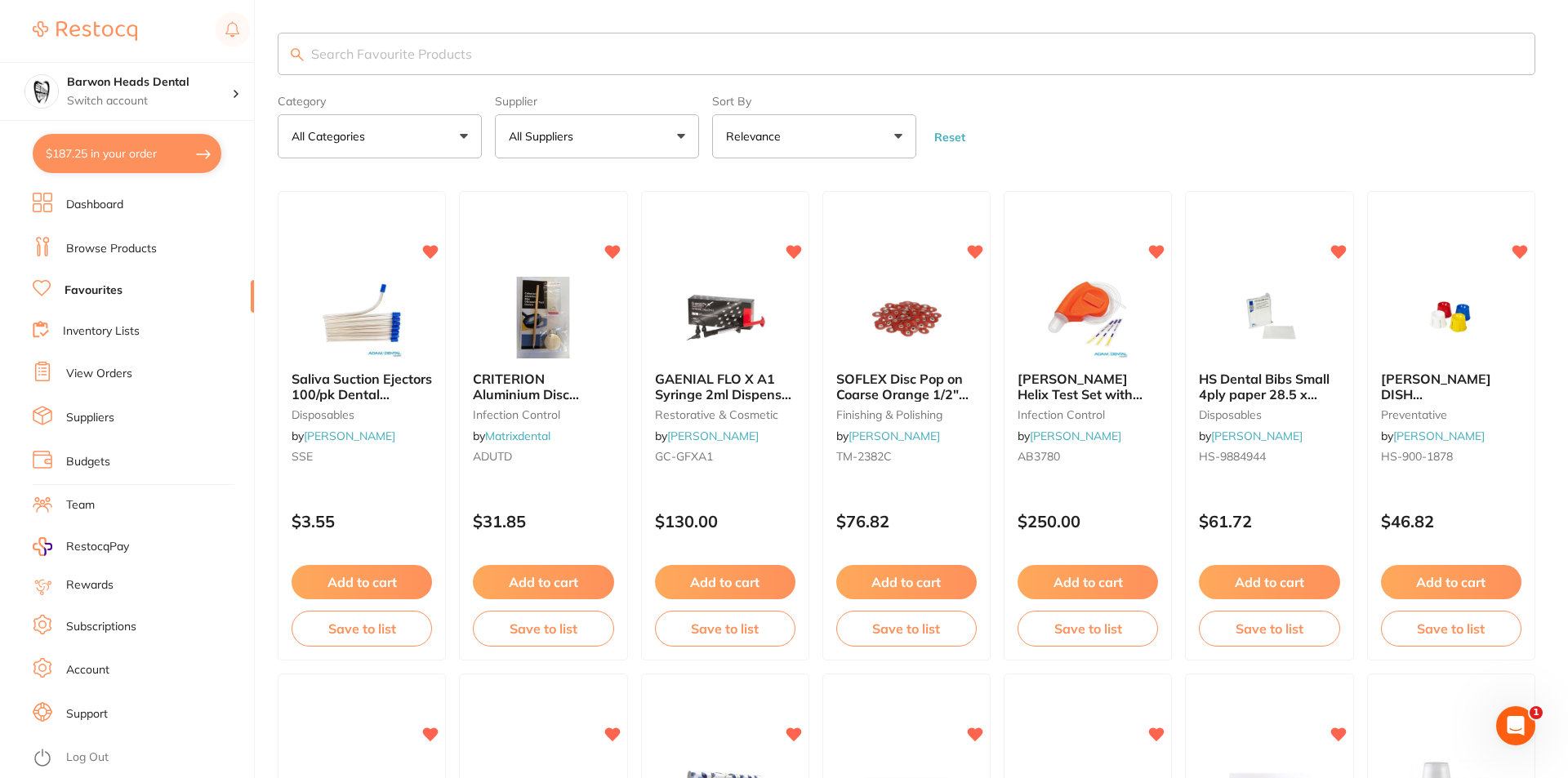
click at [435, 55] on input "search" at bounding box center [907, 54] width 1258 height 42
type input "surgical aspirator"
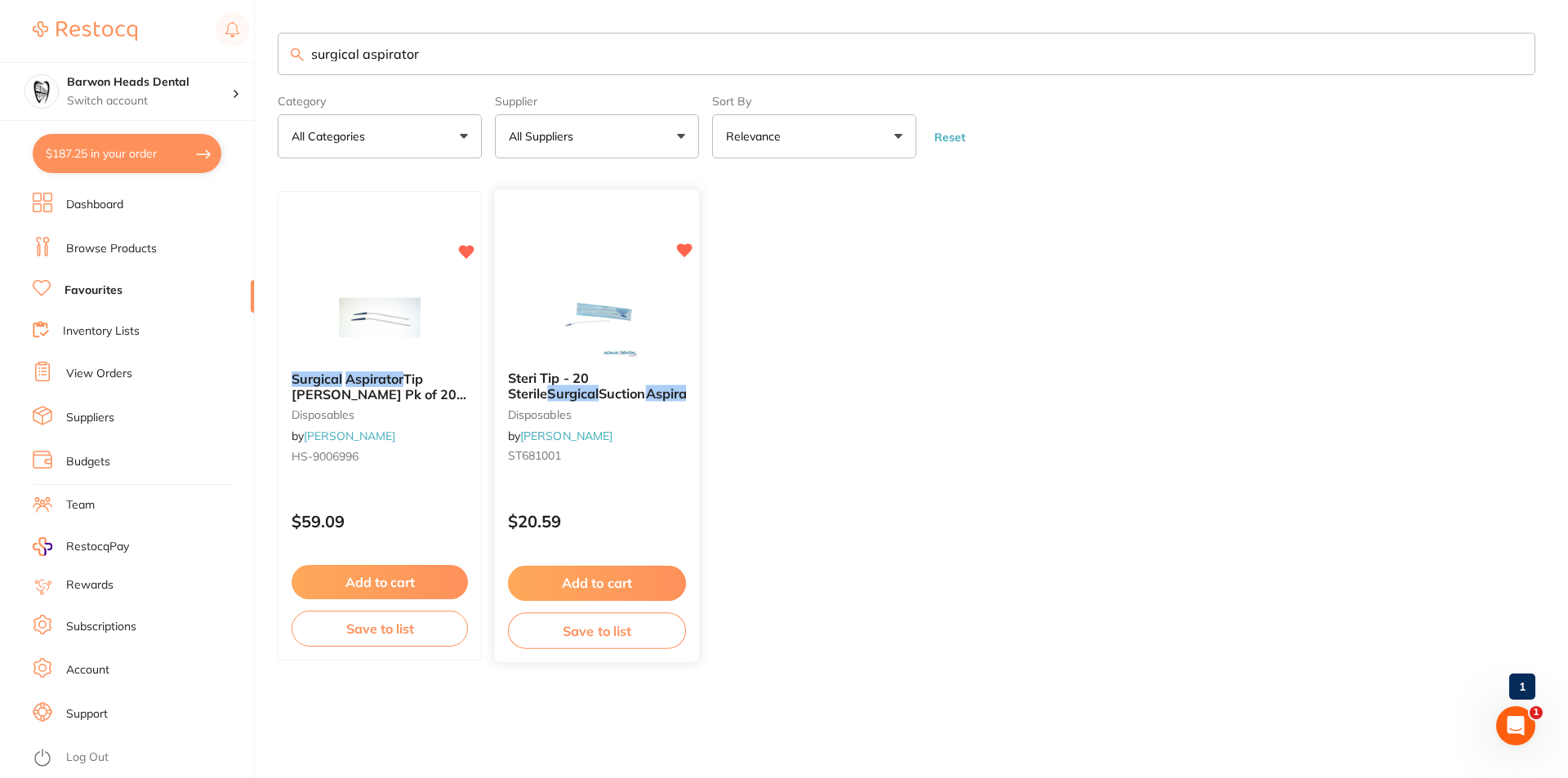
click at [588, 383] on span "Steri Tip - 20 Sterile" at bounding box center [549, 387] width 81 height 32
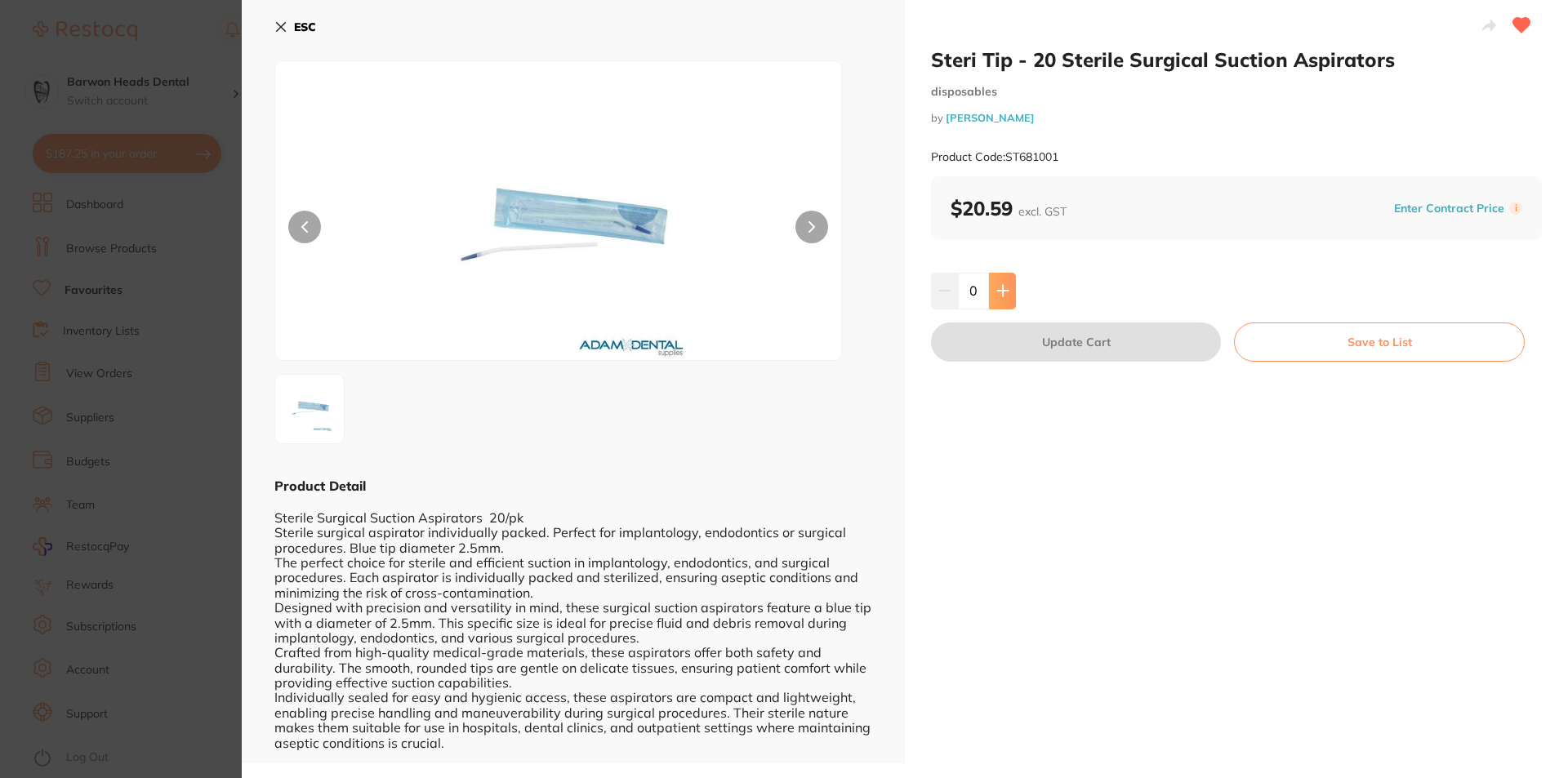
click at [1001, 292] on icon at bounding box center [1002, 291] width 10 height 10
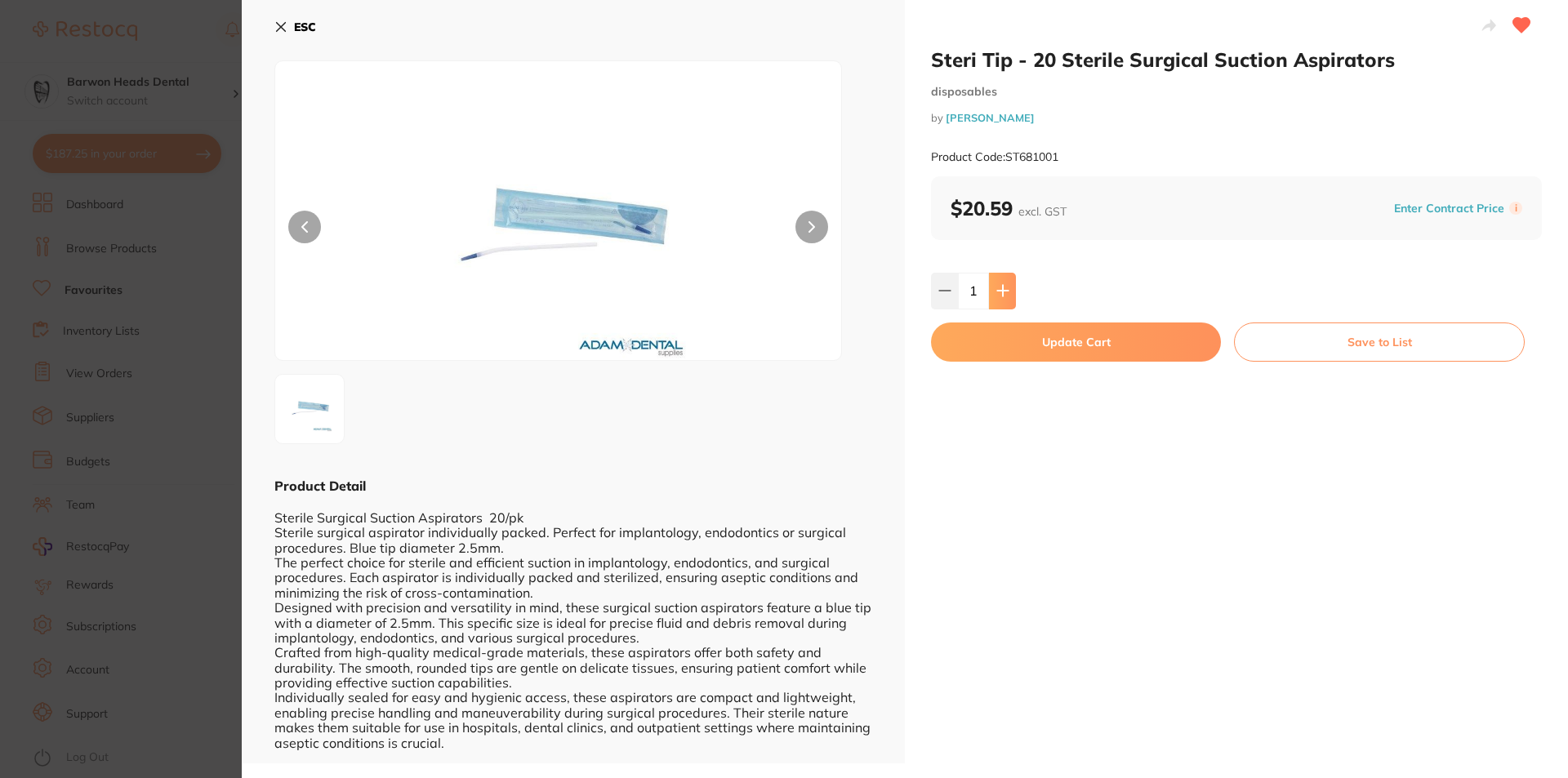
click at [1001, 292] on icon at bounding box center [1002, 291] width 10 height 10
type input "5"
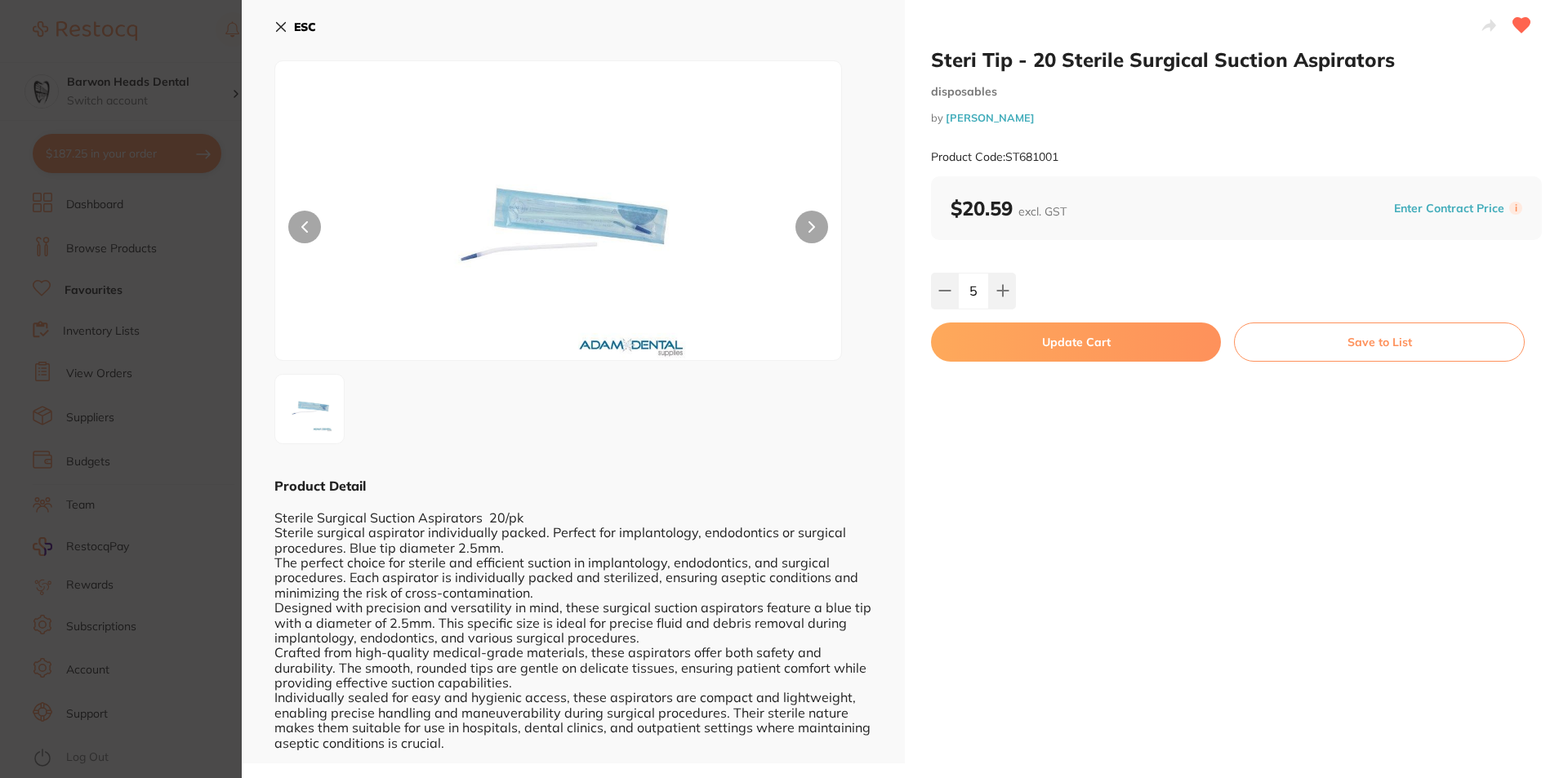
click at [1067, 347] on button "Update Cart" at bounding box center [1076, 343] width 290 height 40
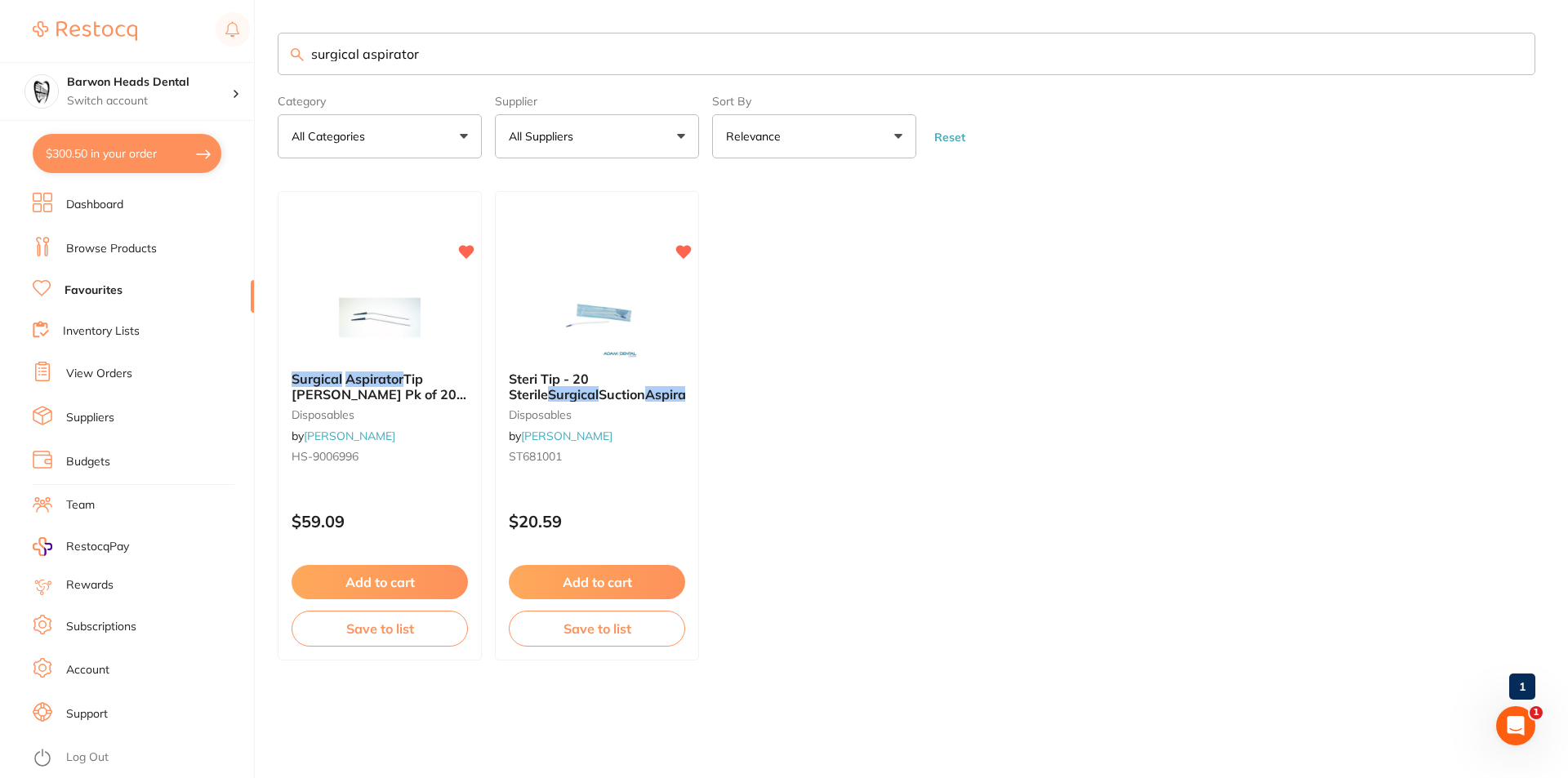
click at [82, 161] on button "$300.50 in your order" at bounding box center [128, 154] width 189 height 40
checkbox input "true"
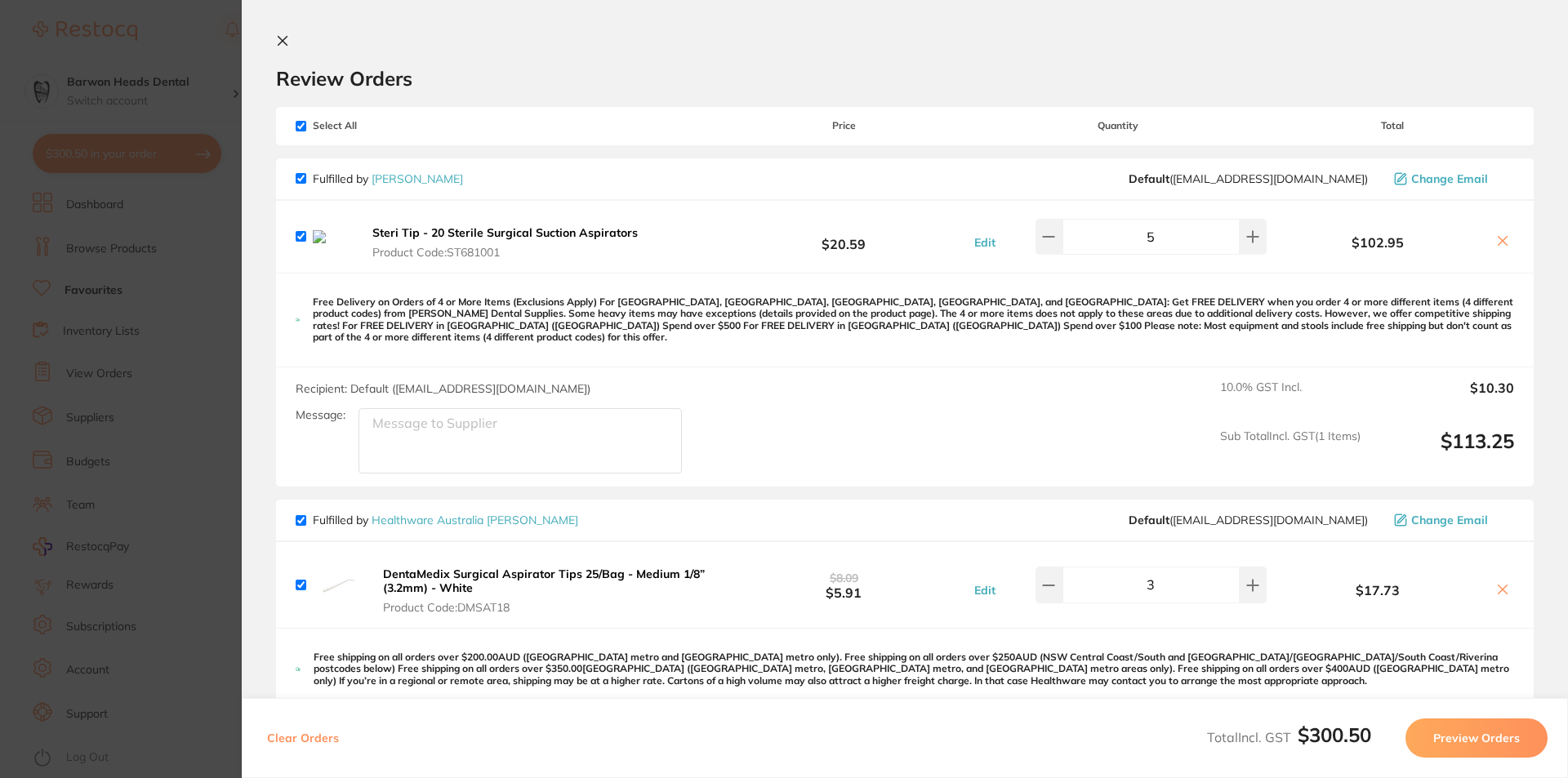
click at [1500, 247] on icon at bounding box center [1503, 241] width 13 height 13
click at [1499, 245] on icon at bounding box center [1504, 242] width 9 height 9
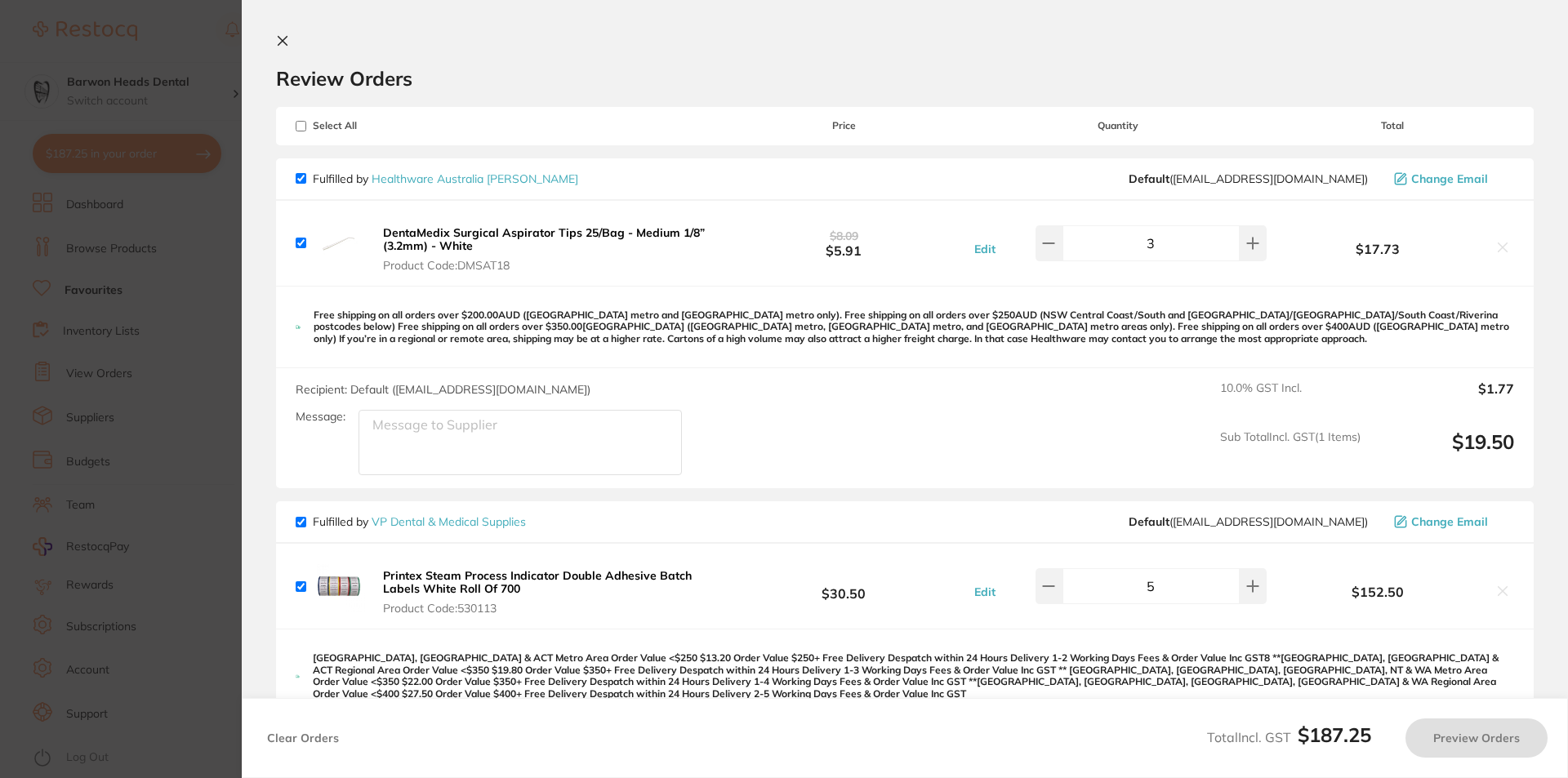
checkbox input "true"
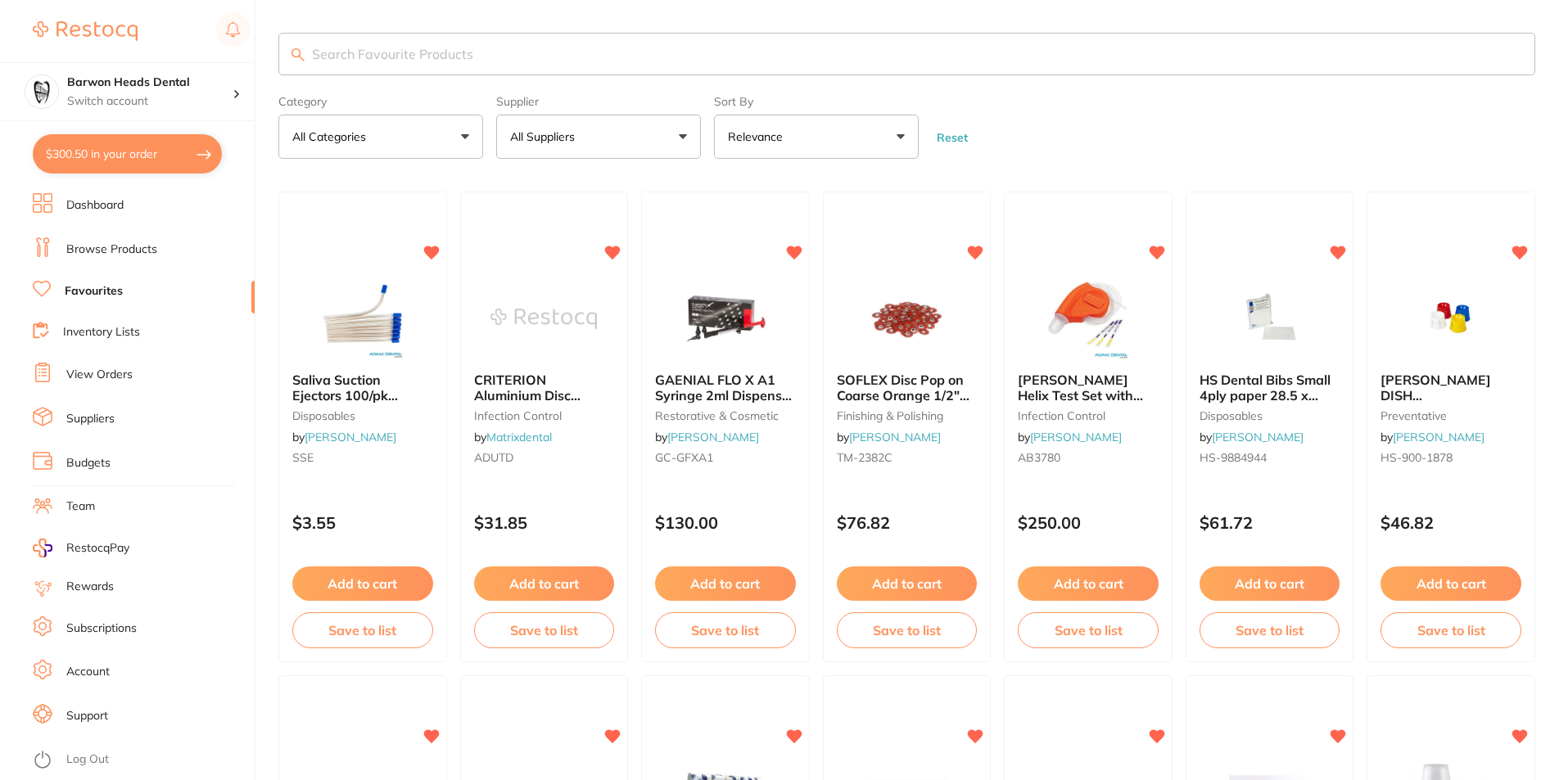
click at [112, 151] on button "$300.50 in your order" at bounding box center [128, 154] width 189 height 40
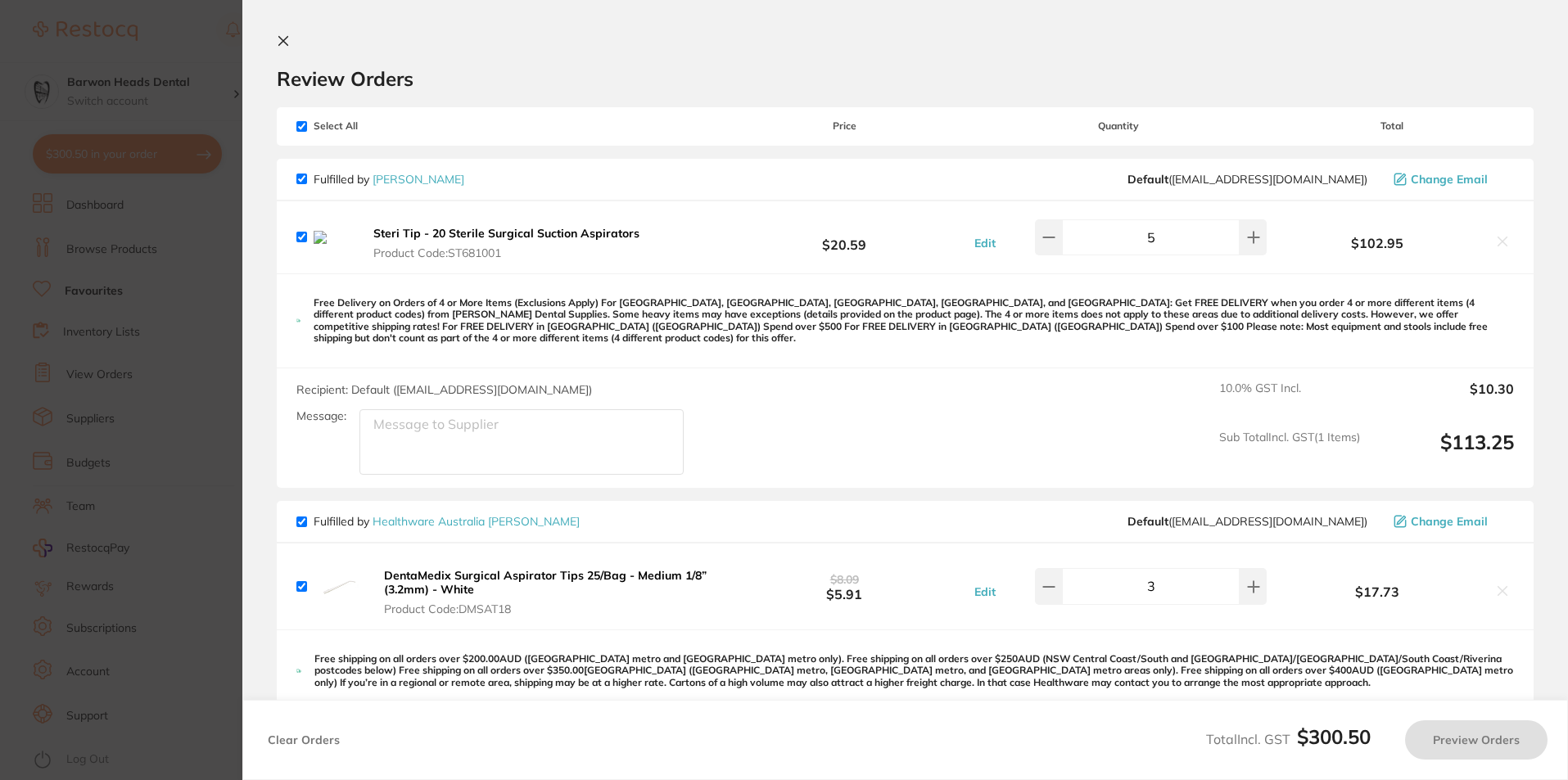
checkbox input "true"
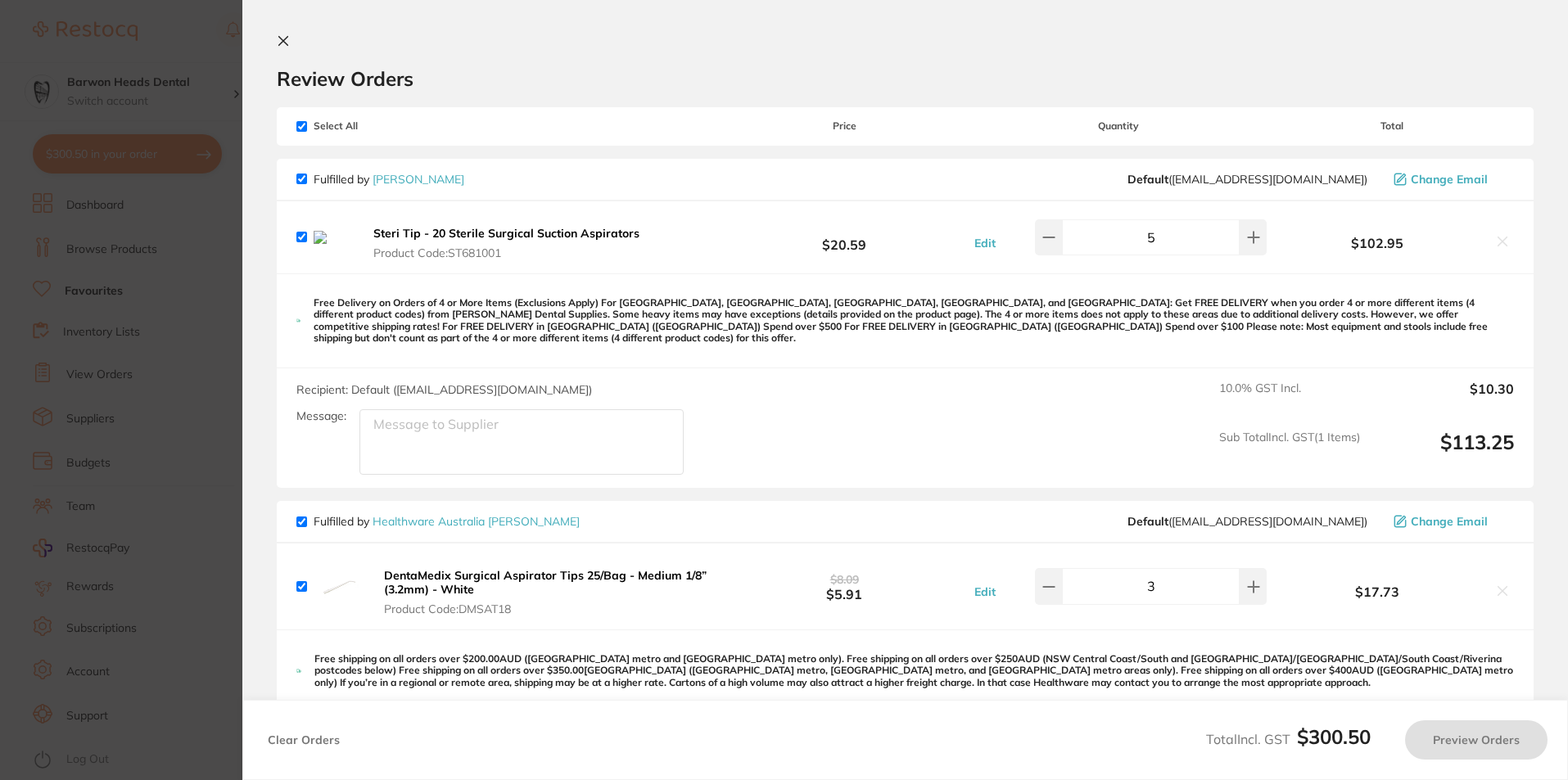
checkbox input "true"
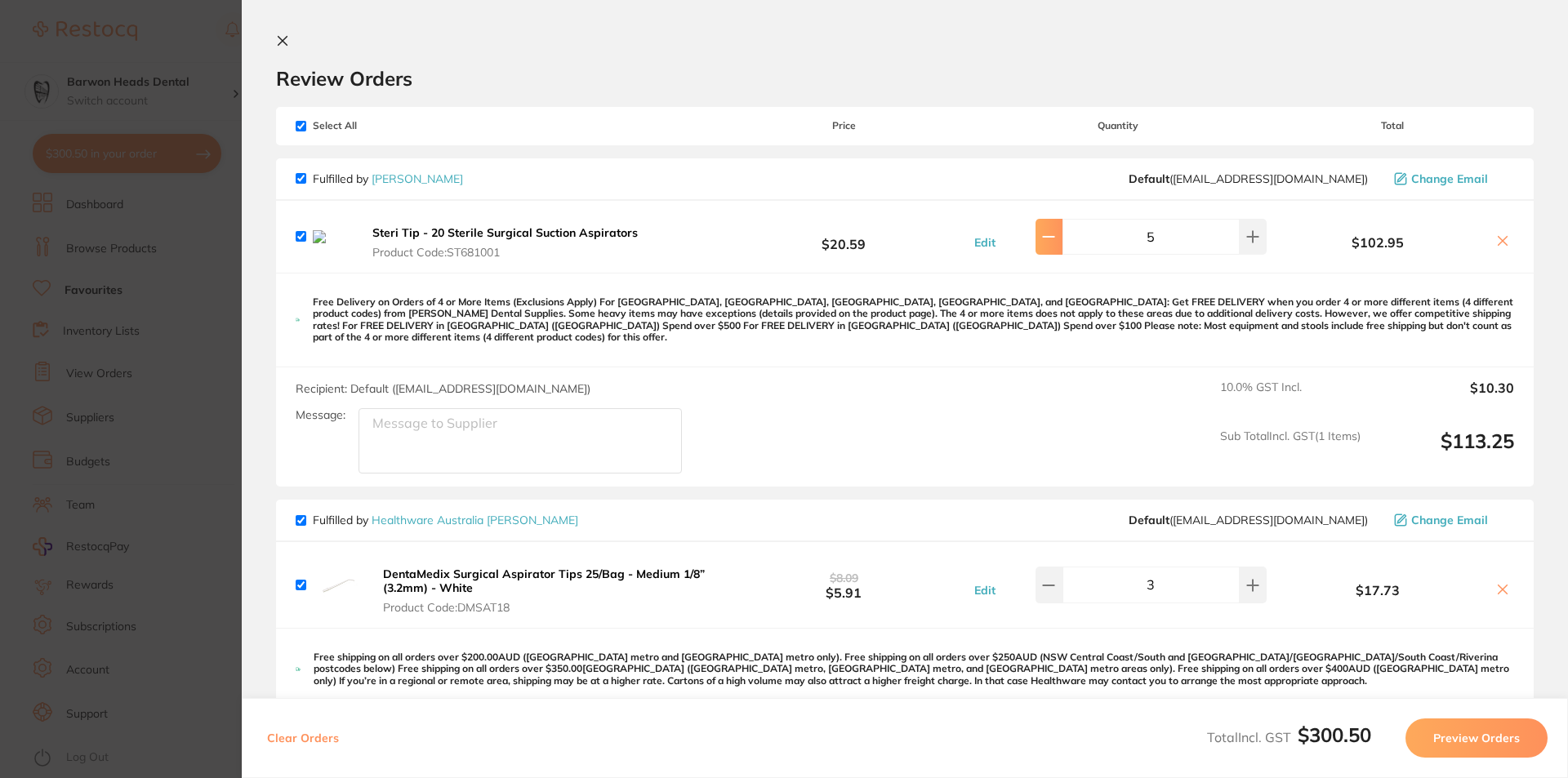
click at [1049, 243] on icon at bounding box center [1048, 237] width 13 height 13
type input "1"
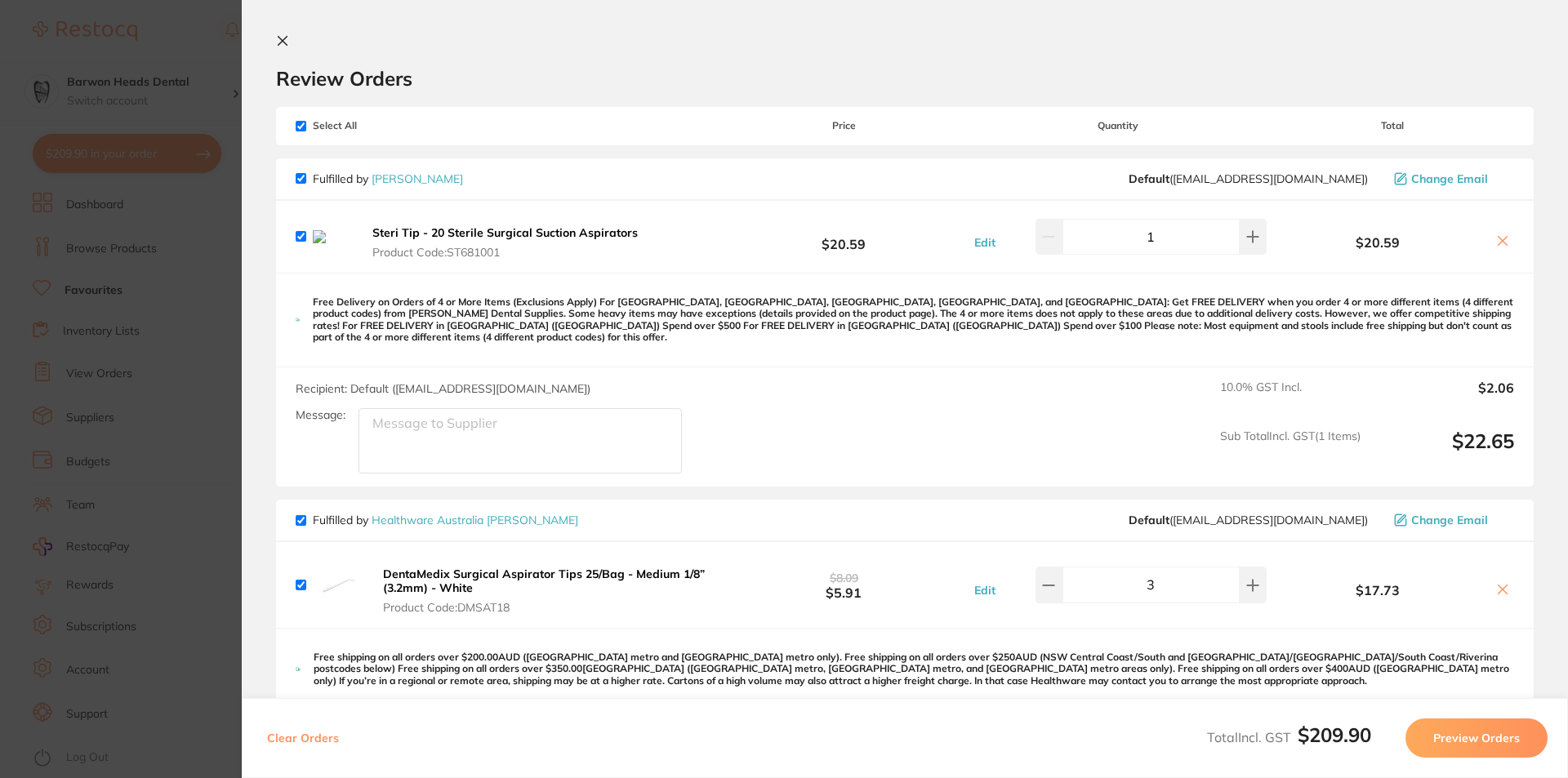
click at [987, 245] on button "Edit" at bounding box center [984, 243] width 31 height 15
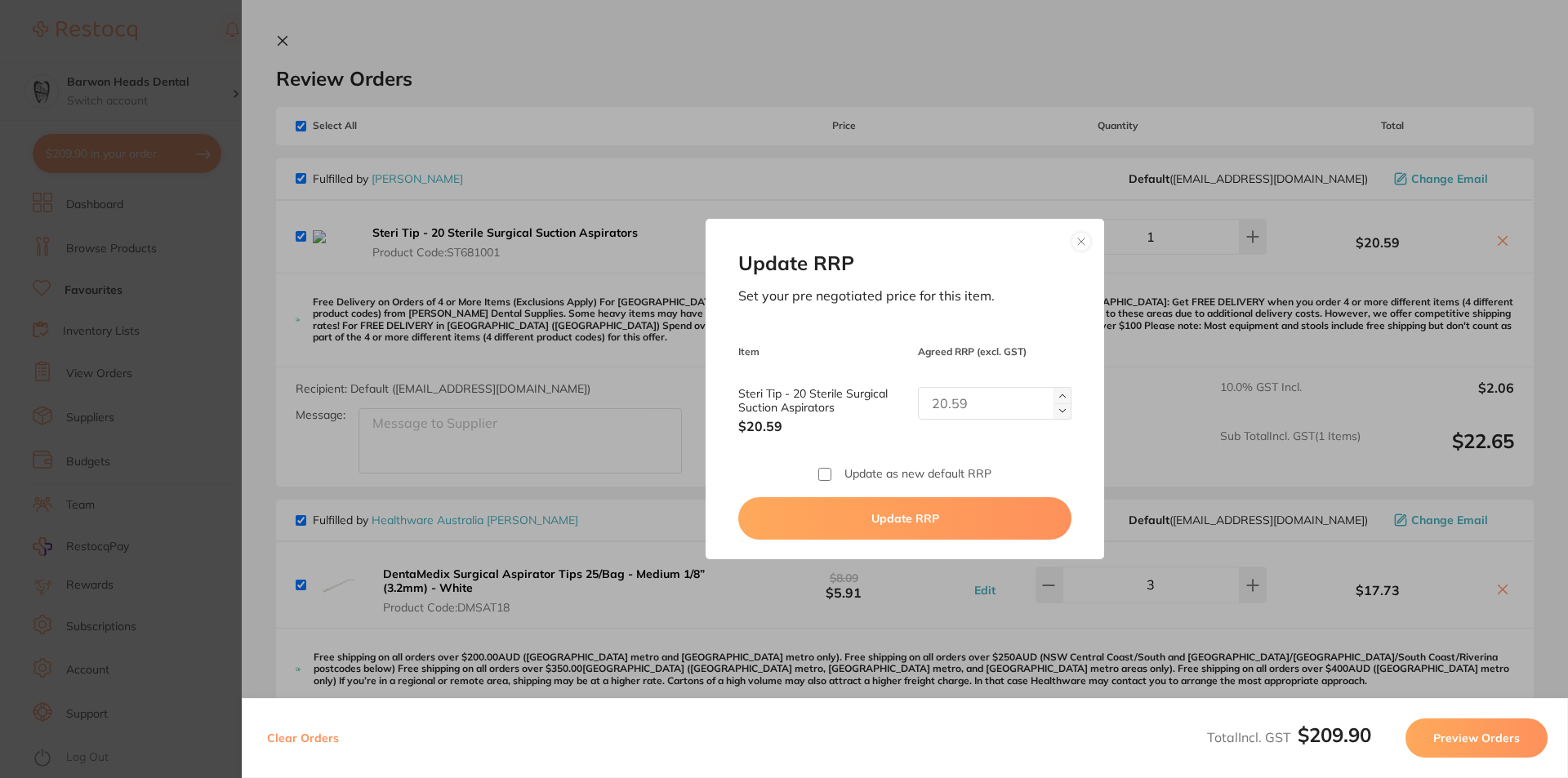
click at [1079, 243] on button at bounding box center [1081, 242] width 20 height 20
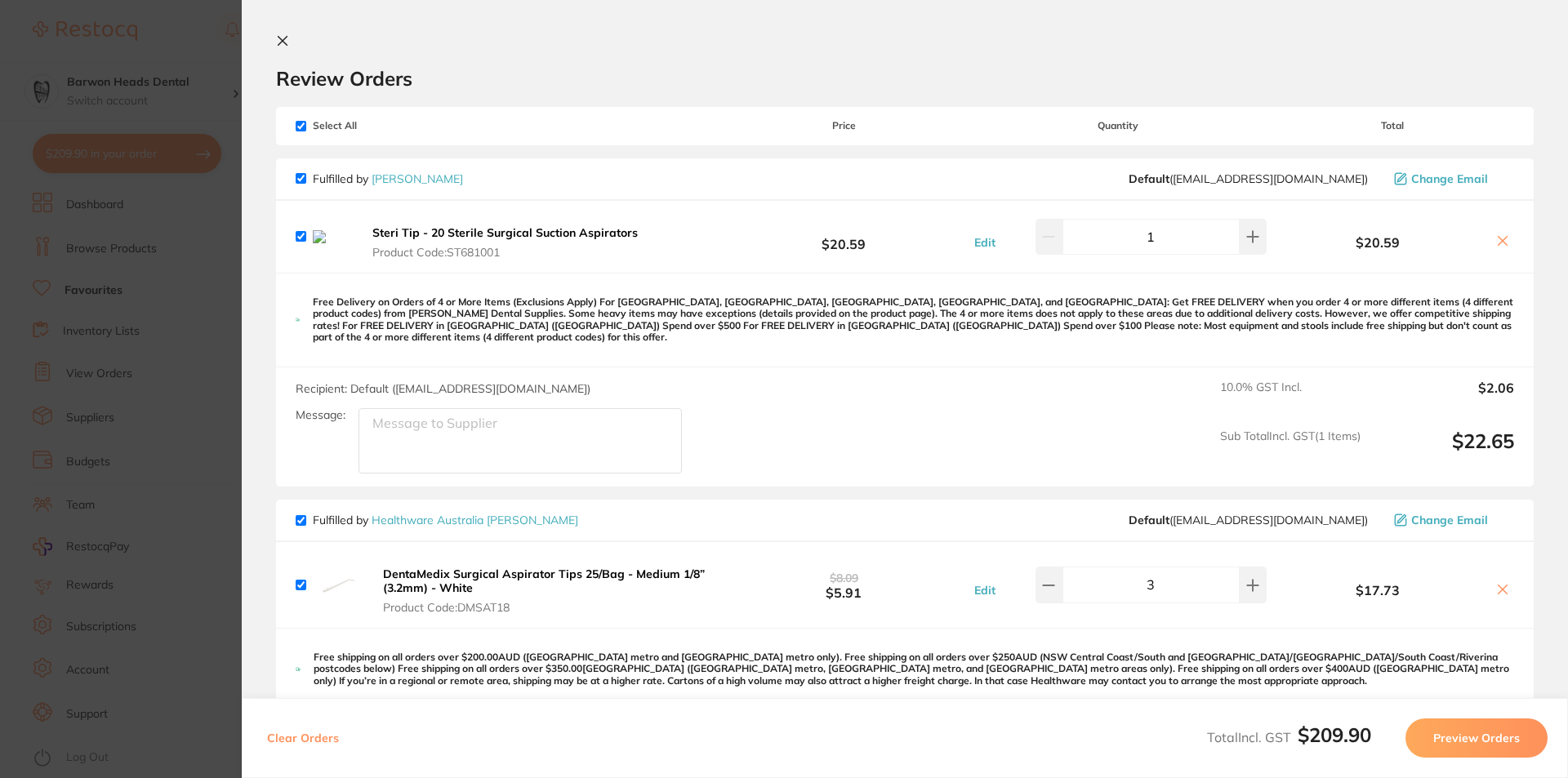
click at [1499, 243] on icon at bounding box center [1504, 242] width 9 height 9
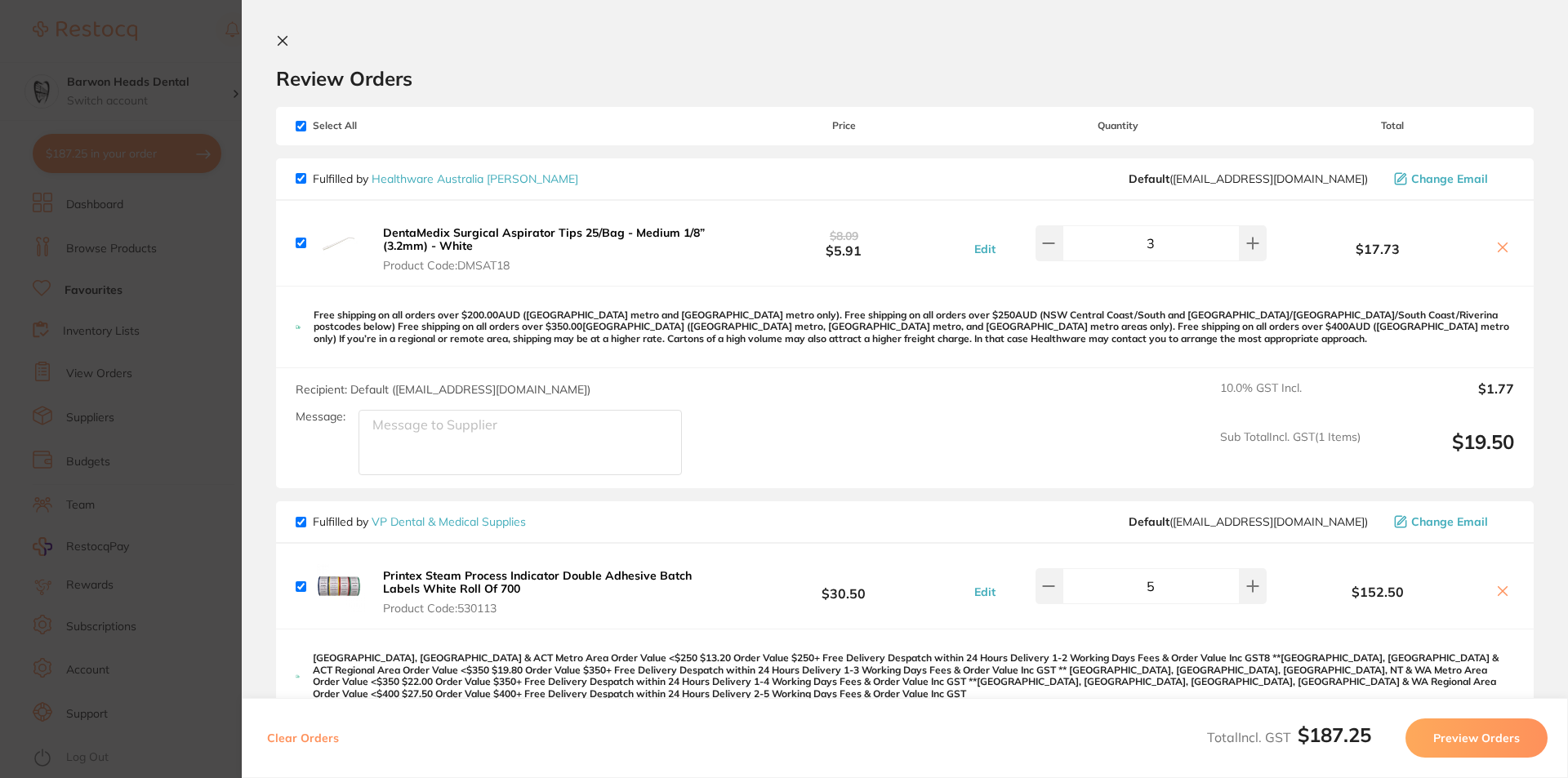
click at [985, 245] on button "Edit" at bounding box center [984, 249] width 31 height 15
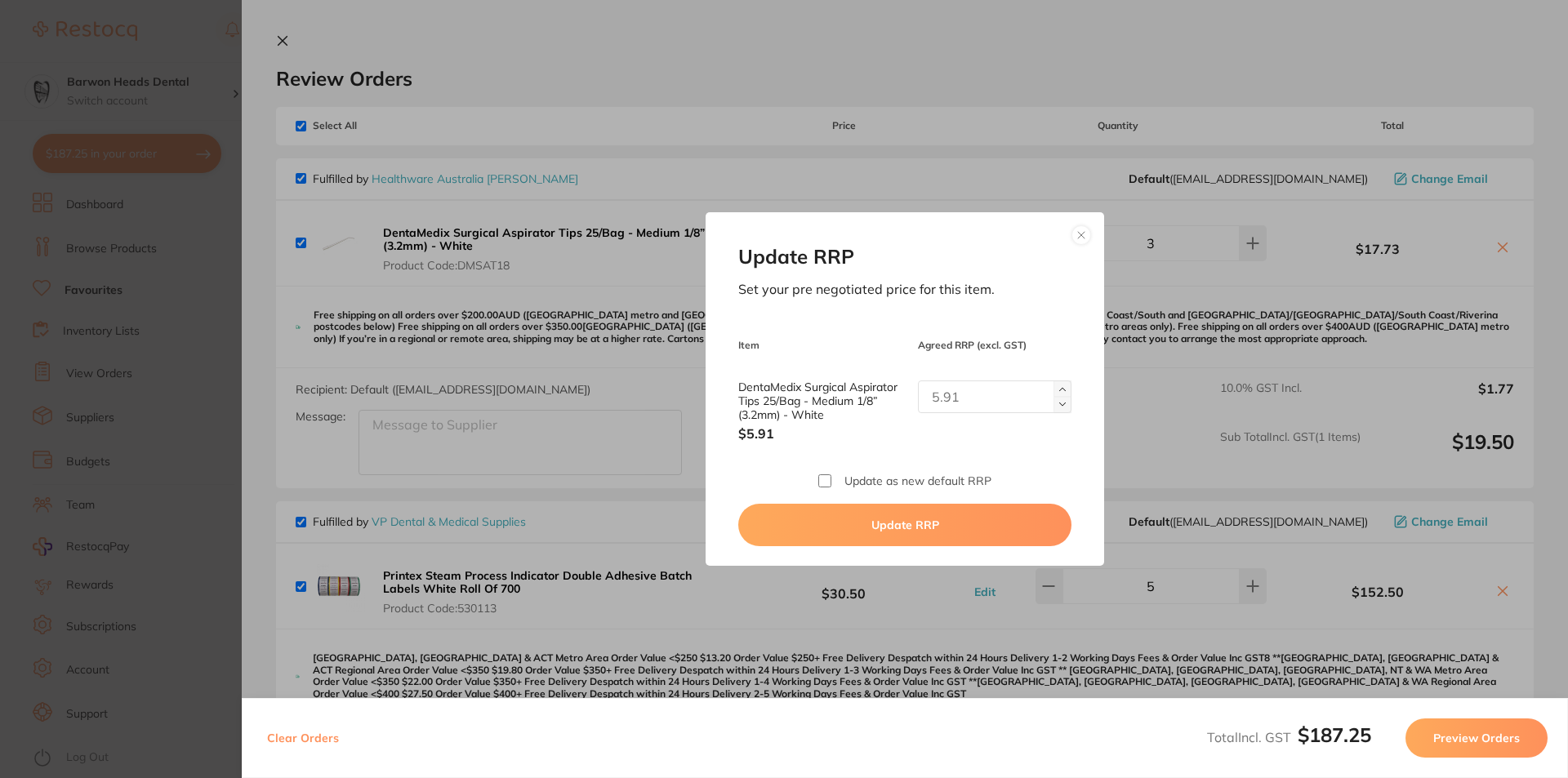
click at [1077, 232] on button at bounding box center [1081, 235] width 20 height 20
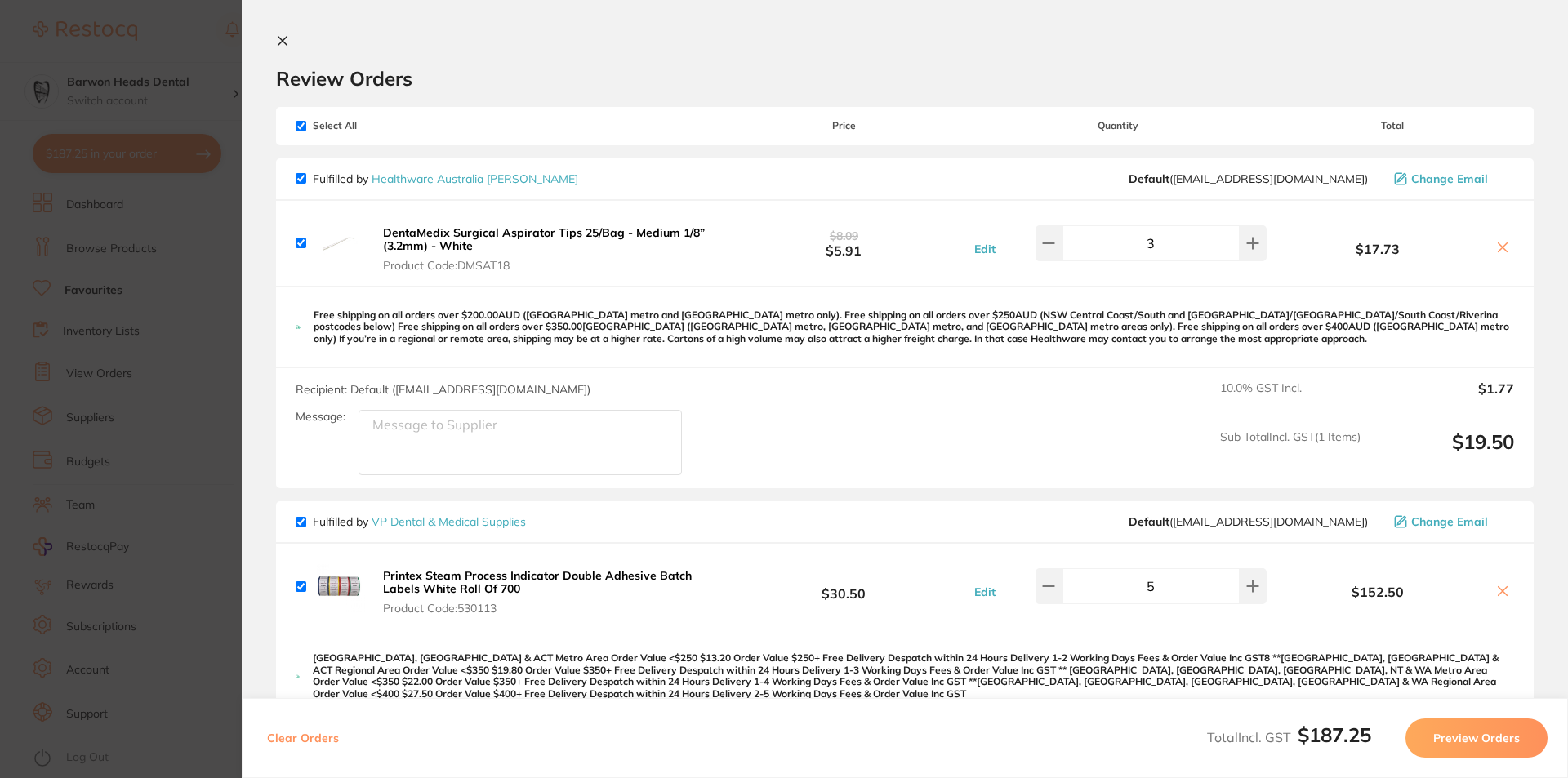
click at [1501, 246] on icon at bounding box center [1503, 247] width 13 height 13
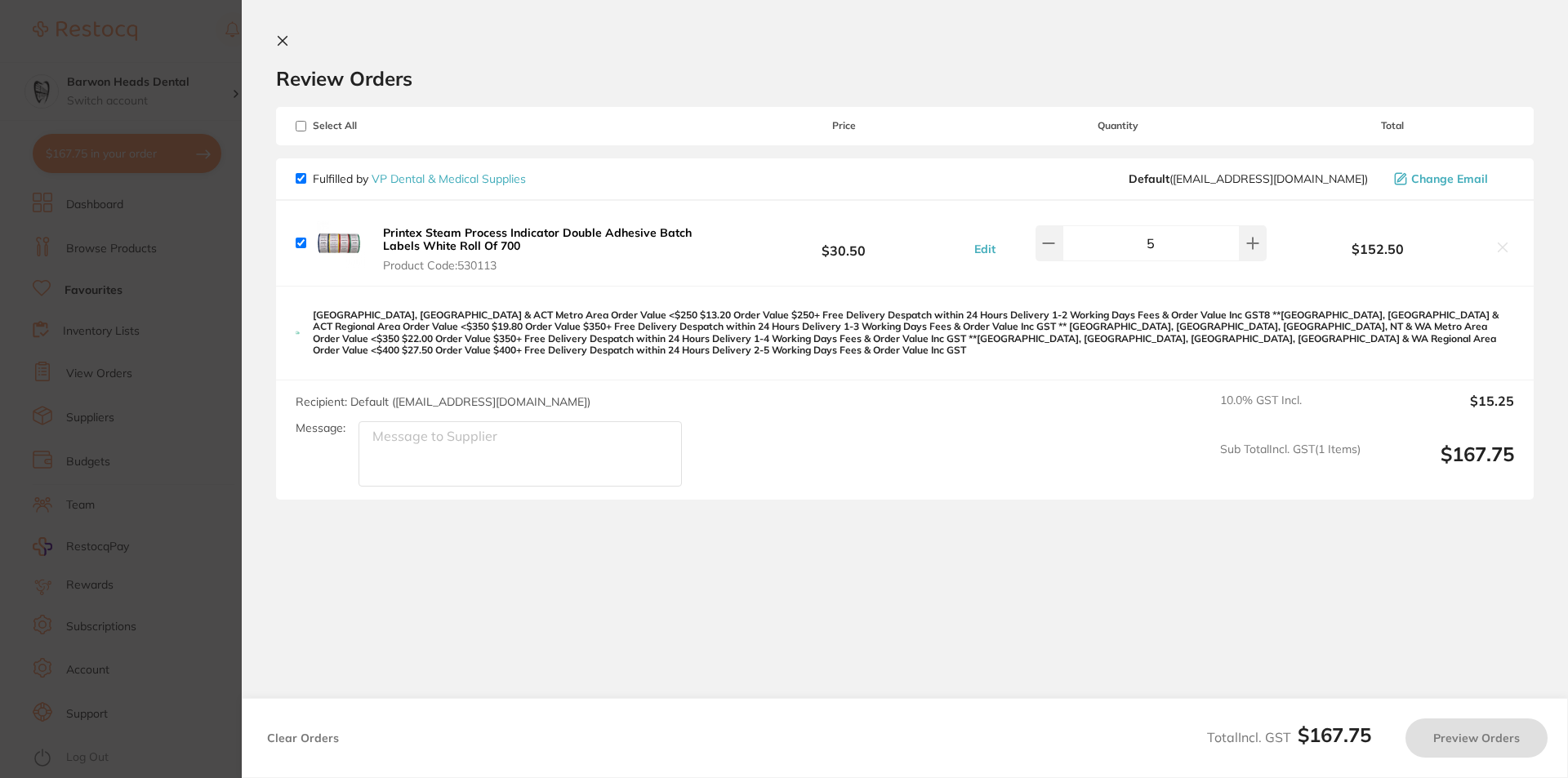
checkbox input "true"
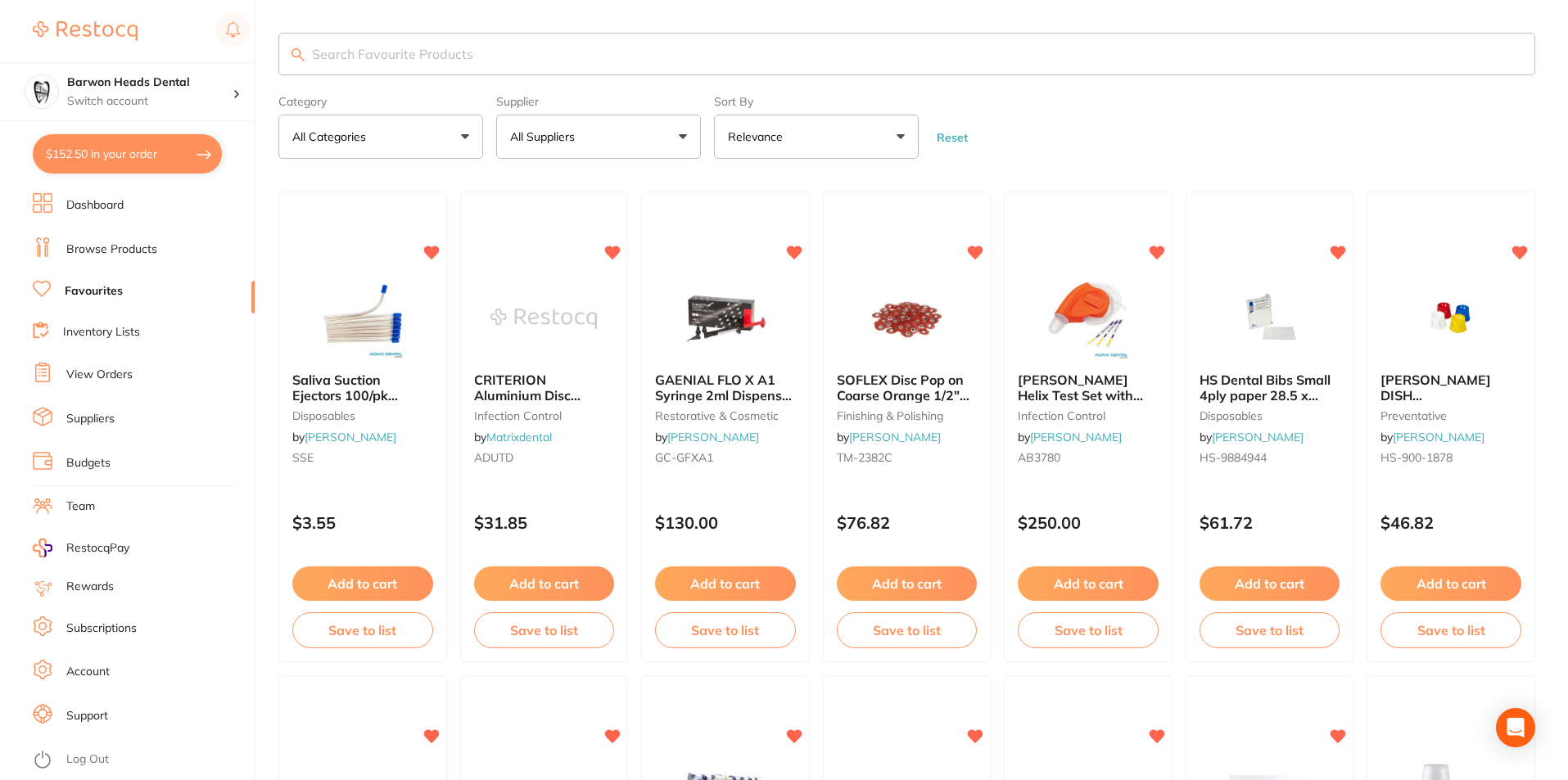
click at [85, 157] on button "$152.50 in your order" at bounding box center [128, 154] width 189 height 40
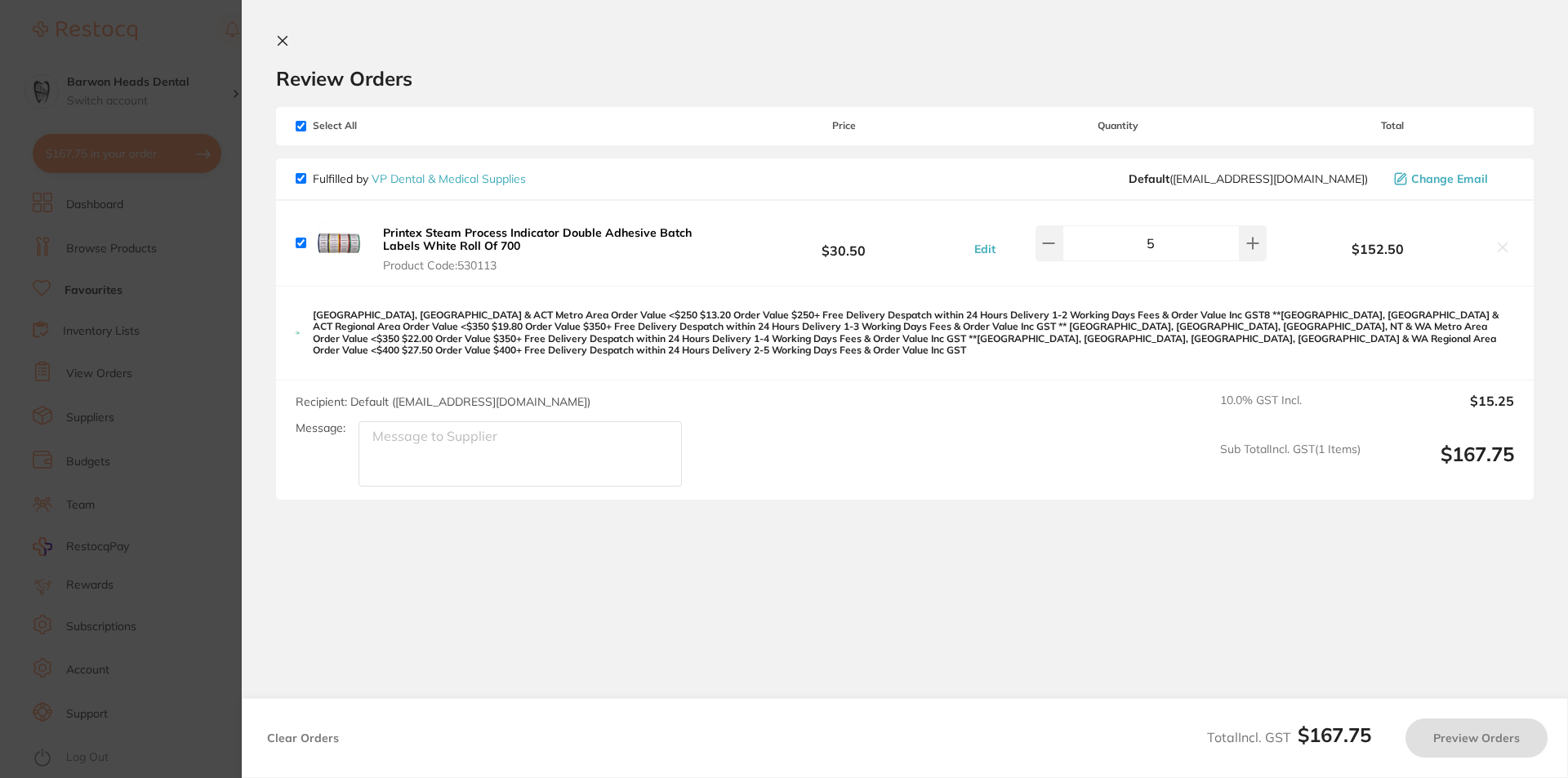
checkbox input "true"
click at [281, 40] on icon at bounding box center [283, 42] width 9 height 9
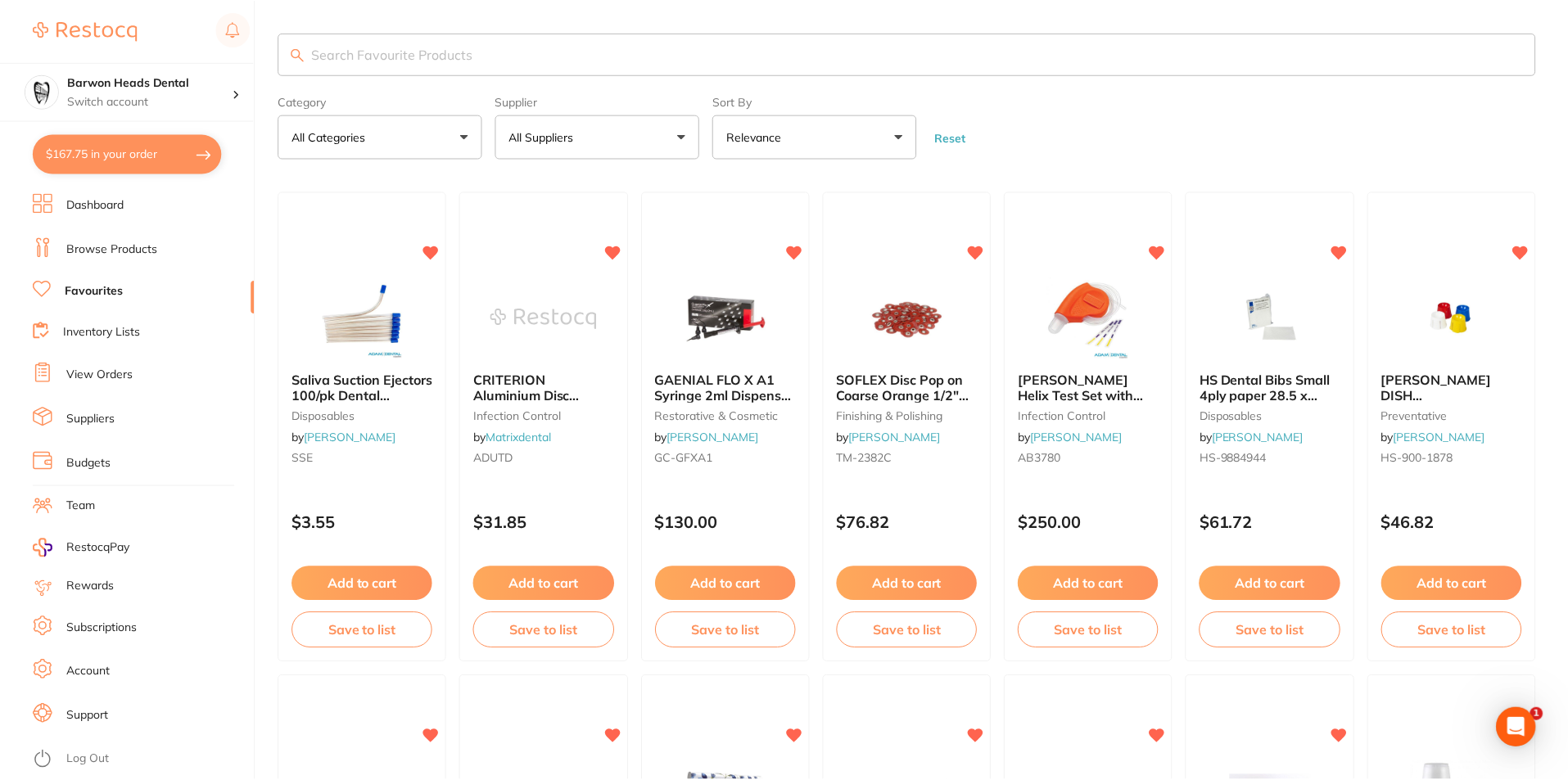
scroll to position [1, 0]
click at [83, 156] on button "$167.75 in your order" at bounding box center [128, 154] width 189 height 40
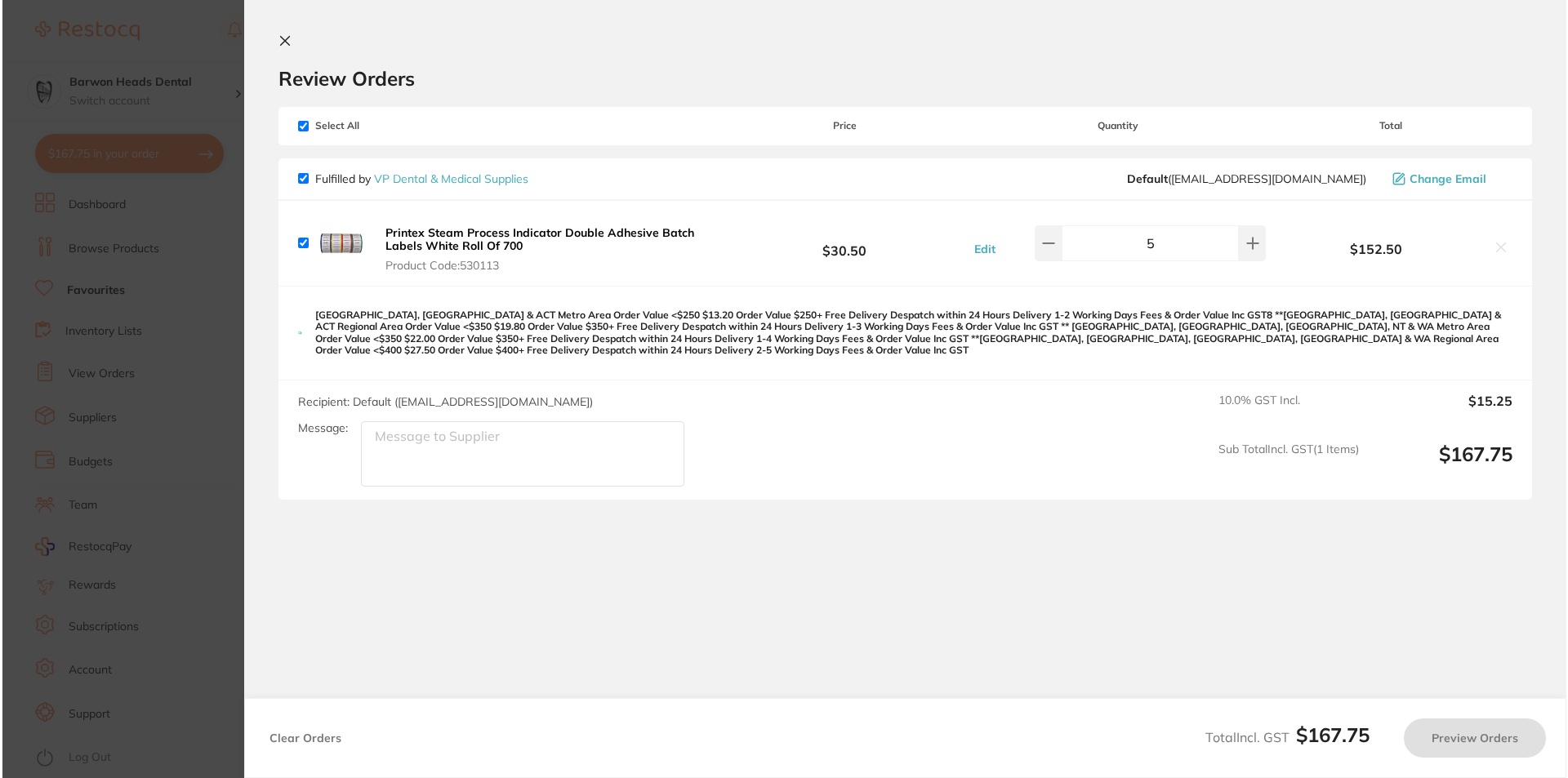
scroll to position [0, 0]
